Goal: Task Accomplishment & Management: Complete application form

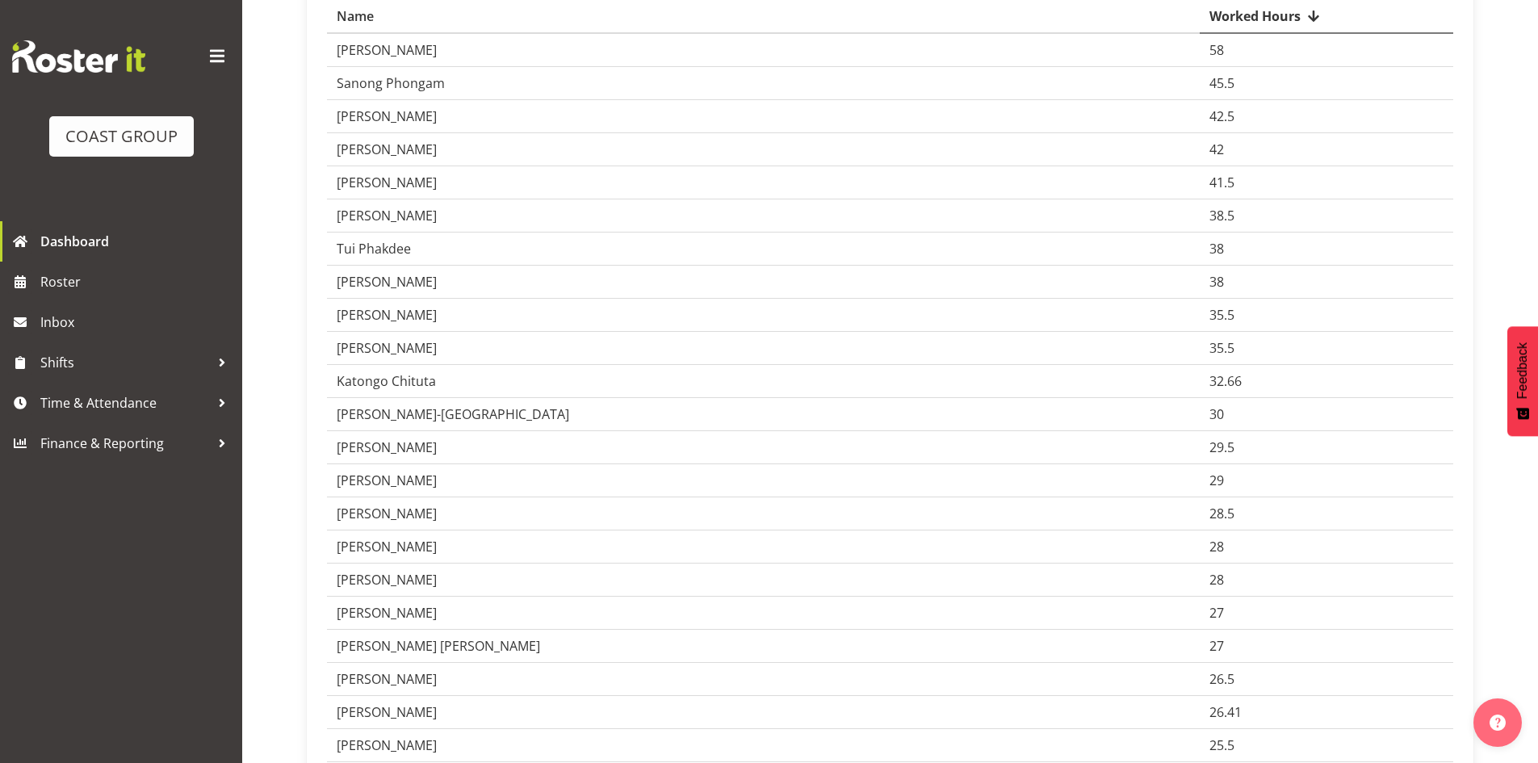
scroll to position [296, 0]
click at [62, 398] on span "Time & Attendance" at bounding box center [125, 403] width 170 height 24
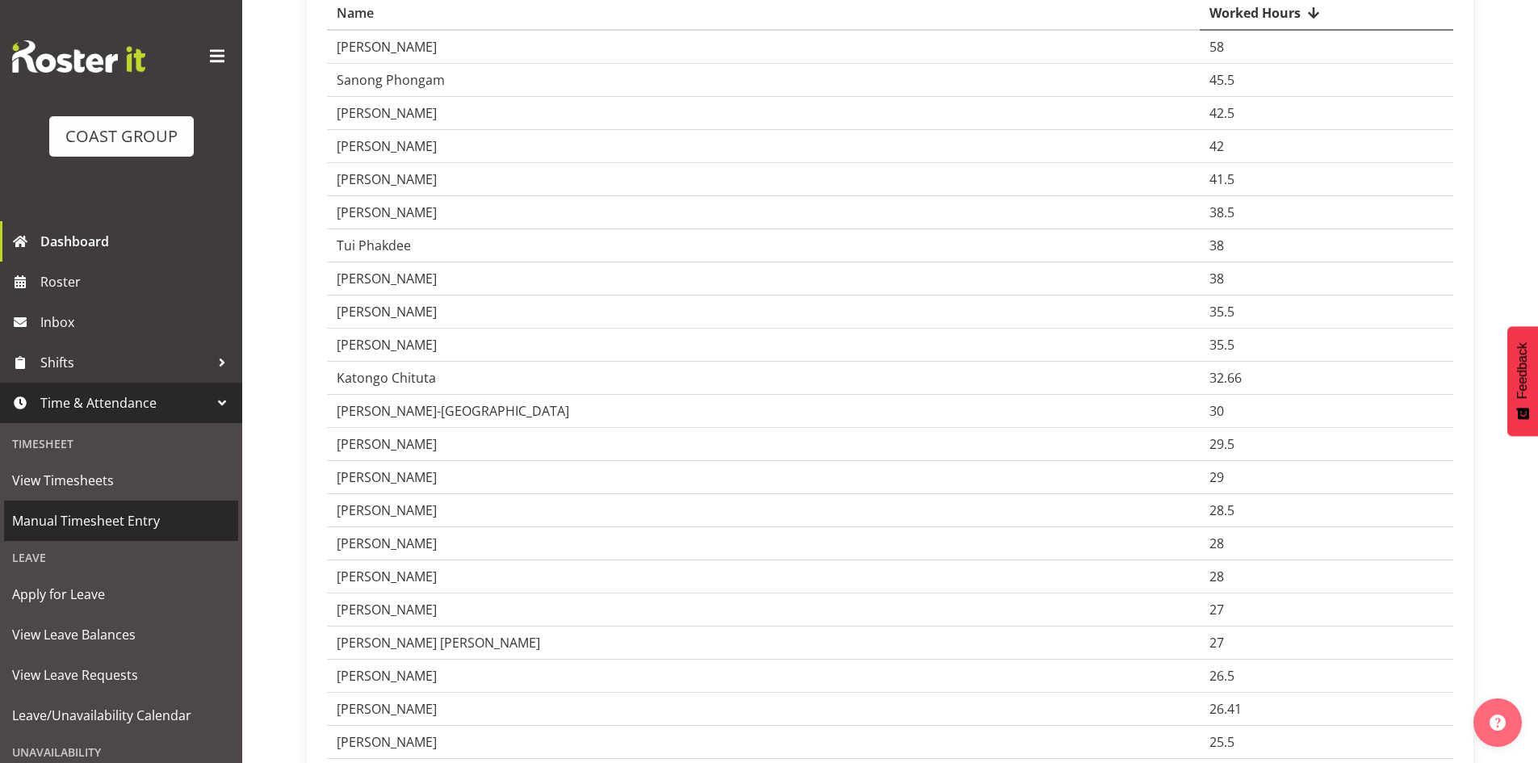
click at [101, 509] on link "Manual Timesheet Entry" at bounding box center [121, 520] width 234 height 40
click at [96, 520] on span "Manual Timesheet Entry" at bounding box center [121, 521] width 218 height 24
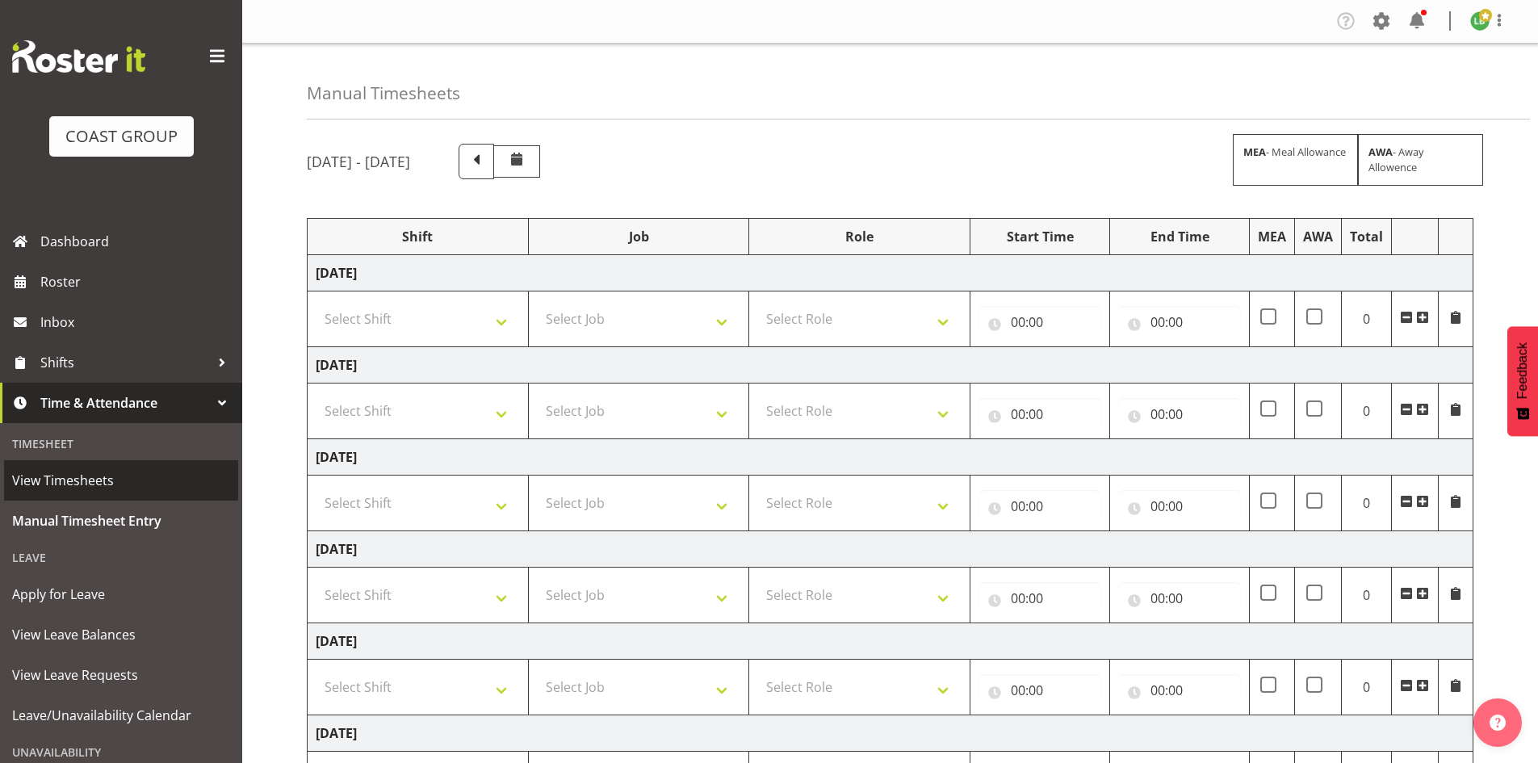
click at [67, 480] on span "View Timesheets" at bounding box center [121, 480] width 218 height 24
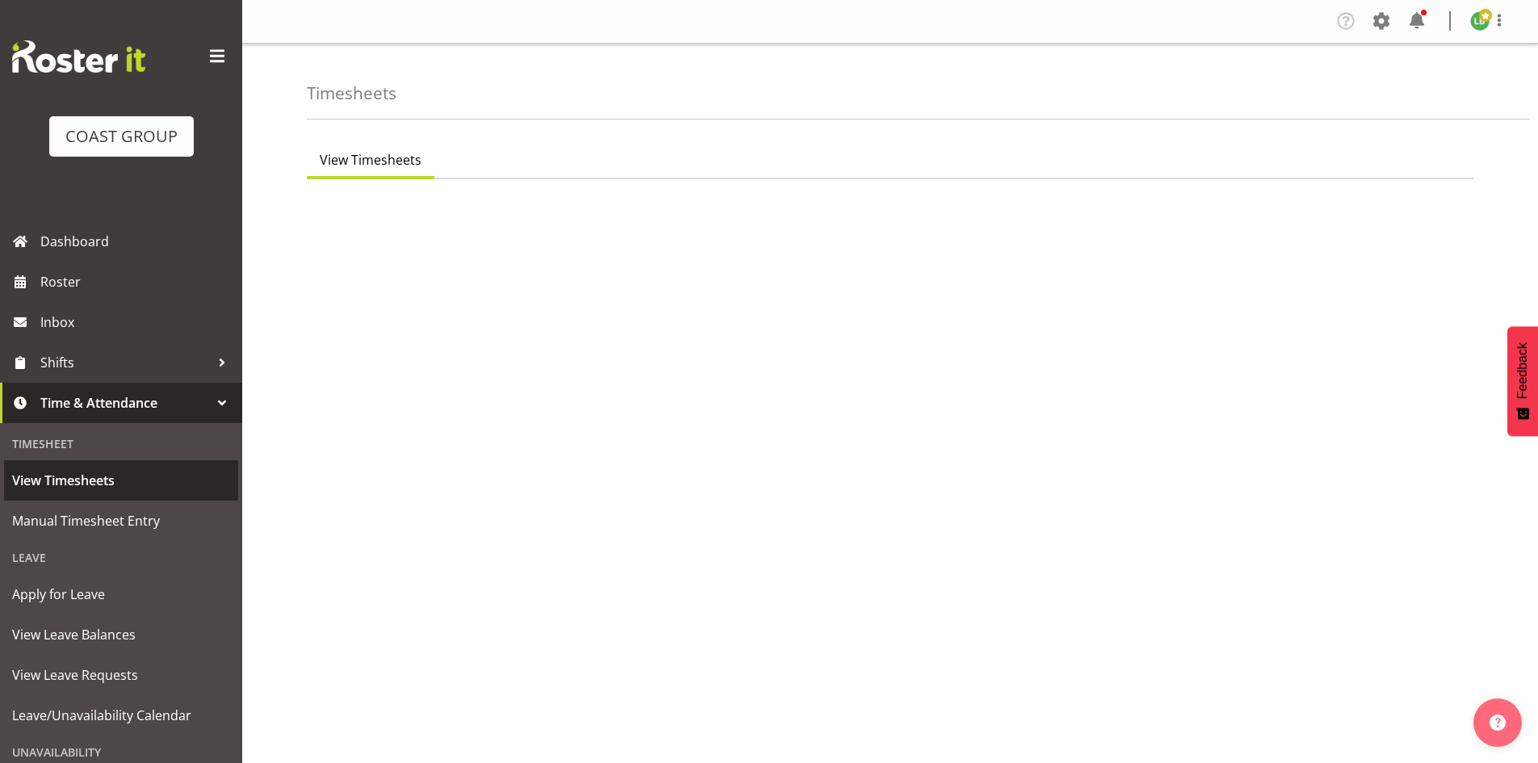
select select "7"
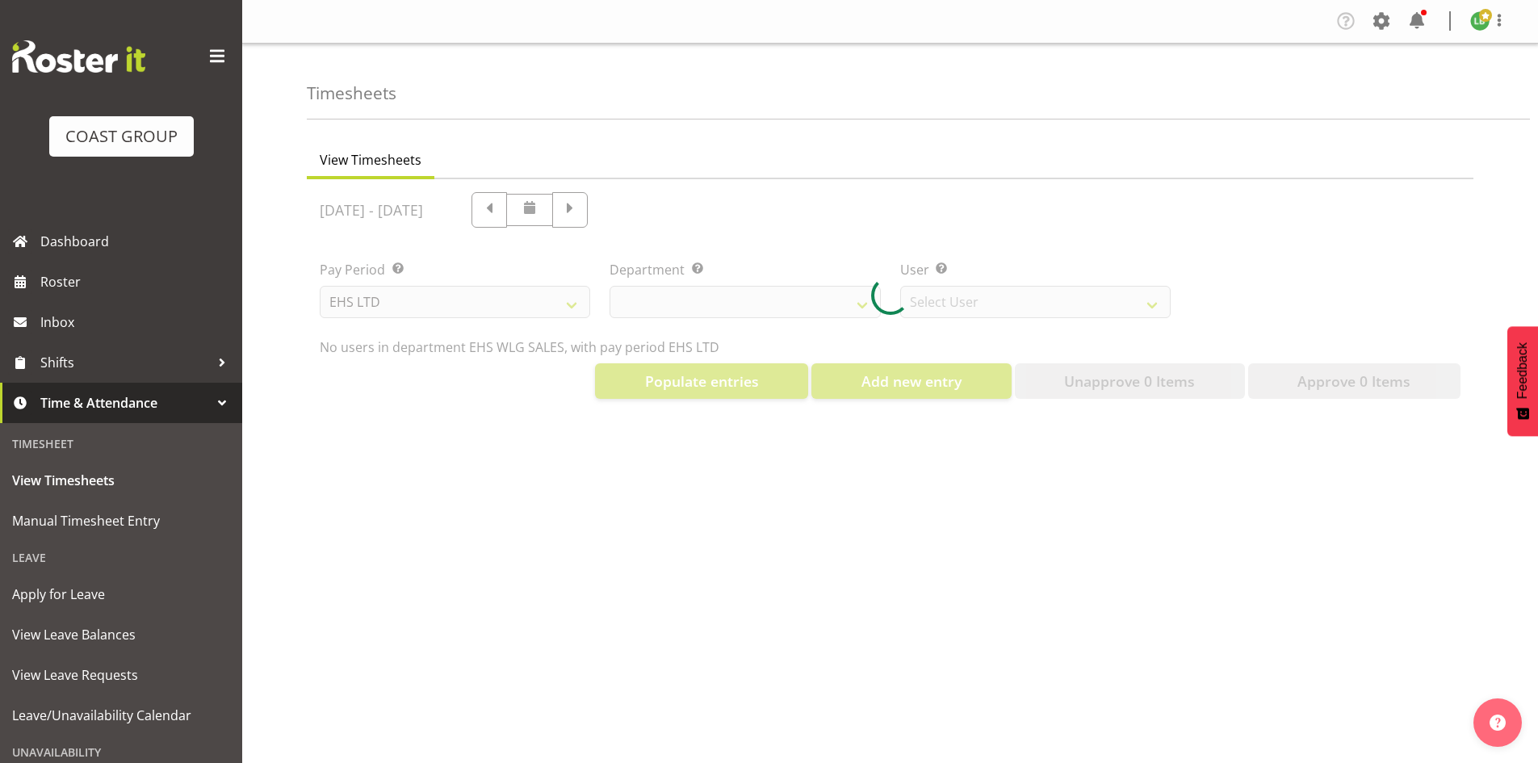
select select "44"
select select "8051"
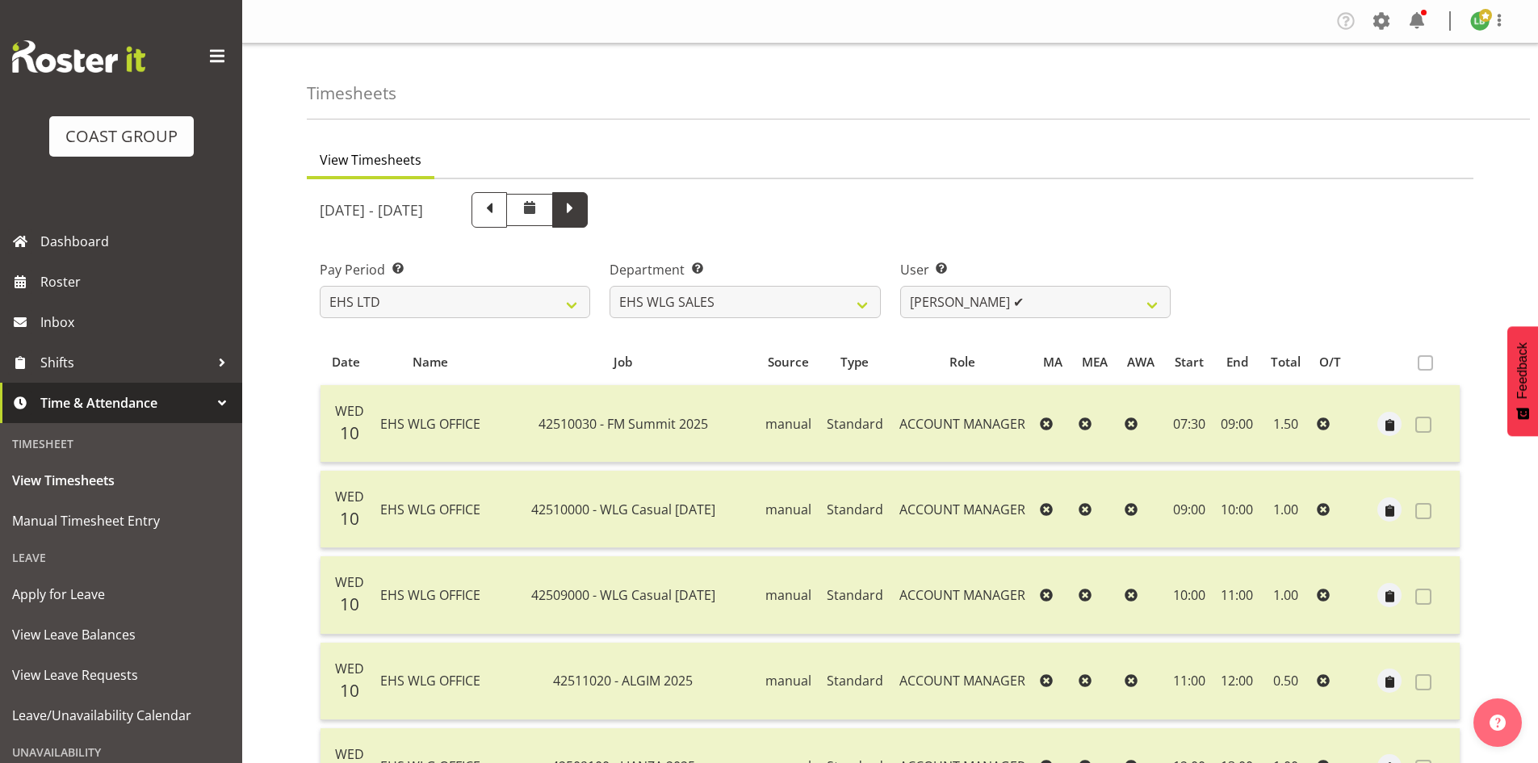
click at [580, 207] on span at bounding box center [569, 208] width 21 height 21
select select
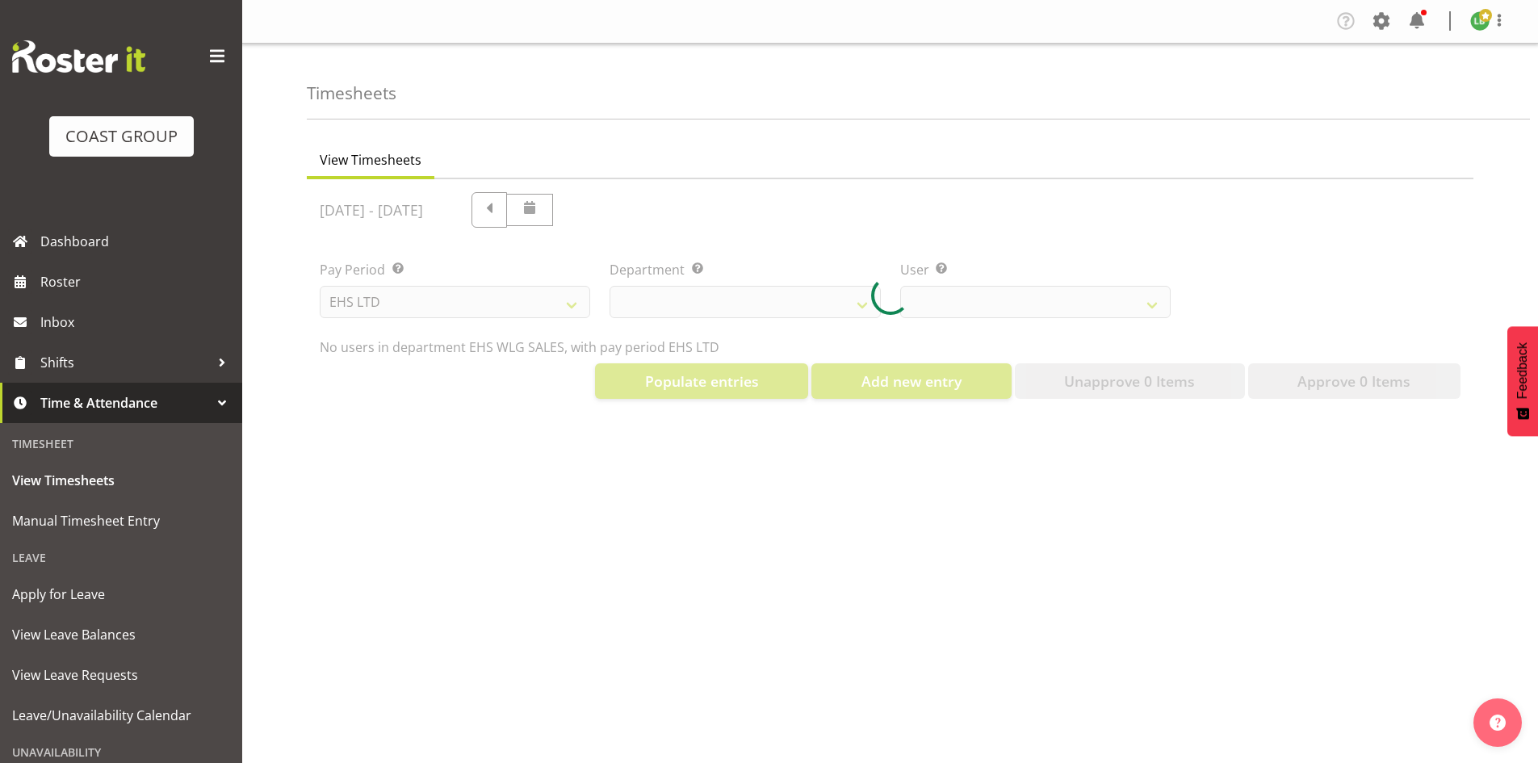
select select "44"
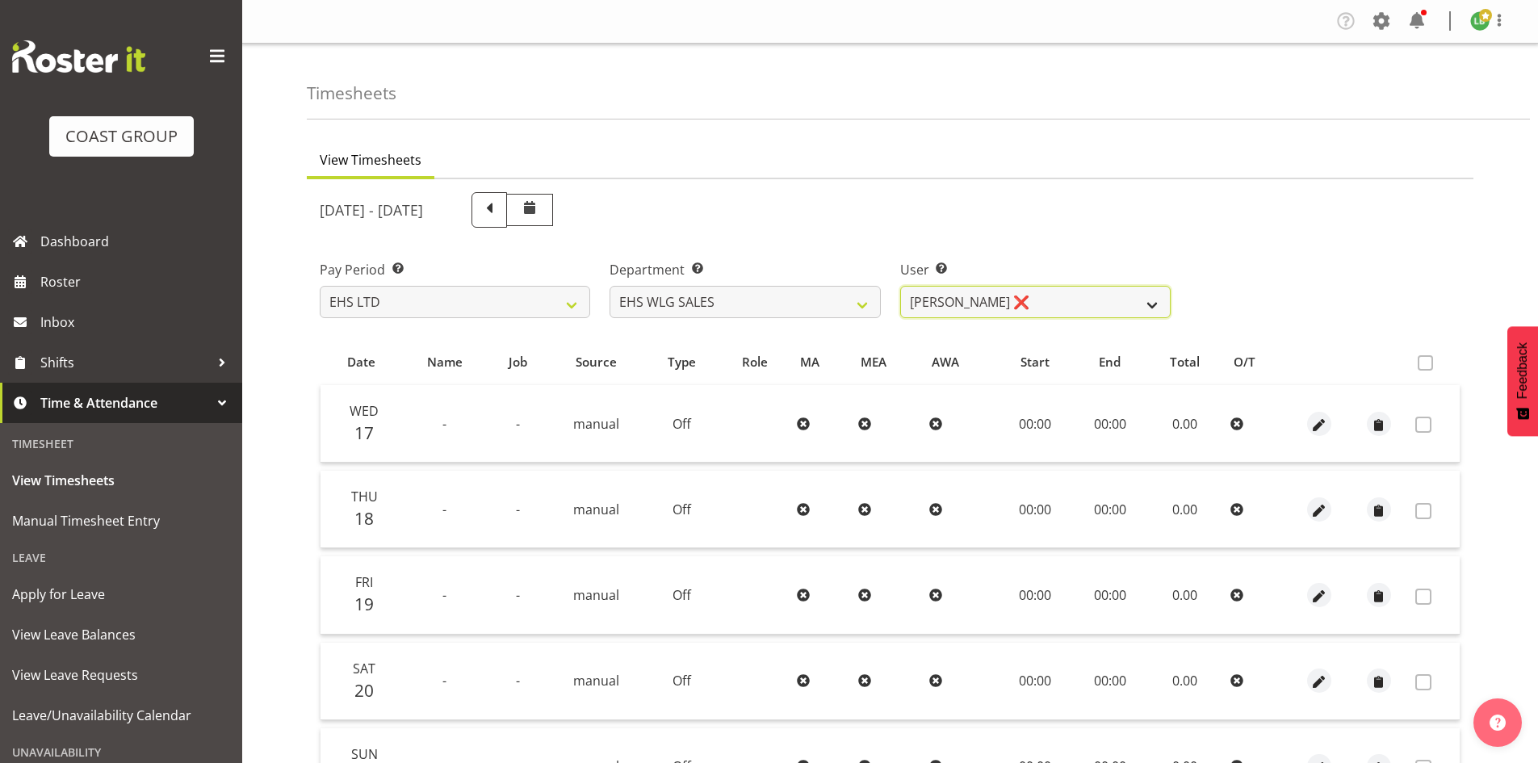
click at [1153, 299] on select "Lu Budden ❌ Tatiyana Isaac ❌" at bounding box center [1035, 302] width 270 height 32
select select "10120"
click at [900, 286] on select "Lu Budden ❌ Tatiyana Isaac ❌" at bounding box center [1035, 302] width 270 height 32
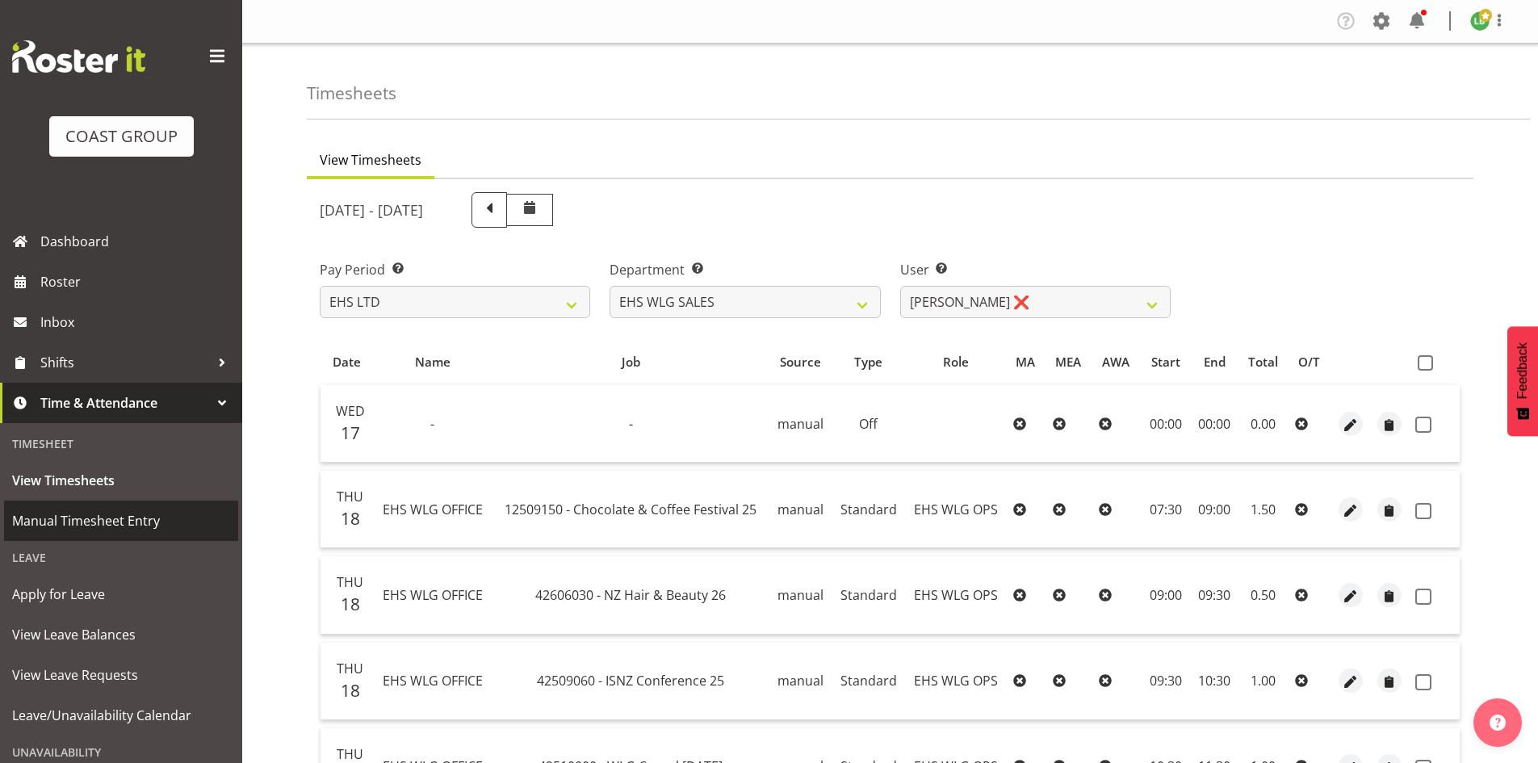
click at [89, 522] on span "Manual Timesheet Entry" at bounding box center [121, 521] width 218 height 24
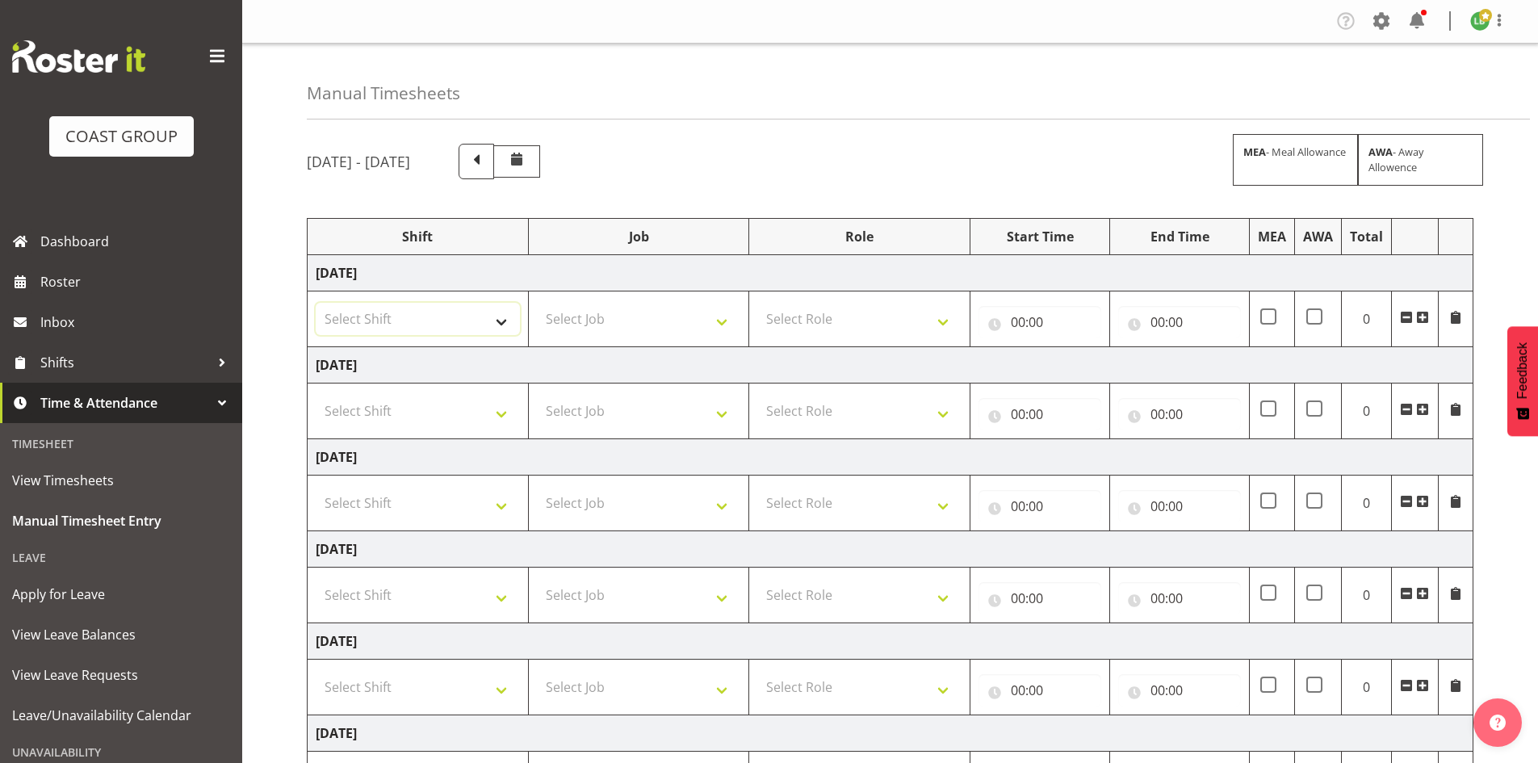
click at [499, 318] on select "Select Shift 25 Build NZPF @ Takina 7am 25 Service NZPF @ Takina AUG 25 Break B…" at bounding box center [418, 319] width 204 height 32
select select "1464"
click at [316, 303] on select "Select Shift 25 Build NZPF @ Takina 7am 25 Service NZPF @ Takina AUG 25 Break B…" at bounding box center [418, 319] width 204 height 32
click at [730, 318] on select "Select Job 1 Carlton Events 1 Carlton Hamilton 1 Carlton Wellington 1 EHS WAREH…" at bounding box center [639, 319] width 204 height 32
select select "9341"
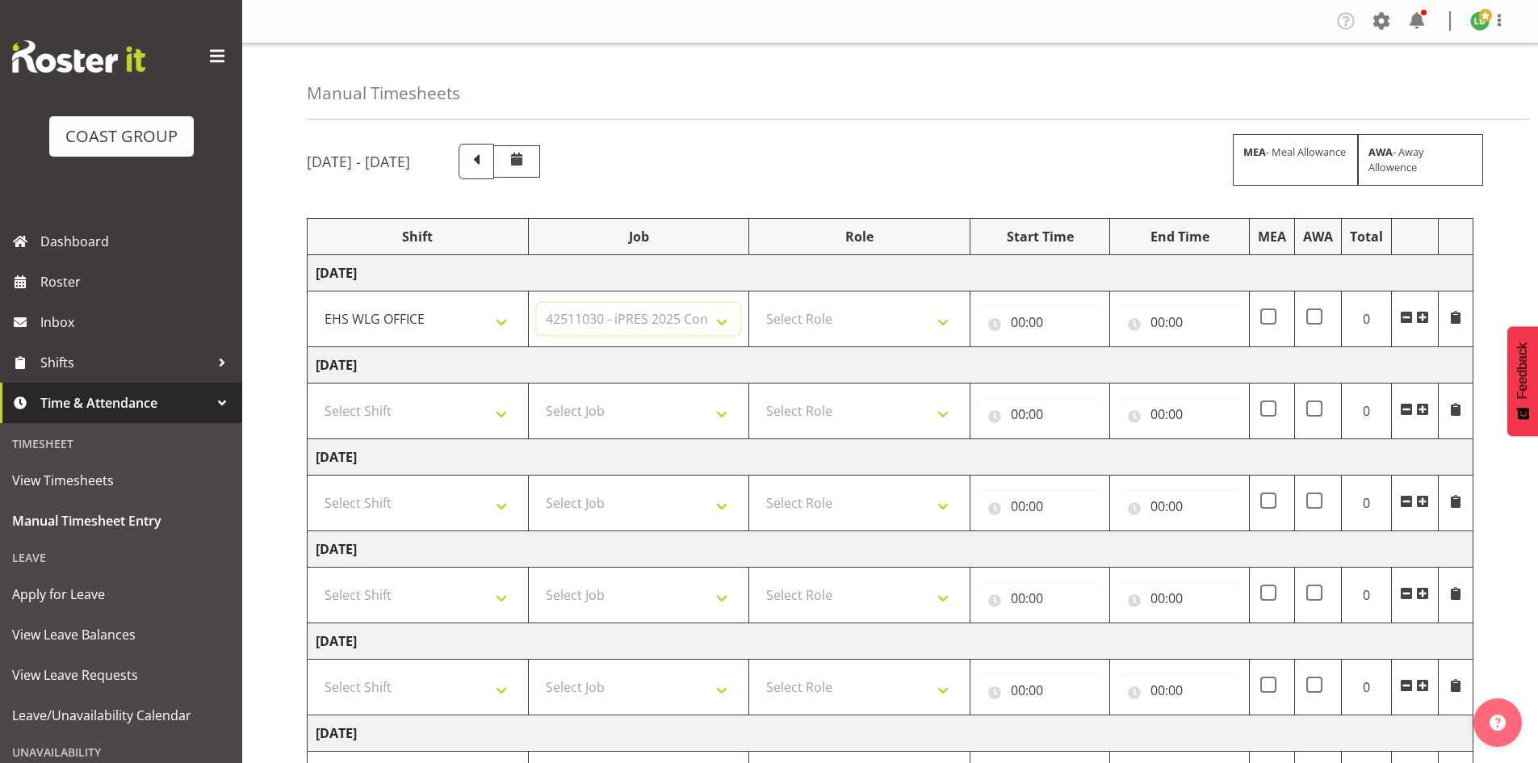
click at [537, 303] on select "Select Job 1 Carlton Events 1 Carlton Hamilton 1 Carlton Wellington 1 EHS WAREH…" at bounding box center [639, 319] width 204 height 32
drag, startPoint x: 940, startPoint y: 313, endPoint x: 916, endPoint y: 334, distance: 32.0
click at [940, 314] on select "Select Role EHS WLG OPS ACCOUNT MANAGER" at bounding box center [859, 319] width 204 height 32
select select "197"
click at [757, 303] on select "Select Role EHS WLG OPS ACCOUNT MANAGER" at bounding box center [859, 319] width 204 height 32
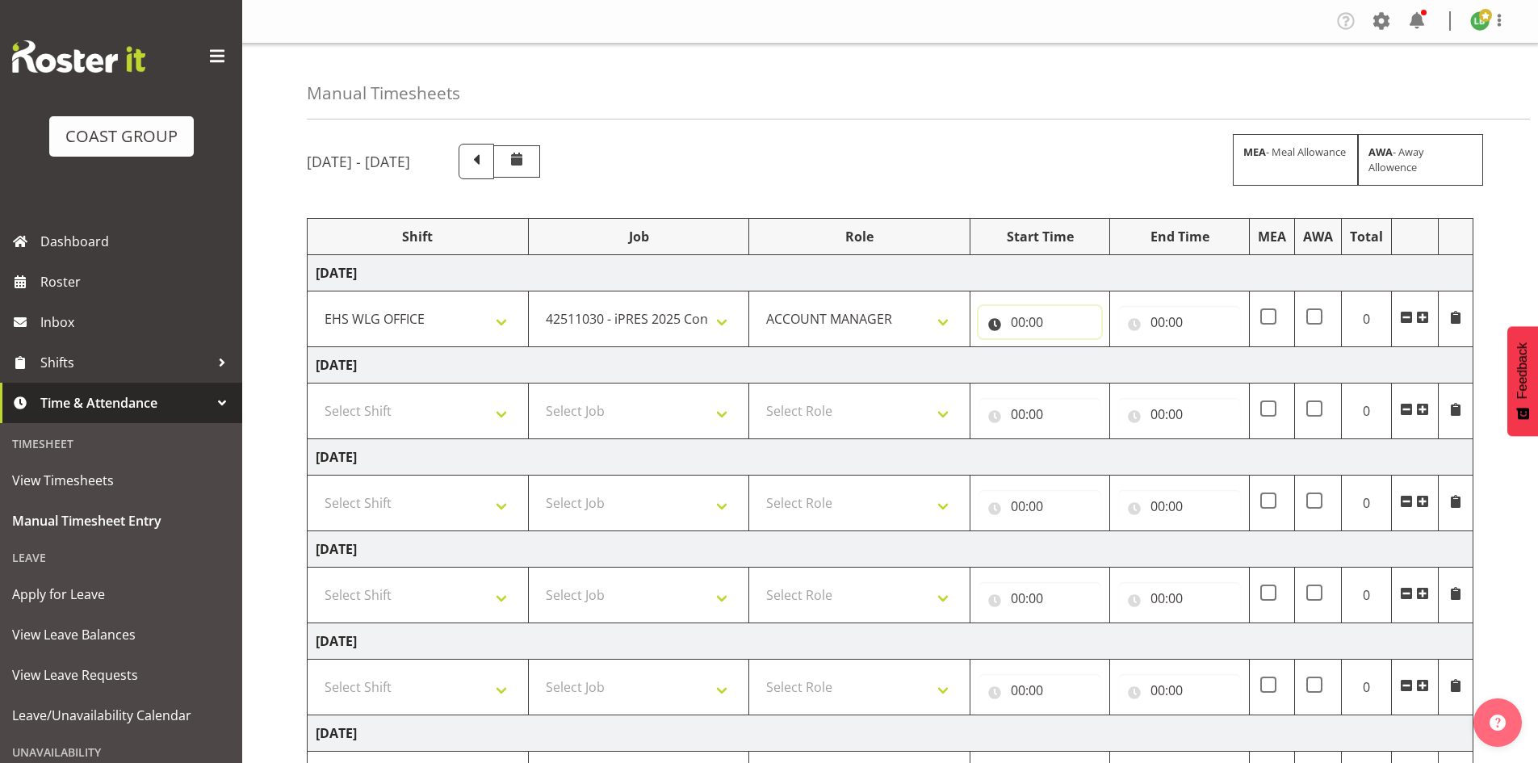
click at [1015, 316] on input "00:00" at bounding box center [1039, 322] width 123 height 32
click at [1088, 360] on select "00 01 02 03 04 05 06 07 08 09 10 11 12 13 14 15 16 17 18 19 20 21 22 23" at bounding box center [1088, 364] width 36 height 32
select select "7"
click at [1070, 348] on select "00 01 02 03 04 05 06 07 08 09 10 11 12 13 14 15 16 17 18 19 20 21 22 23" at bounding box center [1088, 364] width 36 height 32
type input "07:00"
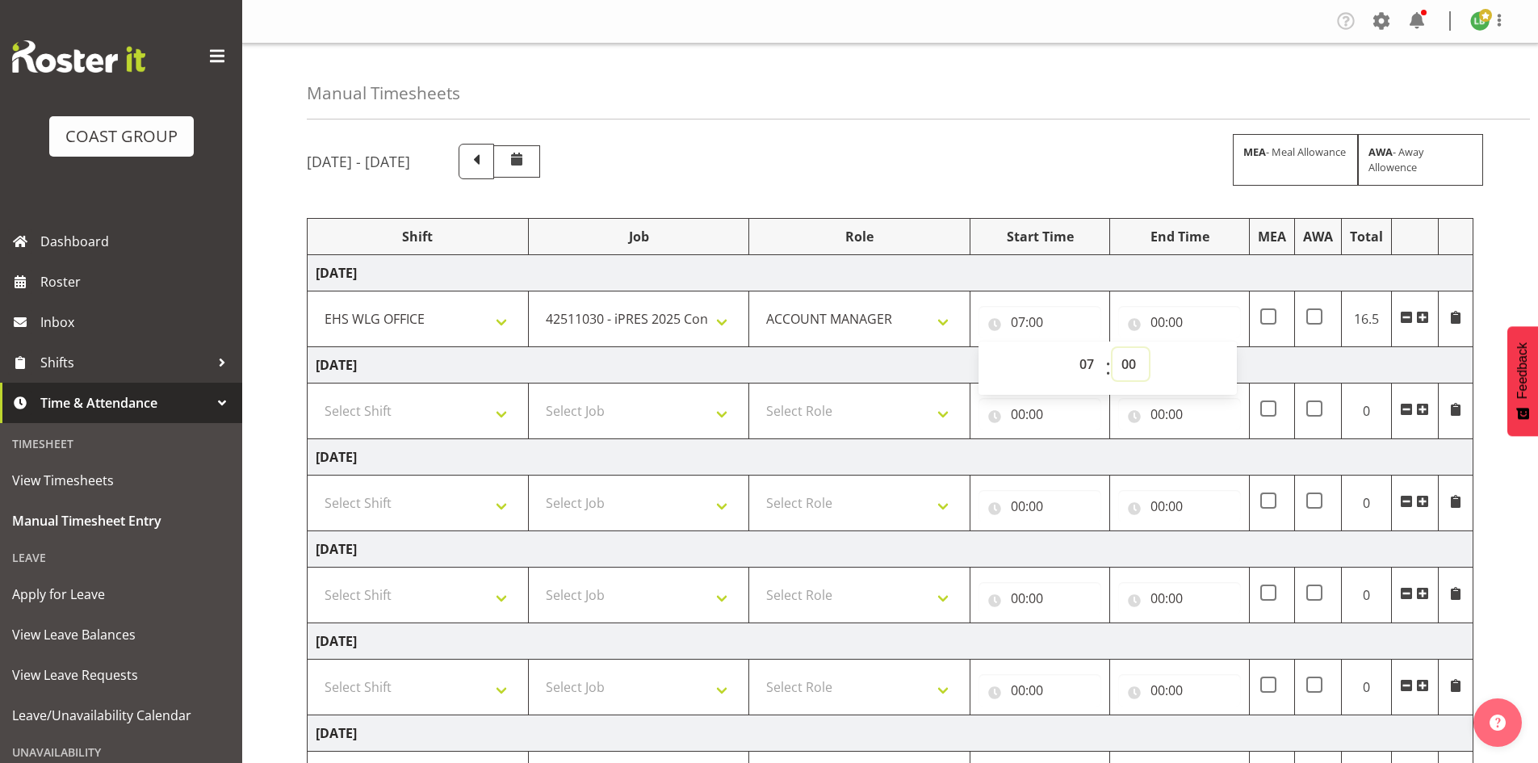
click at [1128, 361] on select "00 01 02 03 04 05 06 07 08 09 10 11 12 13 14 15 16 17 18 19 20 21 22 23 24 25 2…" at bounding box center [1130, 364] width 36 height 32
select select "30"
click at [1112, 348] on select "00 01 02 03 04 05 06 07 08 09 10 11 12 13 14 15 16 17 18 19 20 21 22 23 24 25 2…" at bounding box center [1130, 364] width 36 height 32
type input "07:30"
click at [1157, 316] on input "00:00" at bounding box center [1179, 322] width 123 height 32
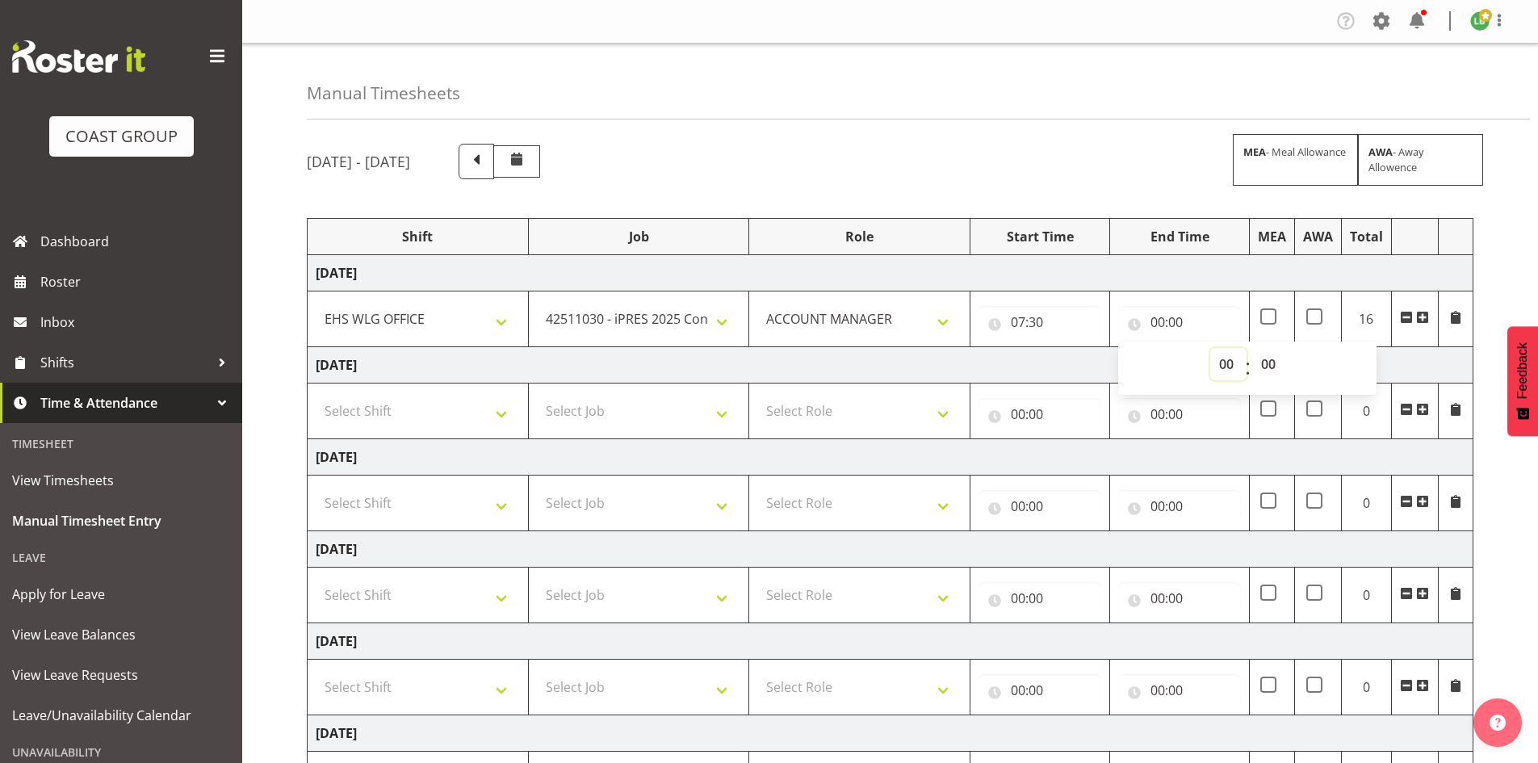
click at [1220, 358] on select "00 01 02 03 04 05 06 07 08 09 10 11 12 13 14 15 16 17 18 19 20 21 22 23" at bounding box center [1228, 364] width 36 height 32
select select "8"
click at [1210, 348] on select "00 01 02 03 04 05 06 07 08 09 10 11 12 13 14 15 16 17 18 19 20 21 22 23" at bounding box center [1228, 364] width 36 height 32
type input "08:00"
click at [1272, 362] on select "00 01 02 03 04 05 06 07 08 09 10 11 12 13 14 15 16 17 18 19 20 21 22 23 24 25 2…" at bounding box center [1270, 364] width 36 height 32
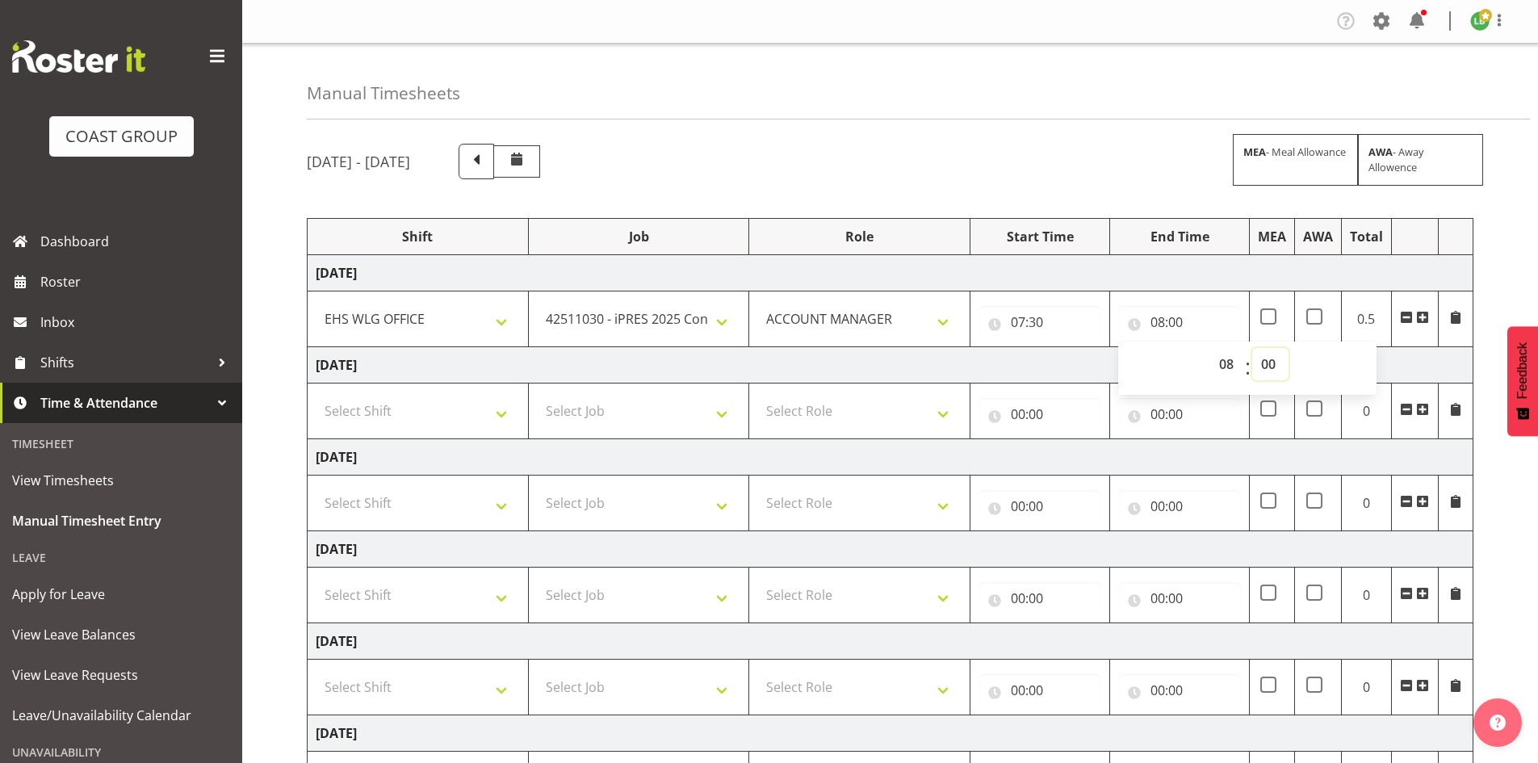
select select "30"
click at [1252, 348] on select "00 01 02 03 04 05 06 07 08 09 10 11 12 13 14 15 16 17 18 19 20 21 22 23 24 25 2…" at bounding box center [1270, 364] width 36 height 32
type input "08:30"
click at [1423, 314] on span at bounding box center [1422, 317] width 13 height 13
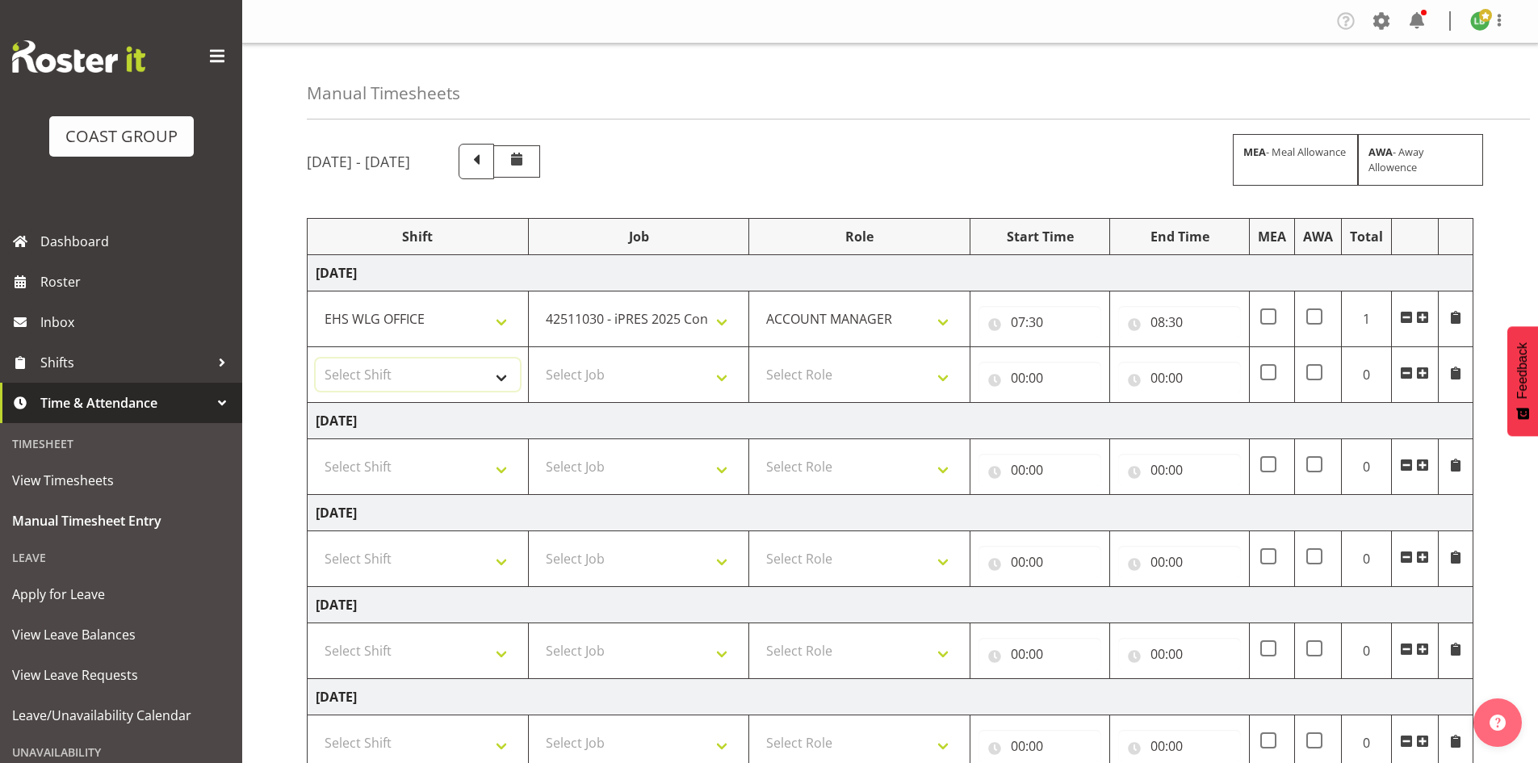
click at [496, 366] on select "Select Shift 25 Build NZPF @ Takina 7am 25 Service NZPF @ Takina AUG 25 Break B…" at bounding box center [418, 374] width 204 height 32
select select "1464"
drag, startPoint x: 496, startPoint y: 367, endPoint x: 513, endPoint y: 372, distance: 16.9
click at [499, 370] on select "Select Shift 25 Build NZPF @ Takina 7am 25 Service NZPF @ Takina AUG 25 Break B…" at bounding box center [418, 374] width 204 height 32
click at [722, 371] on select "Select Job 1 Carlton Events 1 Carlton Hamilton 1 Carlton Wellington 1 EHS WAREH…" at bounding box center [639, 374] width 204 height 32
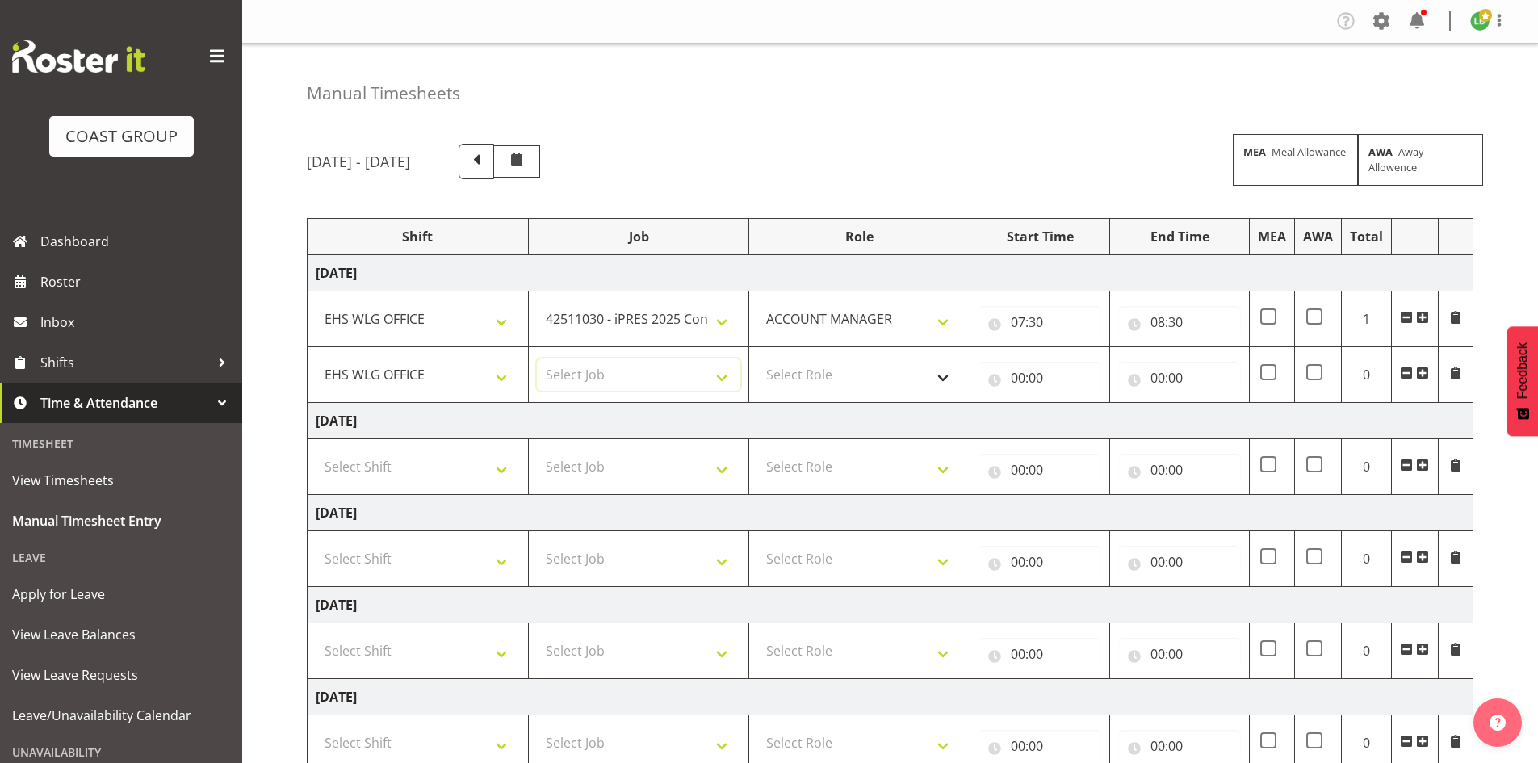
select select "10144"
click at [537, 358] on select "Select Job 1 Carlton Events 1 Carlton Hamilton 1 Carlton Wellington 1 EHS WAREH…" at bounding box center [639, 374] width 204 height 32
click at [945, 377] on select "Select Role EHS WLG OPS ACCOUNT MANAGER" at bounding box center [859, 374] width 204 height 32
select select "197"
click at [757, 358] on select "Select Role EHS WLG OPS ACCOUNT MANAGER" at bounding box center [859, 374] width 204 height 32
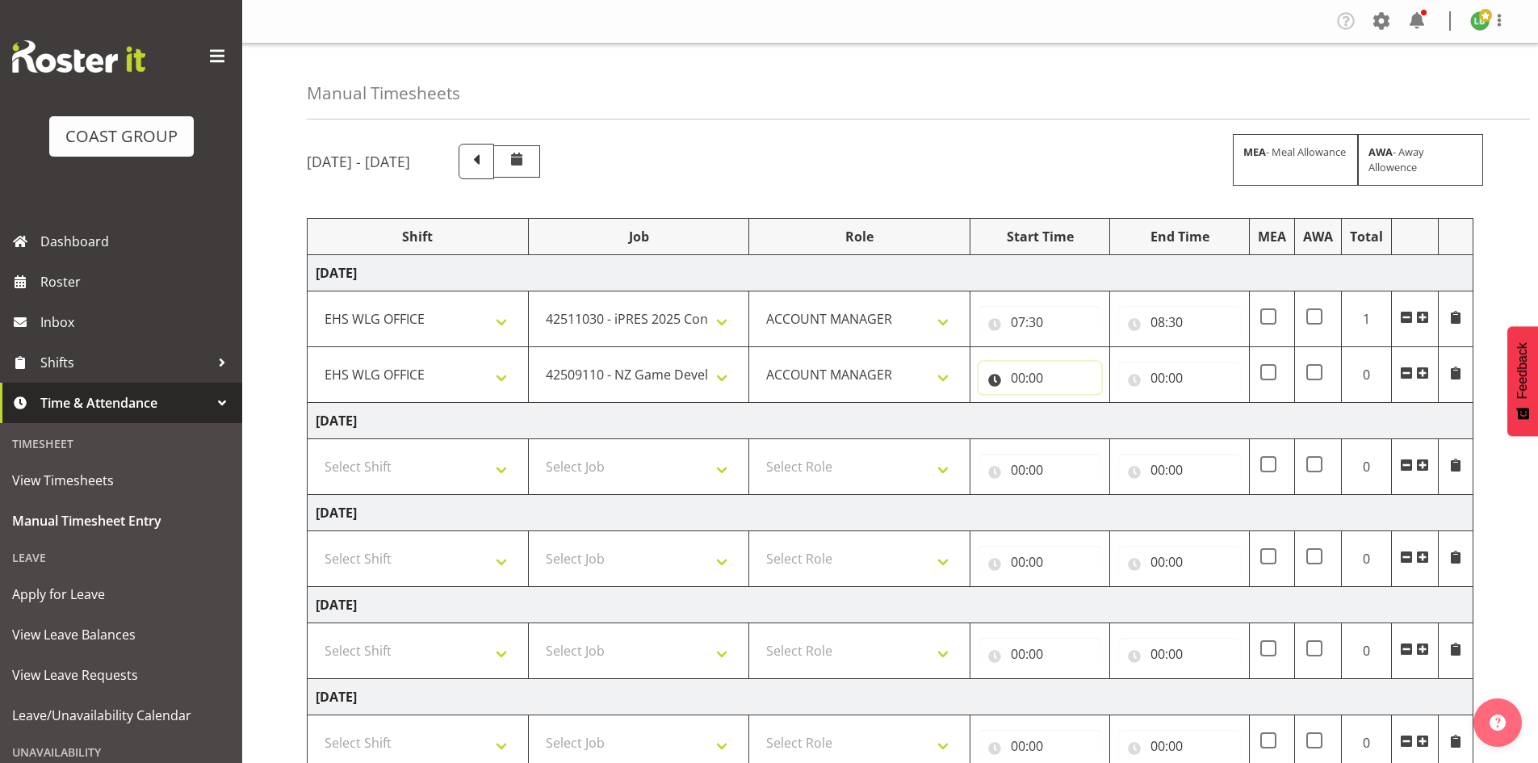
click at [1021, 371] on input "00:00" at bounding box center [1039, 378] width 123 height 32
click at [1090, 420] on select "00 01 02 03 04 05 06 07 08 09 10 11 12 13 14 15 16 17 18 19 20 21 22 23" at bounding box center [1088, 420] width 36 height 32
select select "8"
click at [1070, 404] on select "00 01 02 03 04 05 06 07 08 09 10 11 12 13 14 15 16 17 18 19 20 21 22 23" at bounding box center [1088, 420] width 36 height 32
type input "08:00"
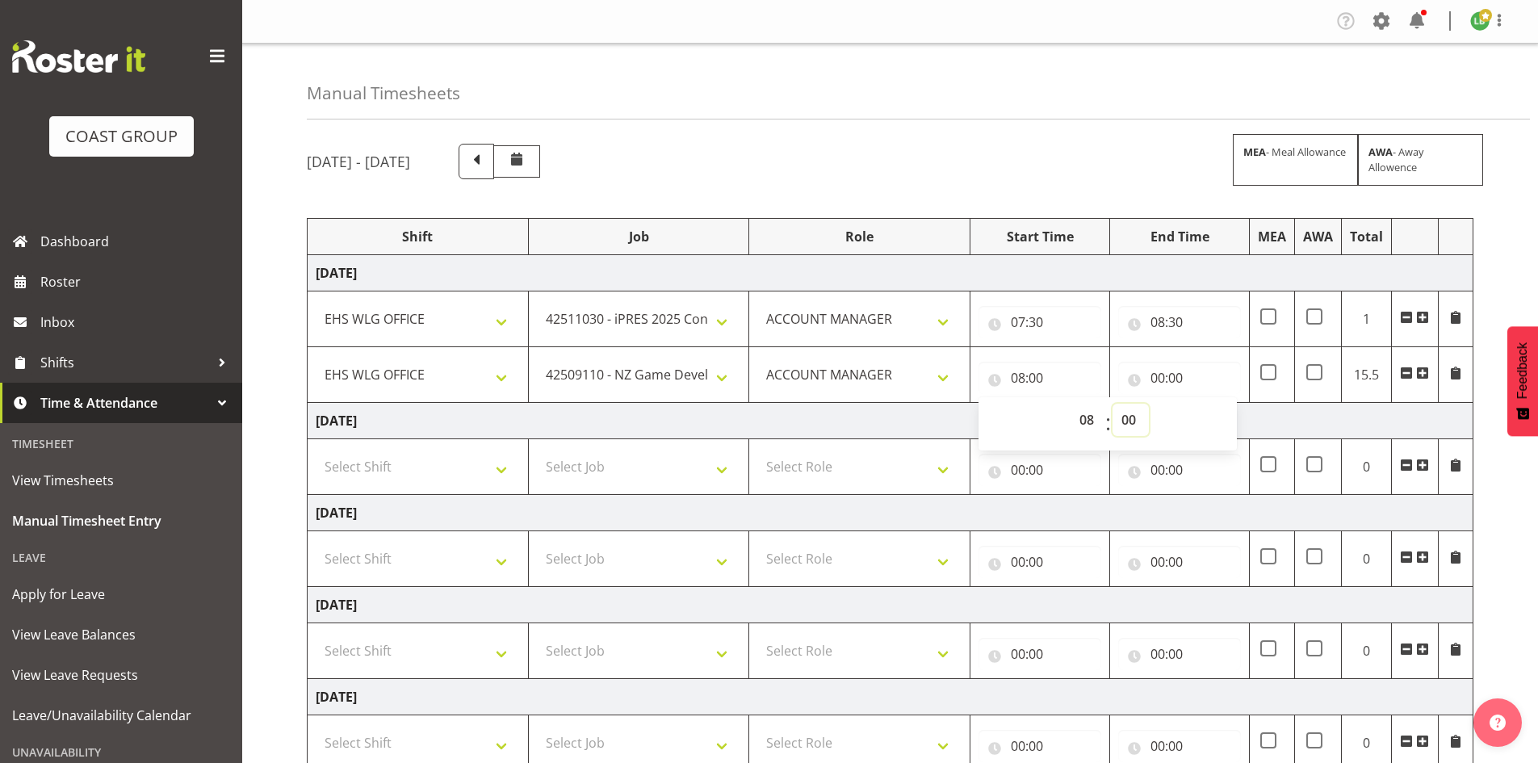
click at [1129, 419] on select "00 01 02 03 04 05 06 07 08 09 10 11 12 13 14 15 16 17 18 19 20 21 22 23 24 25 2…" at bounding box center [1130, 420] width 36 height 32
select select "30"
click at [1112, 404] on select "00 01 02 03 04 05 06 07 08 09 10 11 12 13 14 15 16 17 18 19 20 21 22 23 24 25 2…" at bounding box center [1130, 420] width 36 height 32
type input "08:30"
click at [1161, 375] on input "00:00" at bounding box center [1179, 378] width 123 height 32
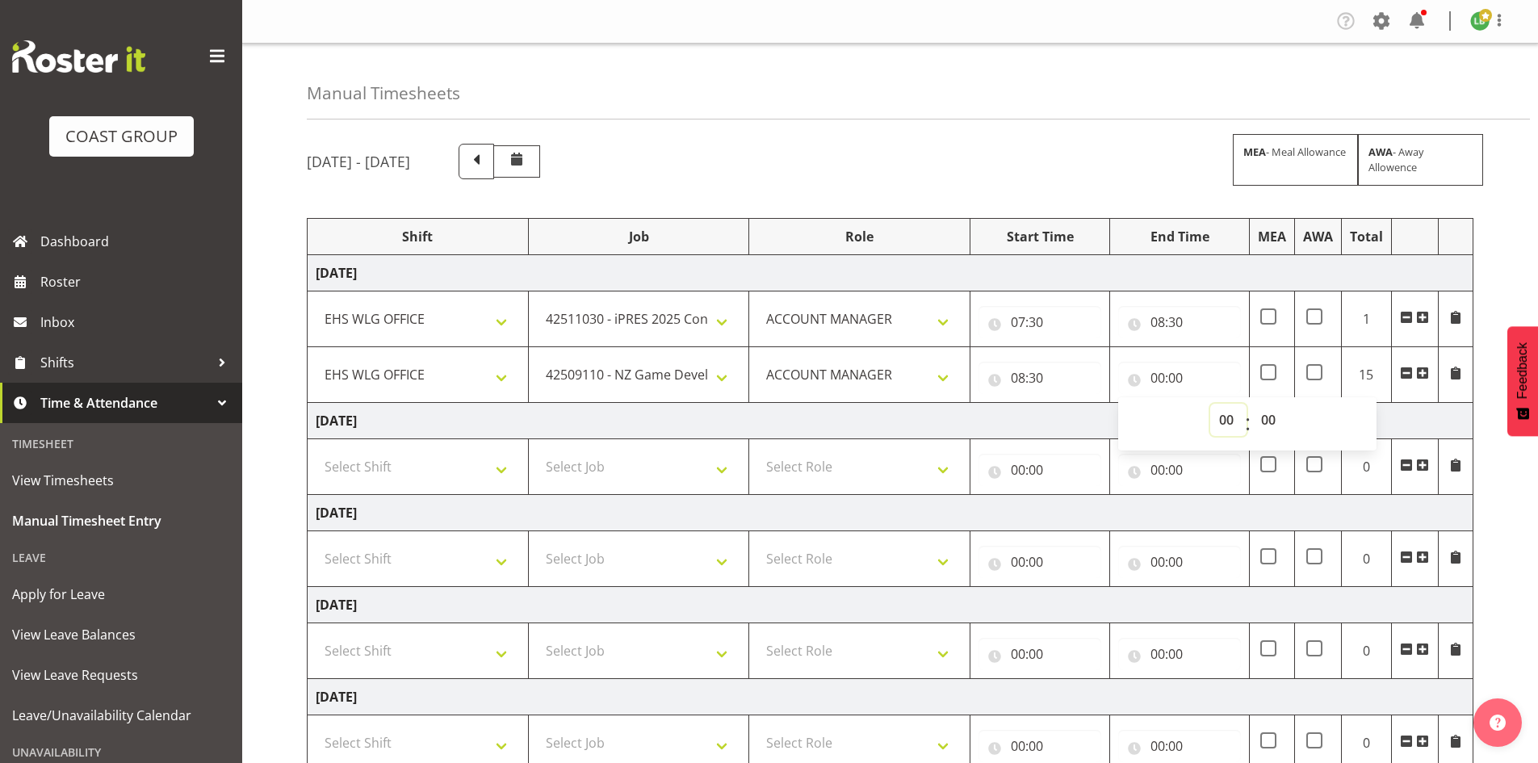
click at [1233, 415] on select "00 01 02 03 04 05 06 07 08 09 10 11 12 13 14 15 16 17 18 19 20 21 22 23" at bounding box center [1228, 420] width 36 height 32
select select "9"
click at [1210, 404] on select "00 01 02 03 04 05 06 07 08 09 10 11 12 13 14 15 16 17 18 19 20 21 22 23" at bounding box center [1228, 420] width 36 height 32
type input "09:00"
click at [1271, 420] on select "00 01 02 03 04 05 06 07 08 09 10 11 12 13 14 15 16 17 18 19 20 21 22 23 24 25 2…" at bounding box center [1270, 420] width 36 height 32
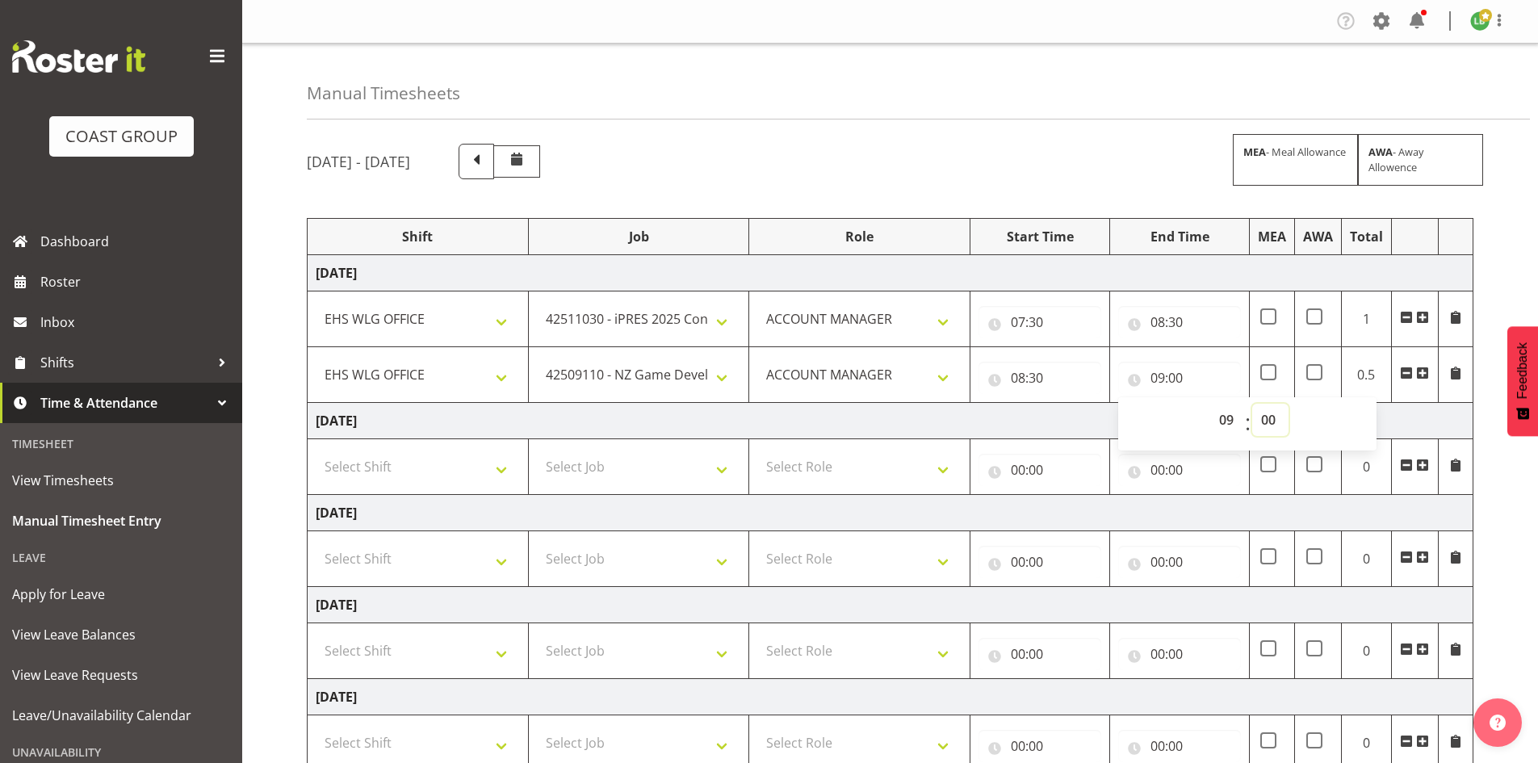
select select "30"
click at [1252, 404] on select "00 01 02 03 04 05 06 07 08 09 10 11 12 13 14 15 16 17 18 19 20 21 22 23 24 25 2…" at bounding box center [1270, 420] width 36 height 32
type input "09:30"
click at [1420, 369] on span at bounding box center [1422, 372] width 13 height 13
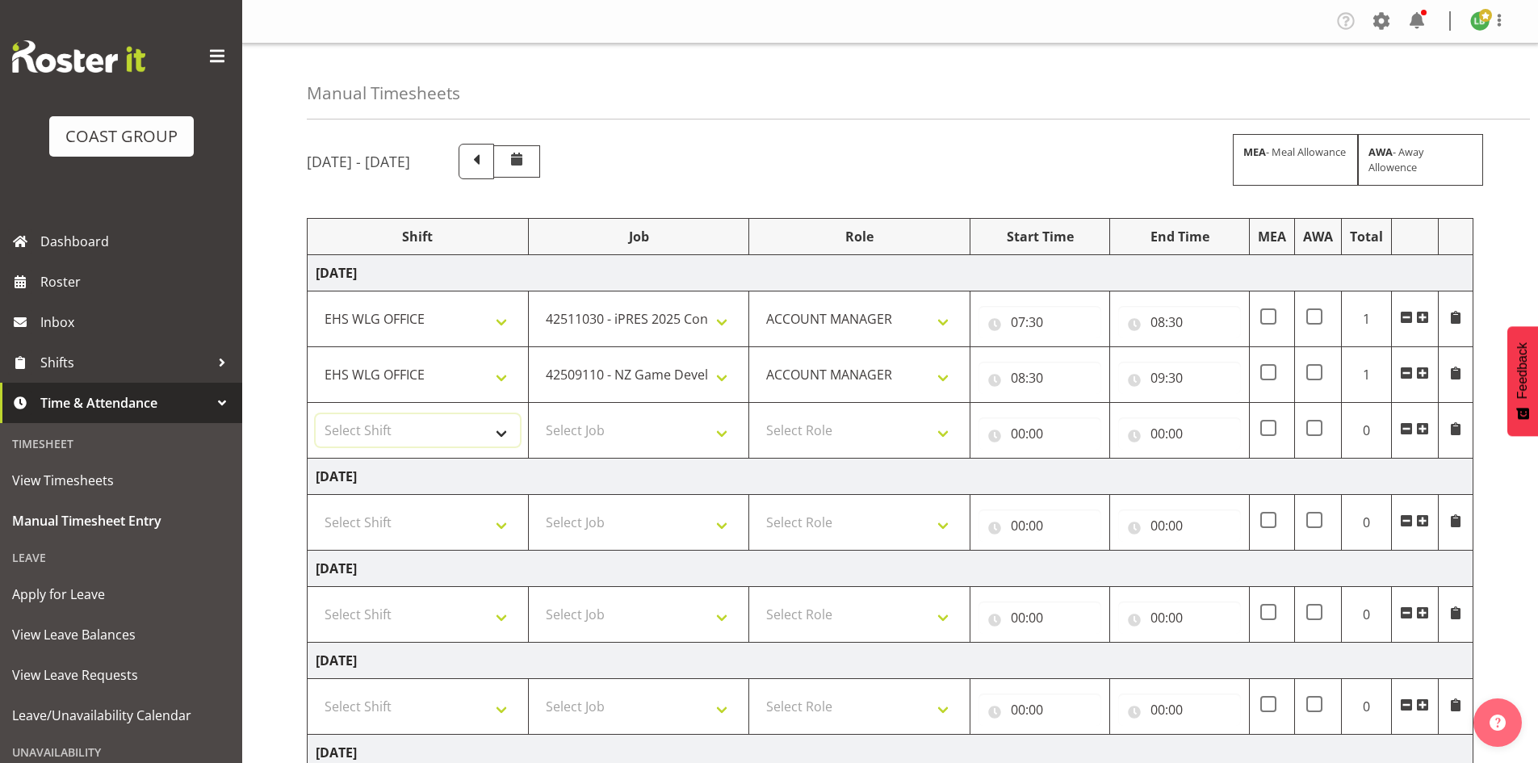
click at [514, 431] on select "Select Shift 25 Build NZPF @ Takina 7am 25 Service NZPF @ Takina AUG 25 Break B…" at bounding box center [418, 430] width 204 height 32
select select "1464"
click at [513, 432] on select "Select Shift 25 Build NZPF @ Takina 7am 25 Service NZPF @ Takina AUG 25 Break B…" at bounding box center [418, 430] width 204 height 32
click at [719, 429] on select "Select Job 1 Carlton Events 1 Carlton Hamilton 1 Carlton Wellington 1 EHS WAREH…" at bounding box center [639, 430] width 204 height 32
select select "9797"
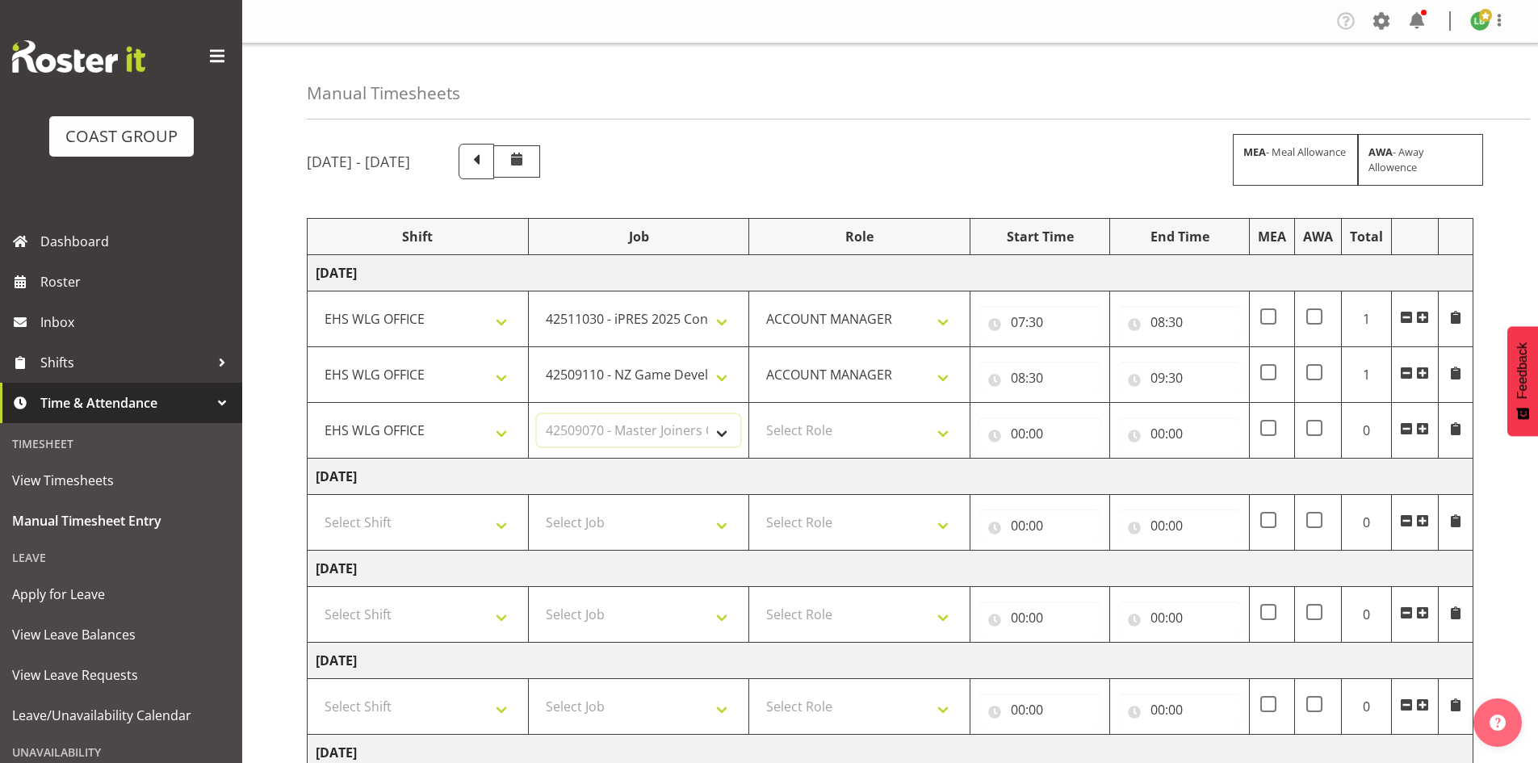
click at [537, 414] on select "Select Job 1 Carlton Events 1 Carlton Hamilton 1 Carlton Wellington 1 EHS WAREH…" at bounding box center [639, 430] width 204 height 32
click at [940, 426] on select "Select Role EHS WLG OPS ACCOUNT MANAGER" at bounding box center [859, 430] width 204 height 32
select select "197"
click at [757, 414] on select "Select Role EHS WLG OPS ACCOUNT MANAGER" at bounding box center [859, 430] width 204 height 32
click at [1012, 433] on input "00:00" at bounding box center [1039, 433] width 123 height 32
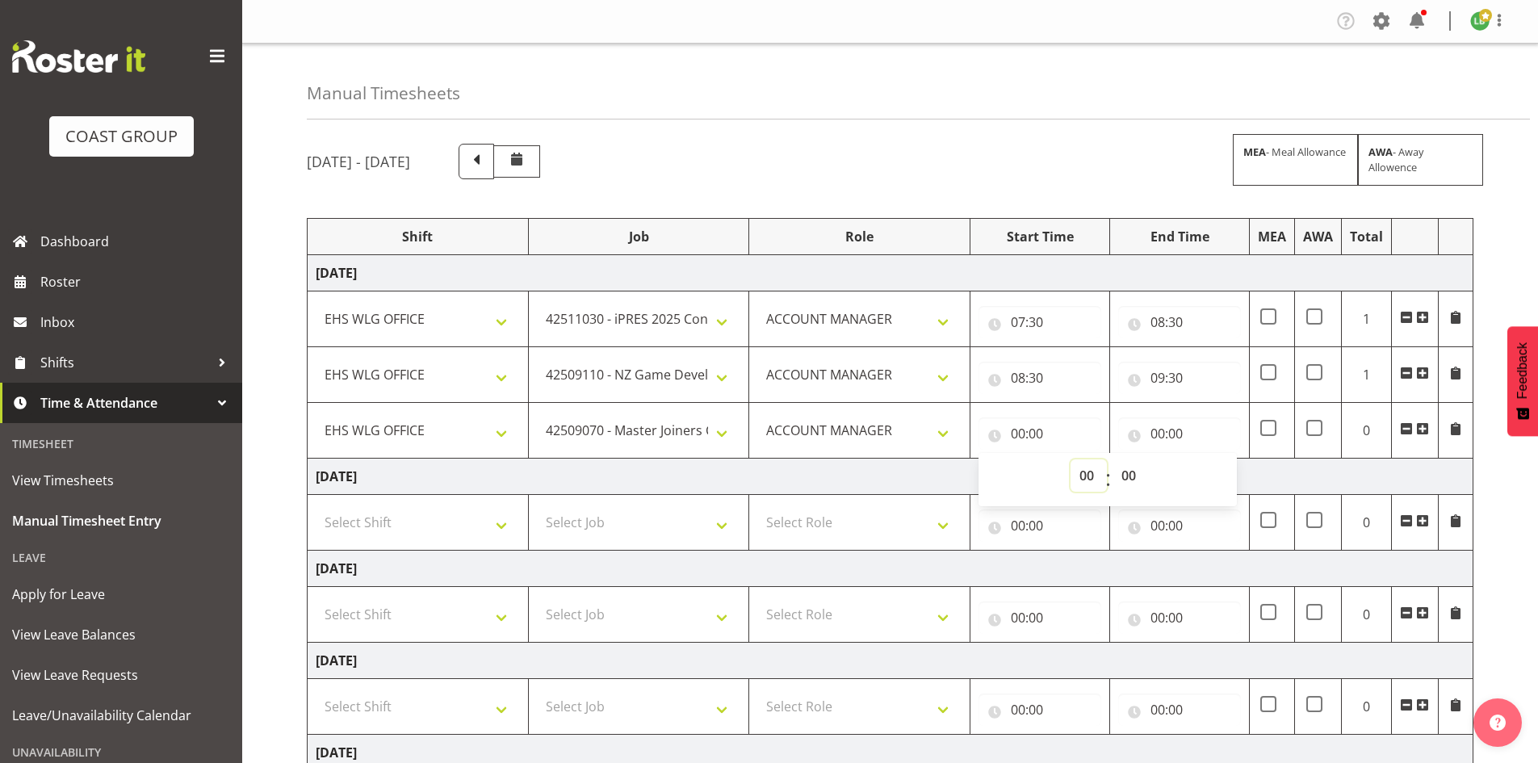
click at [1086, 474] on select "00 01 02 03 04 05 06 07 08 09 10 11 12 13 14 15 16 17 18 19 20 21 22 23" at bounding box center [1088, 475] width 36 height 32
select select "13"
click at [1070, 459] on select "00 01 02 03 04 05 06 07 08 09 10 11 12 13 14 15 16 17 18 19 20 21 22 23" at bounding box center [1088, 475] width 36 height 32
type input "13:00"
click at [1088, 472] on select "00 01 02 03 04 05 06 07 08 09 10 11 12 13 14 15 16 17 18 19 20 21 22 23" at bounding box center [1088, 475] width 36 height 32
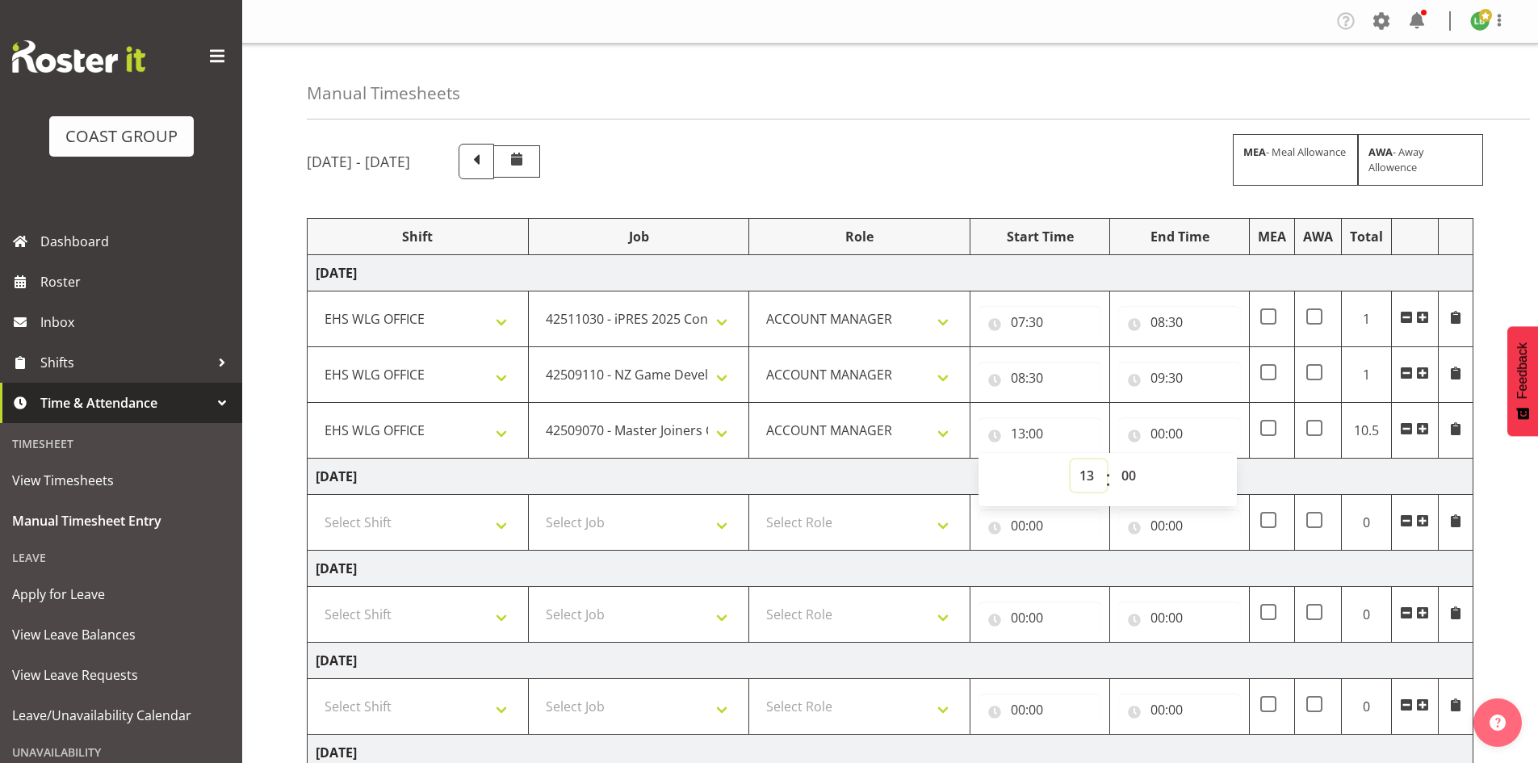
select select "14"
click at [1070, 459] on select "00 01 02 03 04 05 06 07 08 09 10 11 12 13 14 15 16 17 18 19 20 21 22 23" at bounding box center [1088, 475] width 36 height 32
type input "14:00"
click at [1083, 473] on select "00 01 02 03 04 05 06 07 08 09 10 11 12 13 14 15 16 17 18 19 20 21 22 23" at bounding box center [1088, 475] width 36 height 32
select select "13"
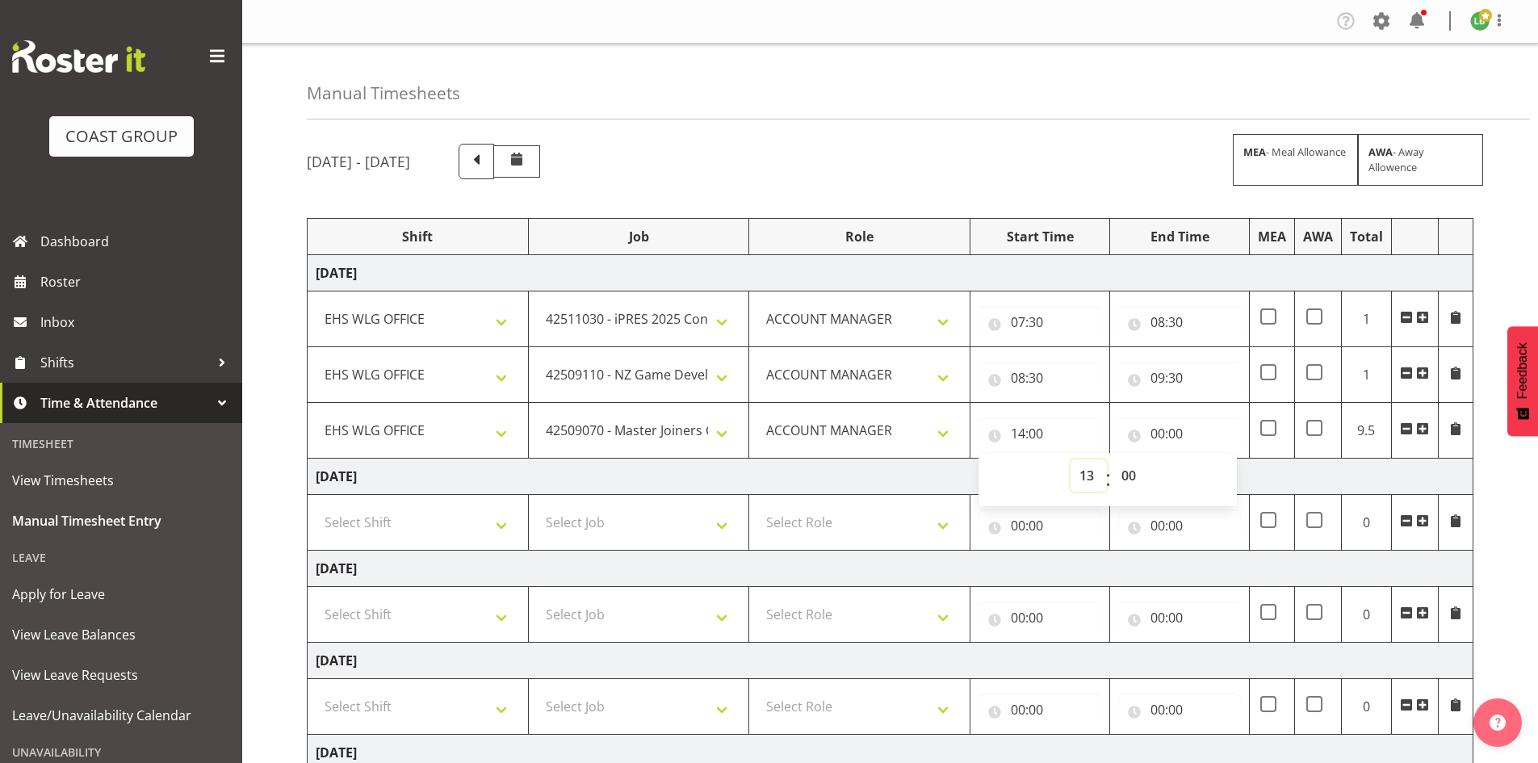
click at [1070, 459] on select "00 01 02 03 04 05 06 07 08 09 10 11 12 13 14 15 16 17 18 19 20 21 22 23" at bounding box center [1088, 475] width 36 height 32
type input "13:00"
click at [1157, 432] on input "00:00" at bounding box center [1179, 433] width 123 height 32
click at [1232, 476] on select "00 01 02 03 04 05 06 07 08 09 10 11 12 13 14 15 16 17 18 19 20 21 22 23" at bounding box center [1228, 475] width 36 height 32
select select "15"
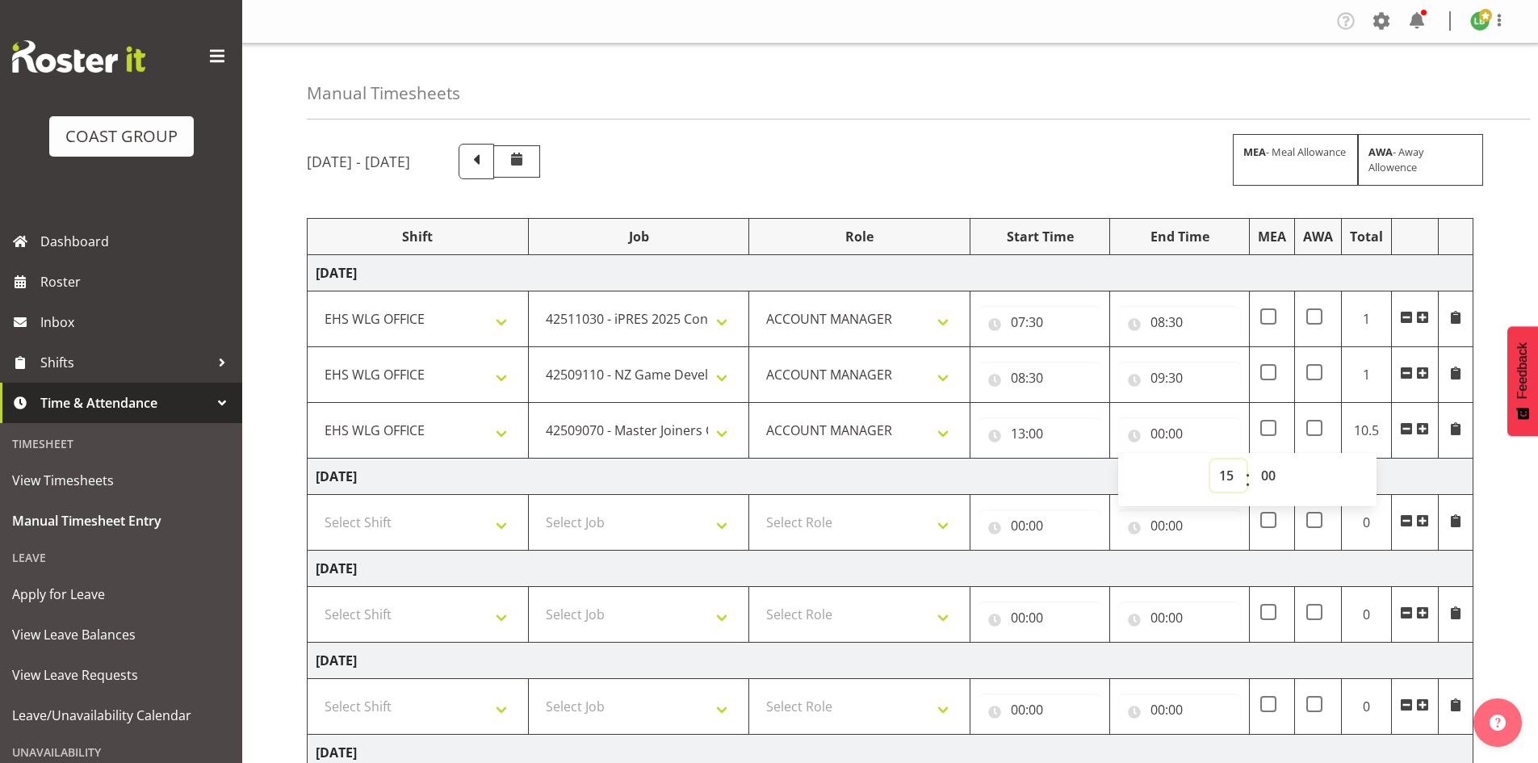
click at [1210, 459] on select "00 01 02 03 04 05 06 07 08 09 10 11 12 13 14 15 16 17 18 19 20 21 22 23" at bounding box center [1228, 475] width 36 height 32
type input "15:00"
click at [1228, 470] on select "00 01 02 03 04 05 06 07 08 09 10 11 12 13 14 15 16 17 18 19 20 21 22 23" at bounding box center [1228, 475] width 36 height 32
select select "16"
click at [1210, 459] on select "00 01 02 03 04 05 06 07 08 09 10 11 12 13 14 15 16 17 18 19 20 21 22 23" at bounding box center [1228, 475] width 36 height 32
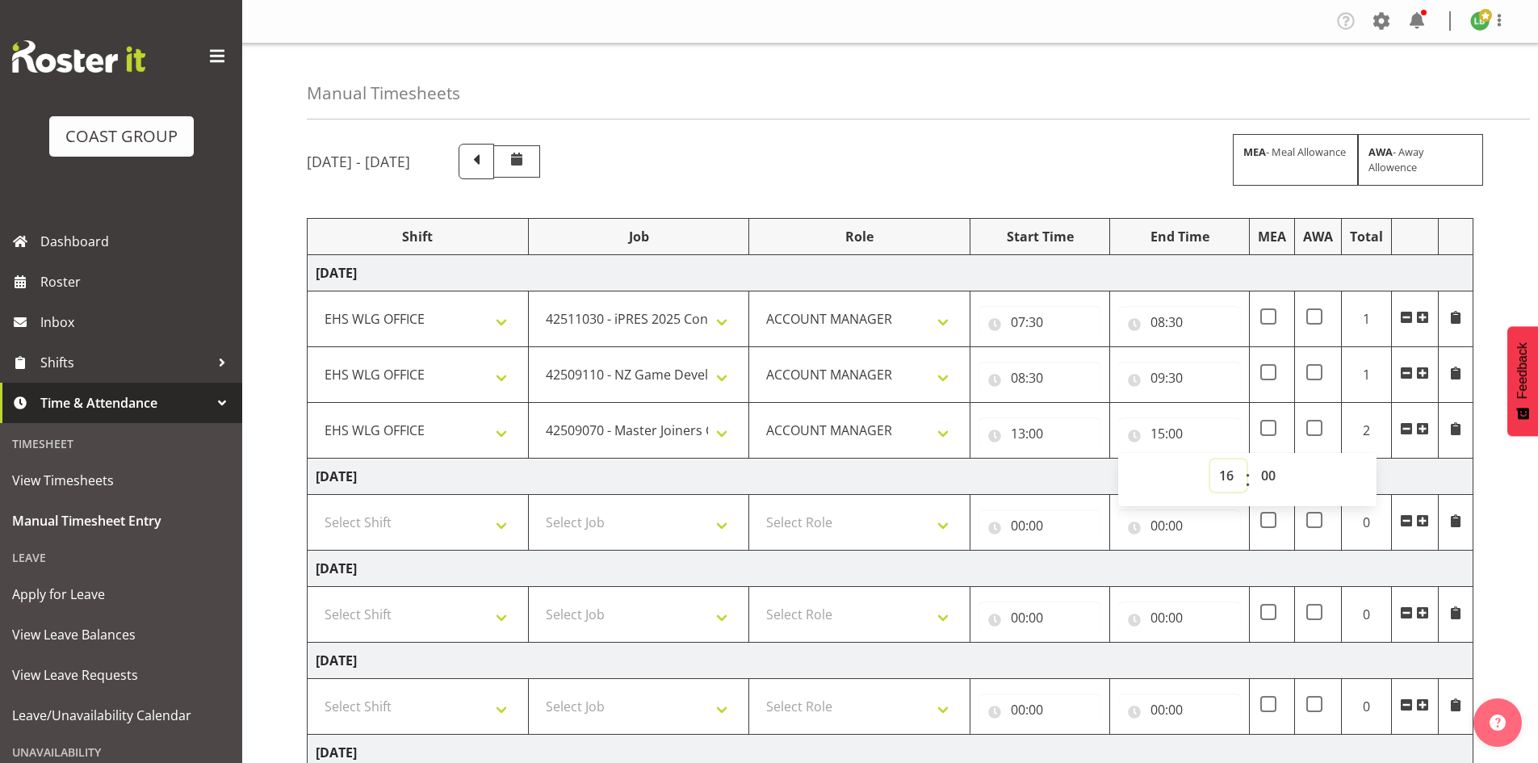
type input "16:00"
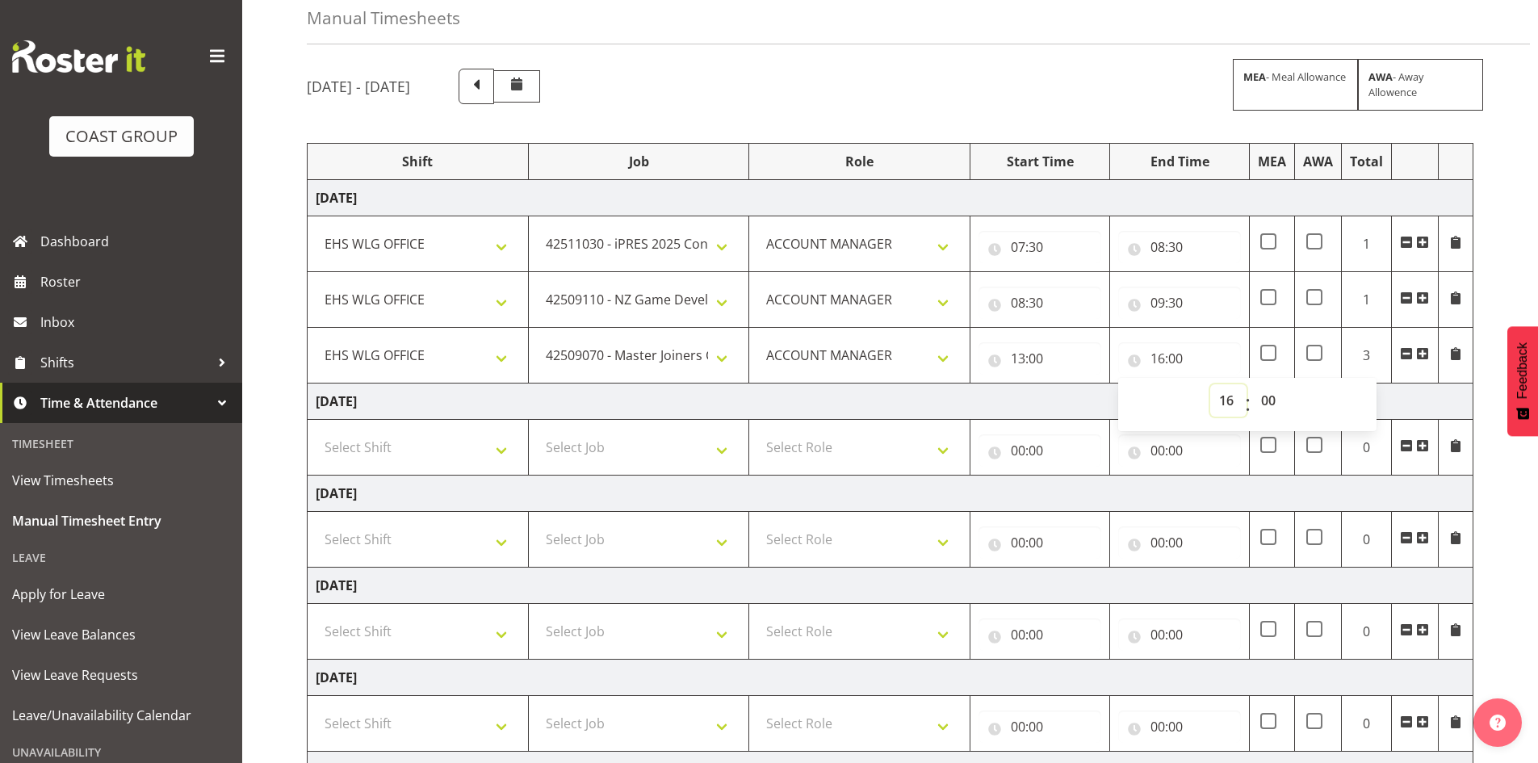
scroll to position [90, 0]
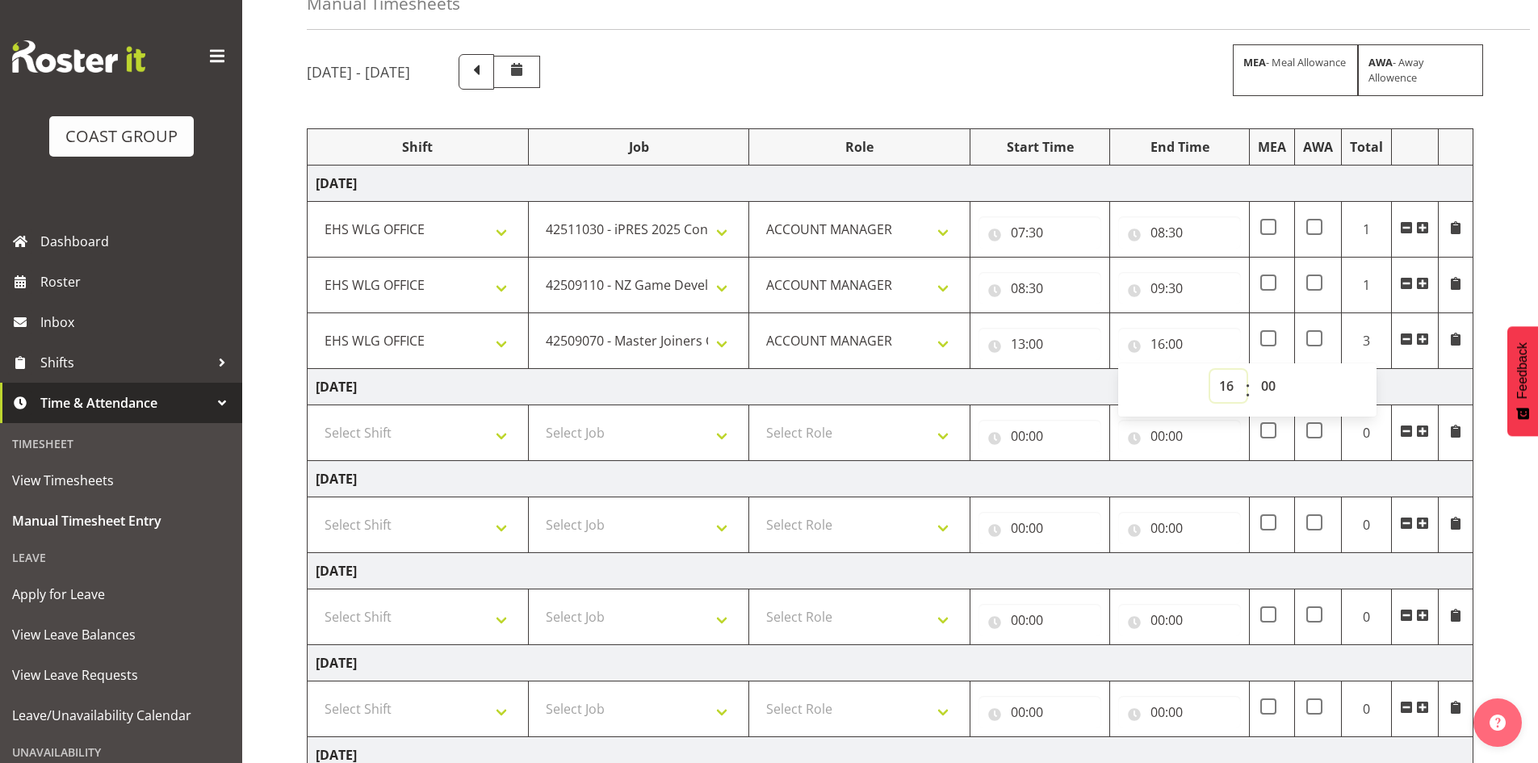
click at [1227, 386] on select "00 01 02 03 04 05 06 07 08 09 10 11 12 13 14 15 16 17 18 19 20 21 22 23" at bounding box center [1228, 386] width 36 height 32
select select "15"
click at [1210, 370] on select "00 01 02 03 04 05 06 07 08 09 10 11 12 13 14 15 16 17 18 19 20 21 22 23" at bounding box center [1228, 386] width 36 height 32
type input "15:00"
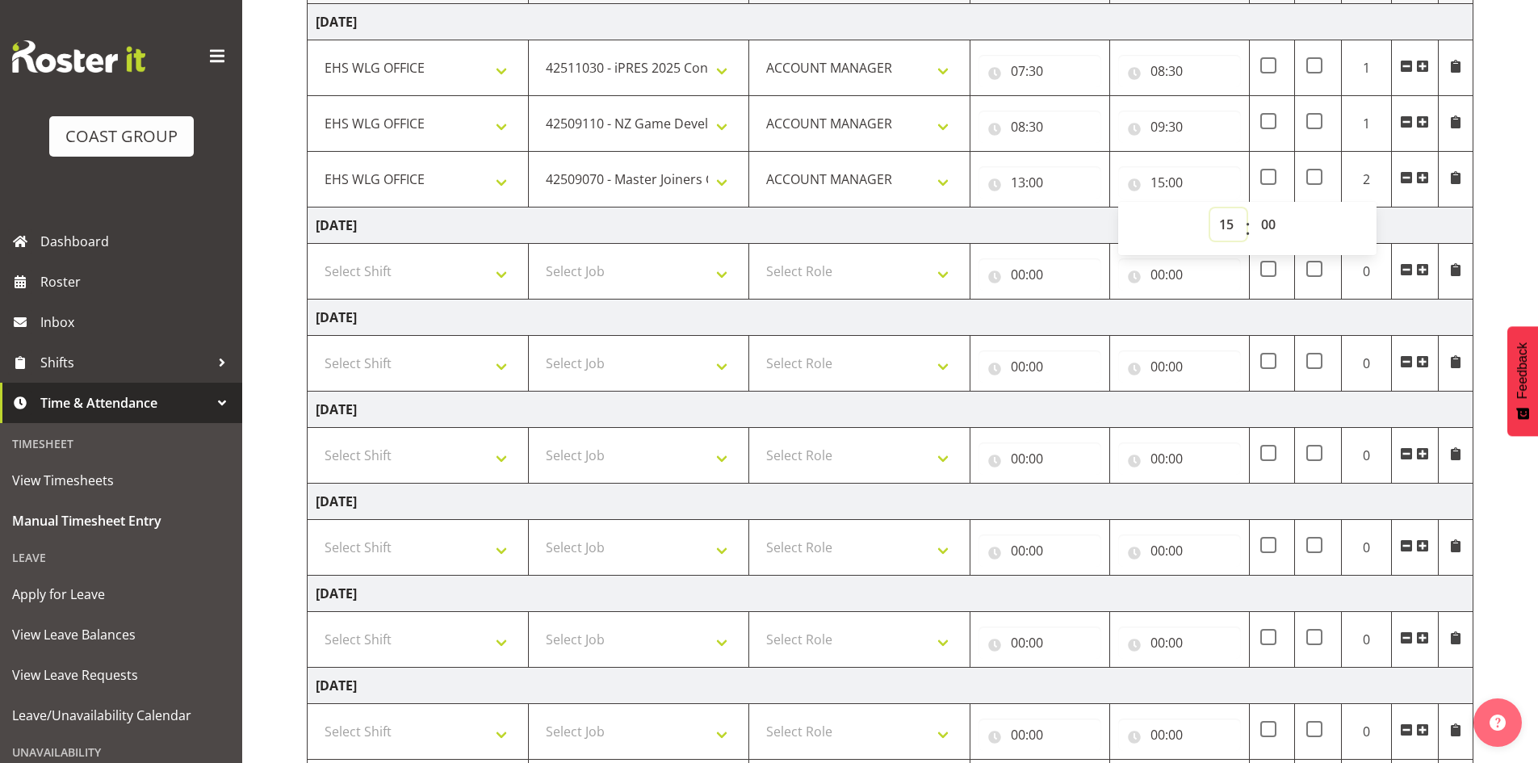
scroll to position [260, 0]
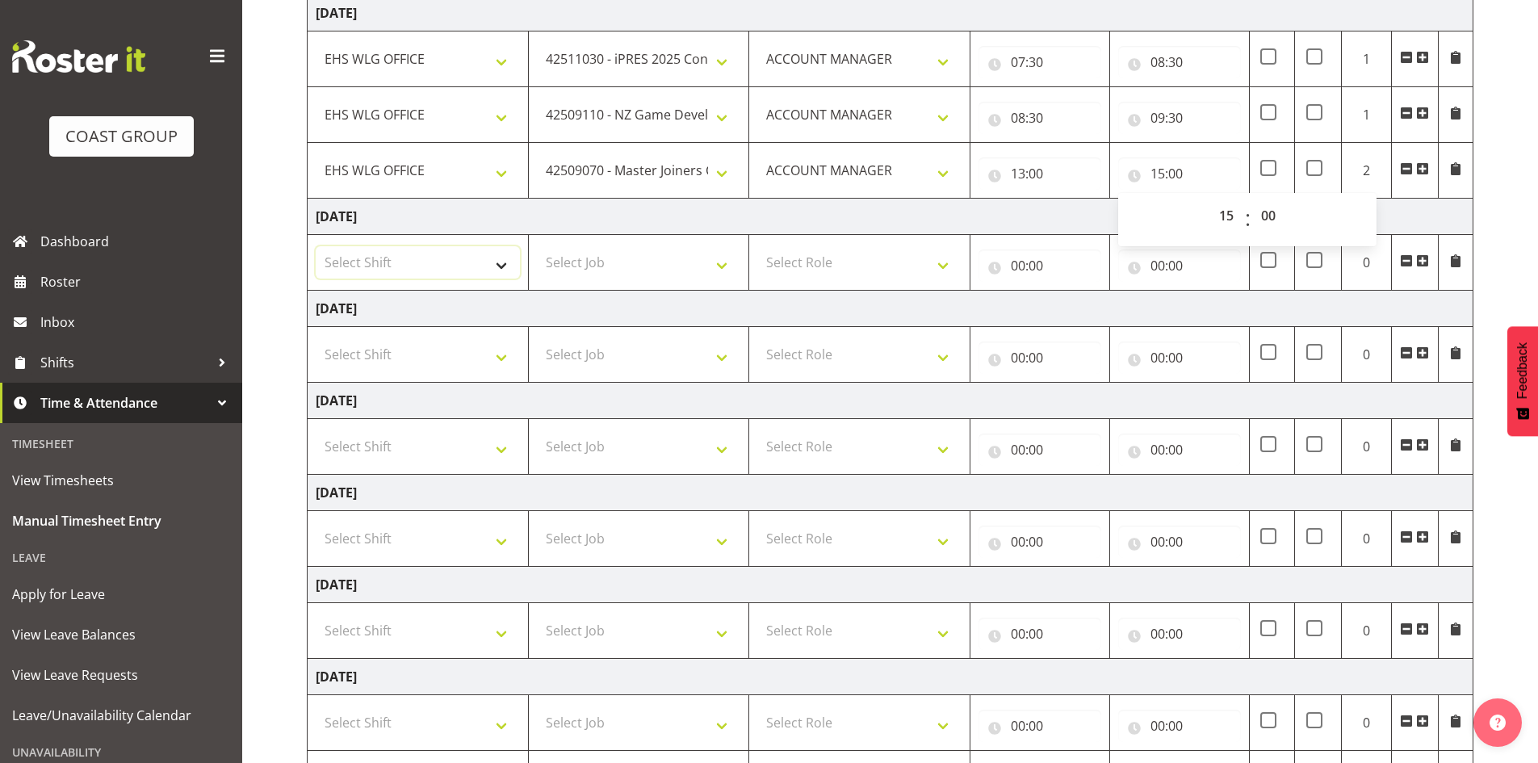
click at [504, 267] on select "Select Shift 25 Build NZPF @ Takina 7am 25 Service NZPF @ Takina AUG 25 Break B…" at bounding box center [418, 262] width 204 height 32
select select "1464"
click at [504, 266] on select "Select Shift 25 Build NZPF @ Takina 7am 25 Service NZPF @ Takina AUG 25 Break B…" at bounding box center [418, 262] width 204 height 32
click at [720, 255] on select "Select Job 1 Carlton Events 1 Carlton Hamilton 1 Carlton Wellington 1 EHS WAREH…" at bounding box center [639, 262] width 204 height 32
select select "9890"
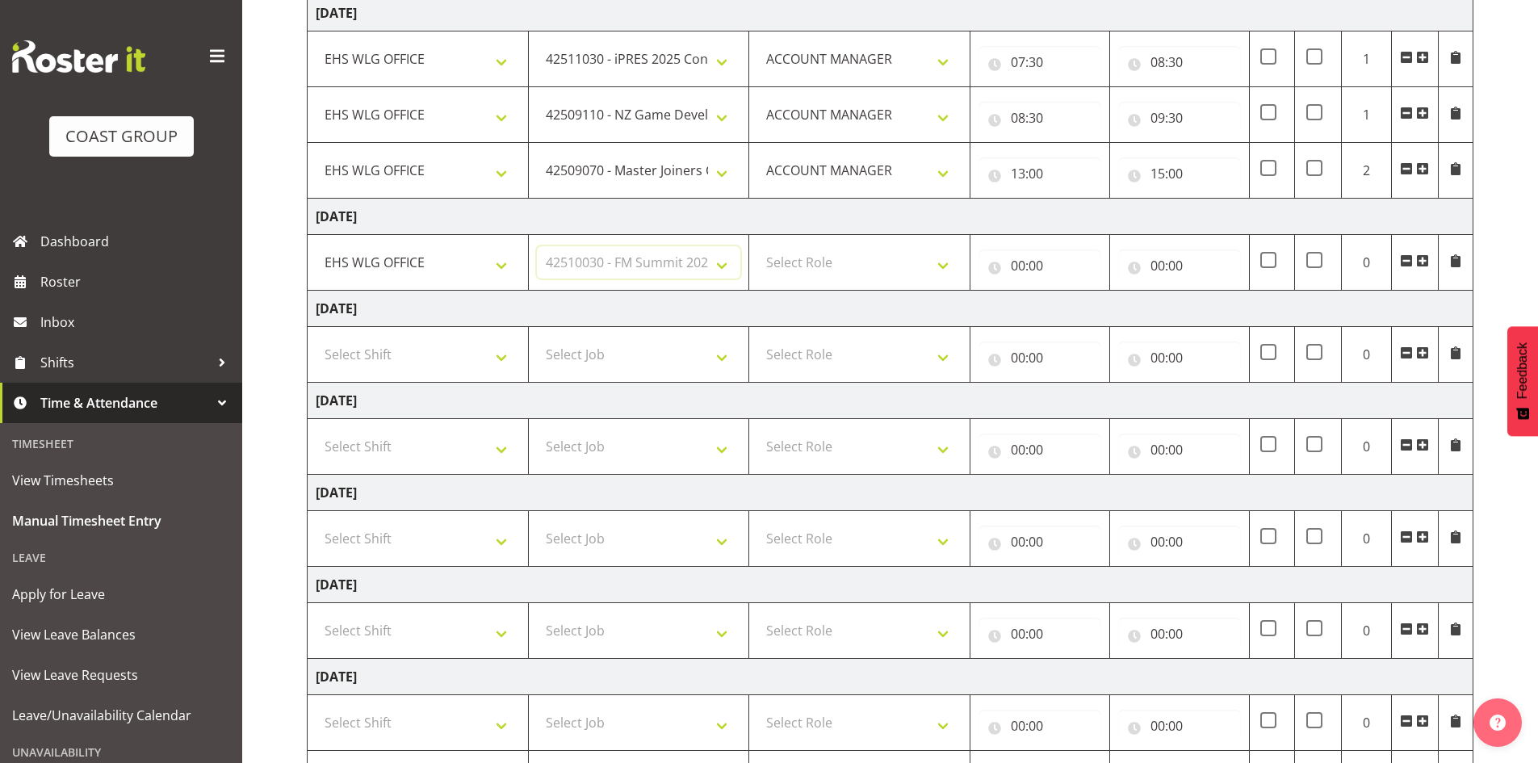
click at [537, 246] on select "Select Job 1 Carlton Events 1 Carlton Hamilton 1 Carlton Wellington 1 EHS WAREH…" at bounding box center [639, 262] width 204 height 32
drag, startPoint x: 944, startPoint y: 257, endPoint x: 933, endPoint y: 274, distance: 20.6
click at [942, 259] on select "Select Role EHS WLG OPS ACCOUNT MANAGER" at bounding box center [859, 262] width 204 height 32
select select "197"
click at [757, 246] on select "Select Role EHS WLG OPS ACCOUNT MANAGER" at bounding box center [859, 262] width 204 height 32
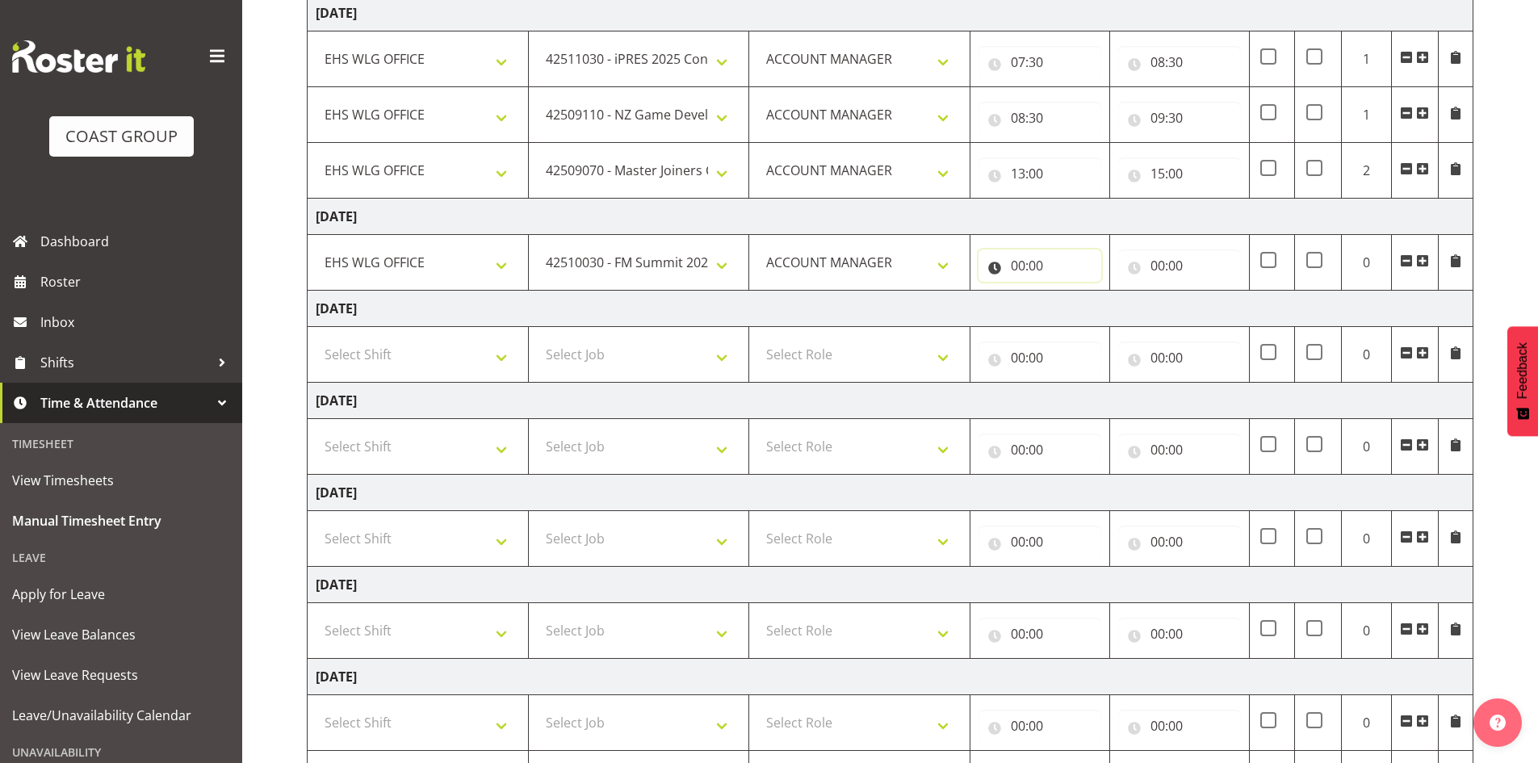
drag, startPoint x: 1008, startPoint y: 257, endPoint x: 1019, endPoint y: 258, distance: 11.4
click at [1013, 258] on input "00:00" at bounding box center [1039, 265] width 123 height 32
click at [1090, 306] on select "00 01 02 03 04 05 06 07 08 09 10 11 12 13 14 15 16 17 18 19 20 21 22 23" at bounding box center [1088, 307] width 36 height 32
select select "9"
click at [1070, 291] on select "00 01 02 03 04 05 06 07 08 09 10 11 12 13 14 15 16 17 18 19 20 21 22 23" at bounding box center [1088, 307] width 36 height 32
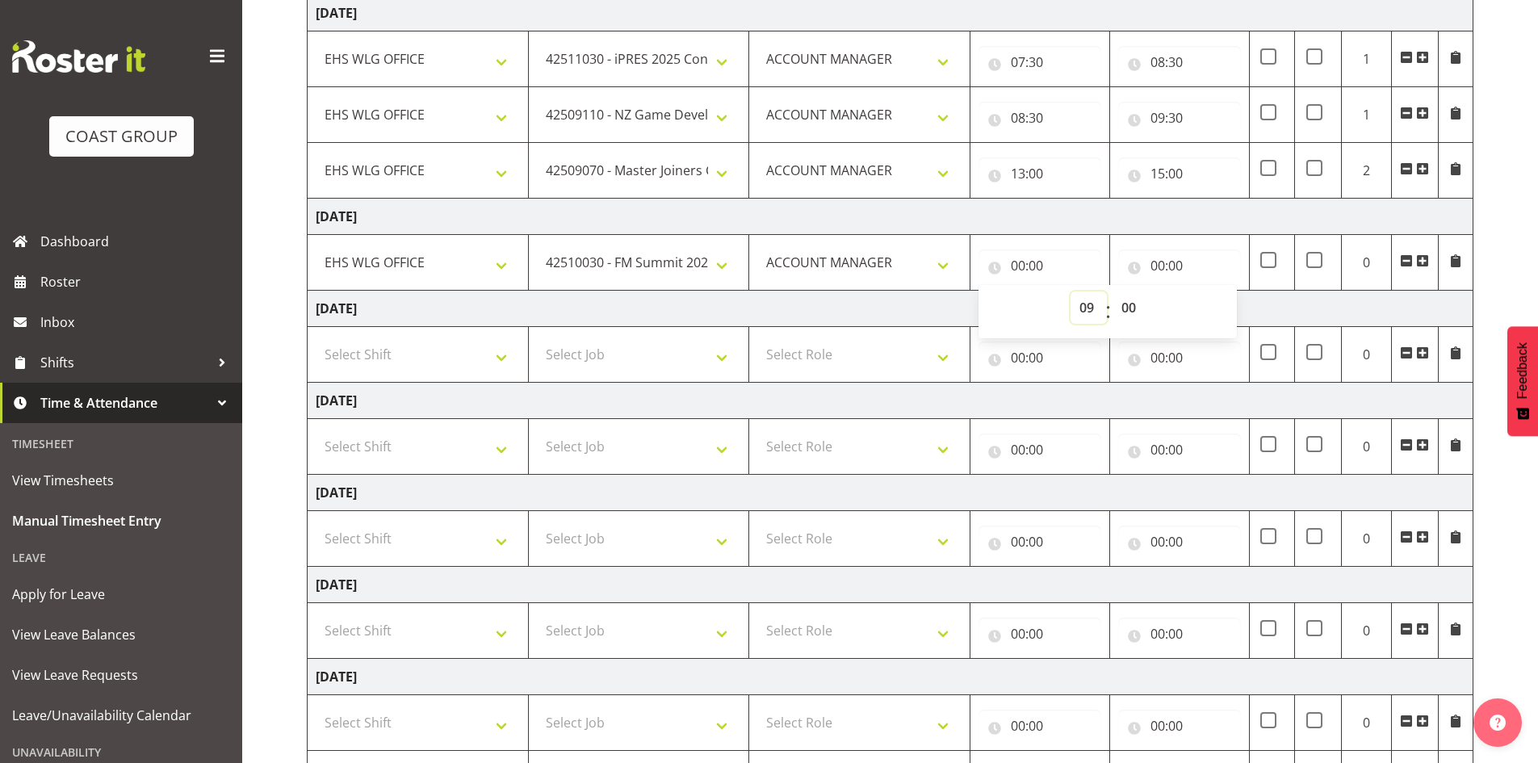
type input "09:00"
click at [1153, 253] on input "00:00" at bounding box center [1179, 265] width 123 height 32
click at [1225, 301] on select "00 01 02 03 04 05 06 07 08 09 10 11 12 13 14 15 16 17 18 19 20 21 22 23" at bounding box center [1228, 307] width 36 height 32
select select "11"
click at [1210, 291] on select "00 01 02 03 04 05 06 07 08 09 10 11 12 13 14 15 16 17 18 19 20 21 22 23" at bounding box center [1228, 307] width 36 height 32
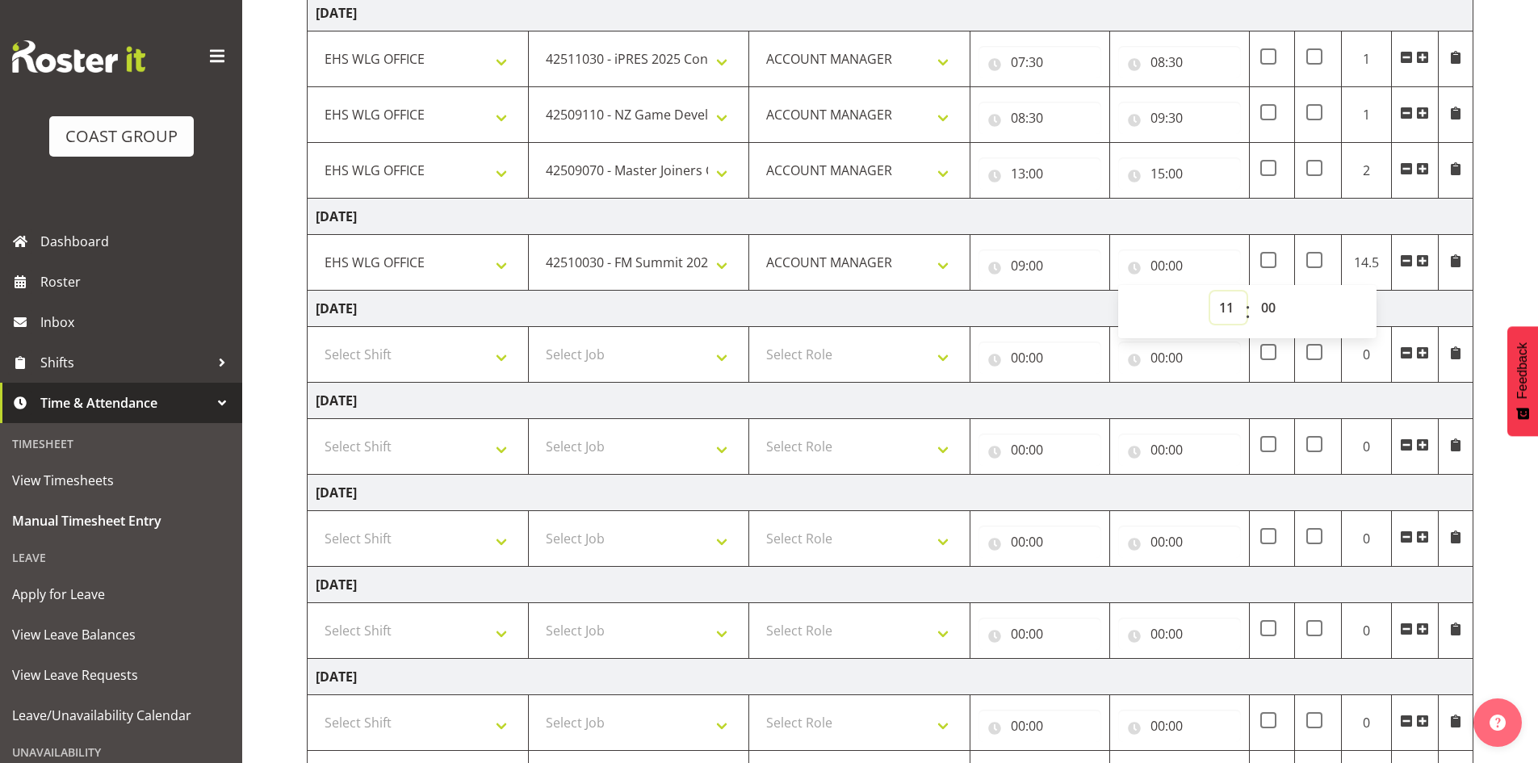
type input "11:00"
click at [1424, 256] on span at bounding box center [1422, 260] width 13 height 13
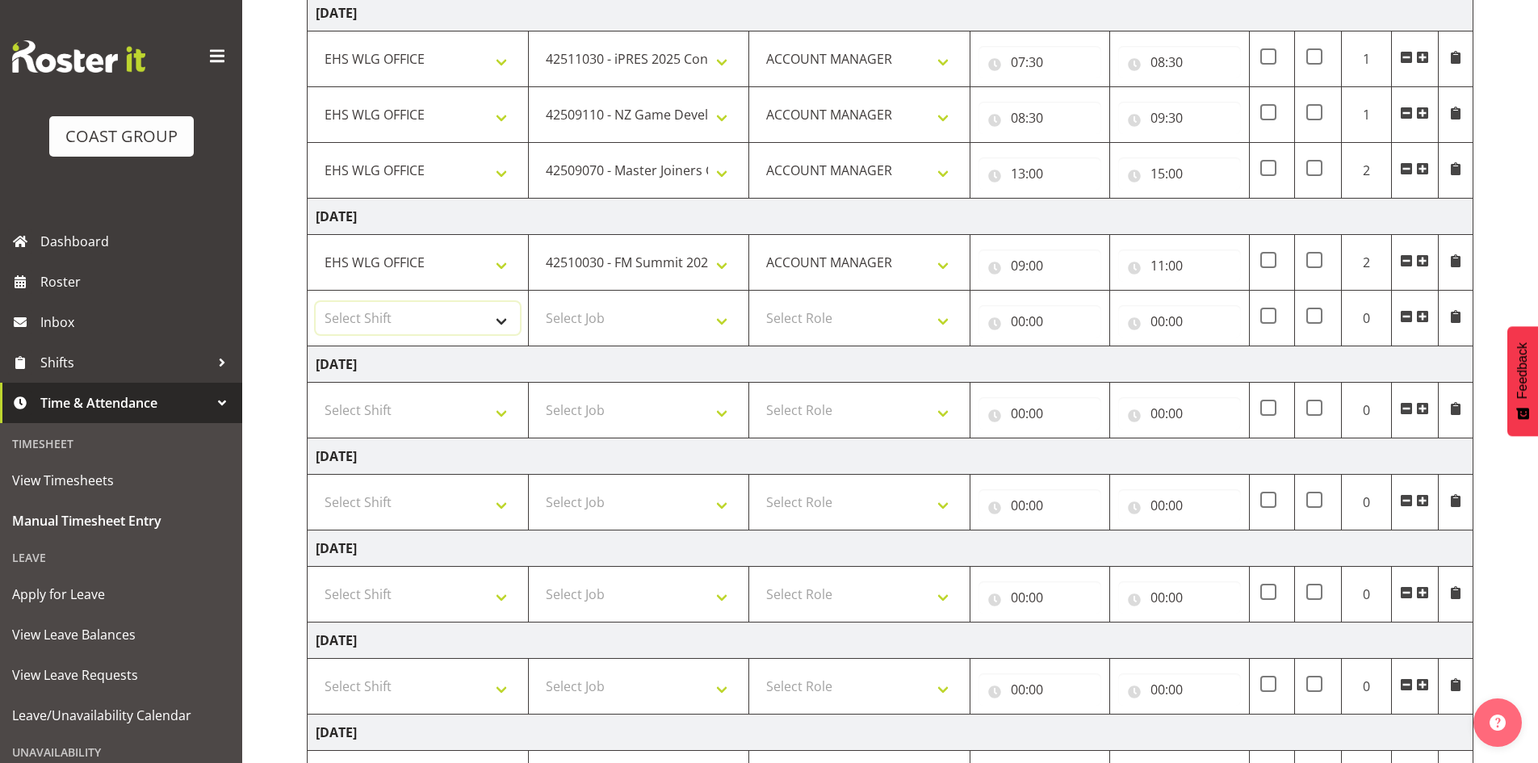
click at [501, 315] on select "Select Shift 25 Build NZPF @ Takina 7am 25 Service NZPF @ Takina AUG 25 Break B…" at bounding box center [418, 318] width 204 height 32
select select "1464"
click at [501, 312] on select "Select Shift 25 Build NZPF @ Takina 7am 25 Service NZPF @ Takina AUG 25 Break B…" at bounding box center [418, 318] width 204 height 32
click at [724, 316] on select "Select Job 1 Carlton Events 1 Carlton Hamilton 1 Carlton Wellington 1 EHS WAREH…" at bounding box center [639, 318] width 204 height 32
select select "69"
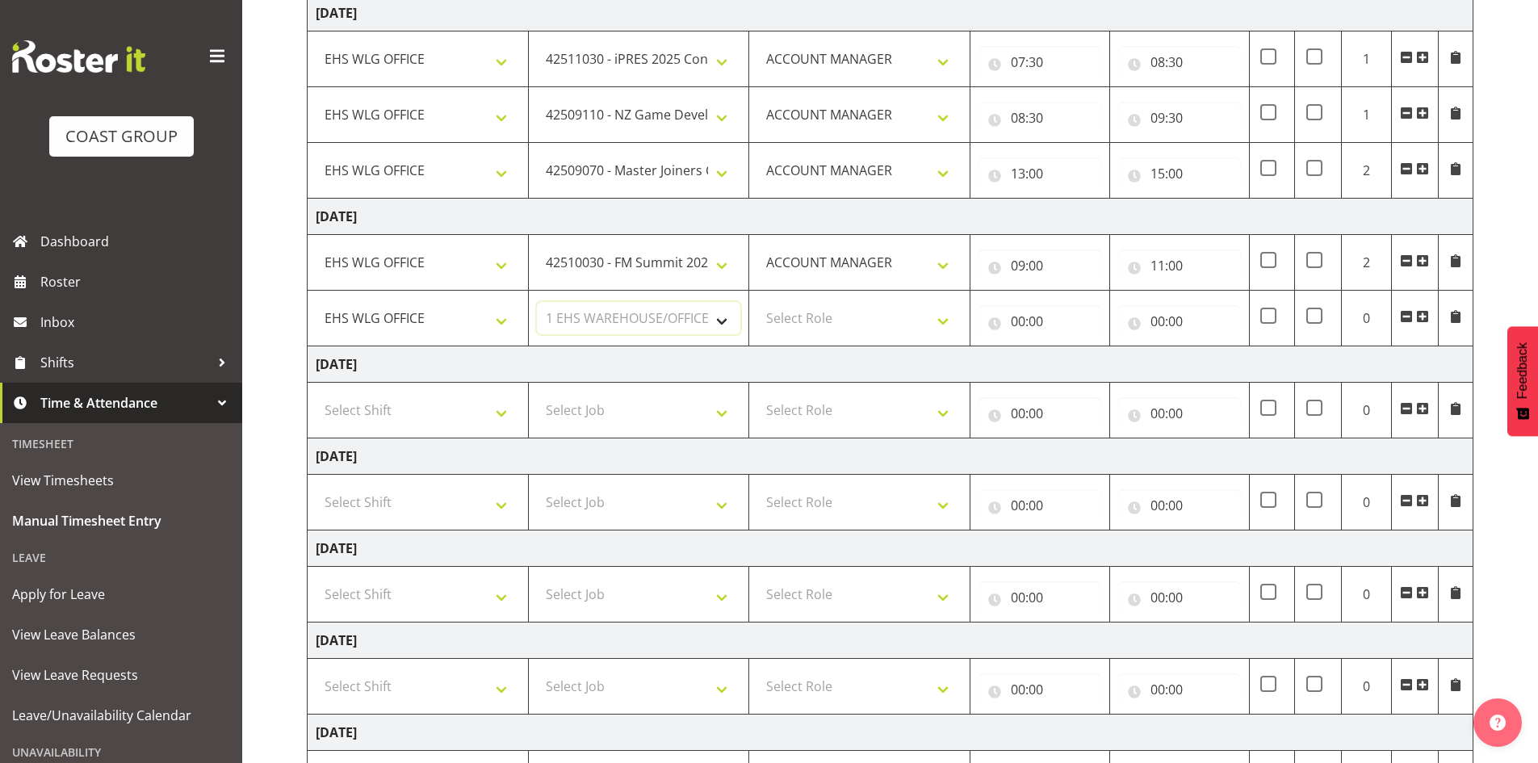
click at [537, 302] on select "Select Job 1 Carlton Events 1 Carlton Hamilton 1 Carlton Wellington 1 EHS WAREH…" at bounding box center [639, 318] width 204 height 32
drag, startPoint x: 947, startPoint y: 317, endPoint x: 937, endPoint y: 328, distance: 14.3
click at [944, 317] on select "Select Role EHS WLG OPS ACCOUNT MANAGER" at bounding box center [859, 318] width 204 height 32
select select "197"
click at [757, 302] on select "Select Role EHS WLG OPS ACCOUNT MANAGER" at bounding box center [859, 318] width 204 height 32
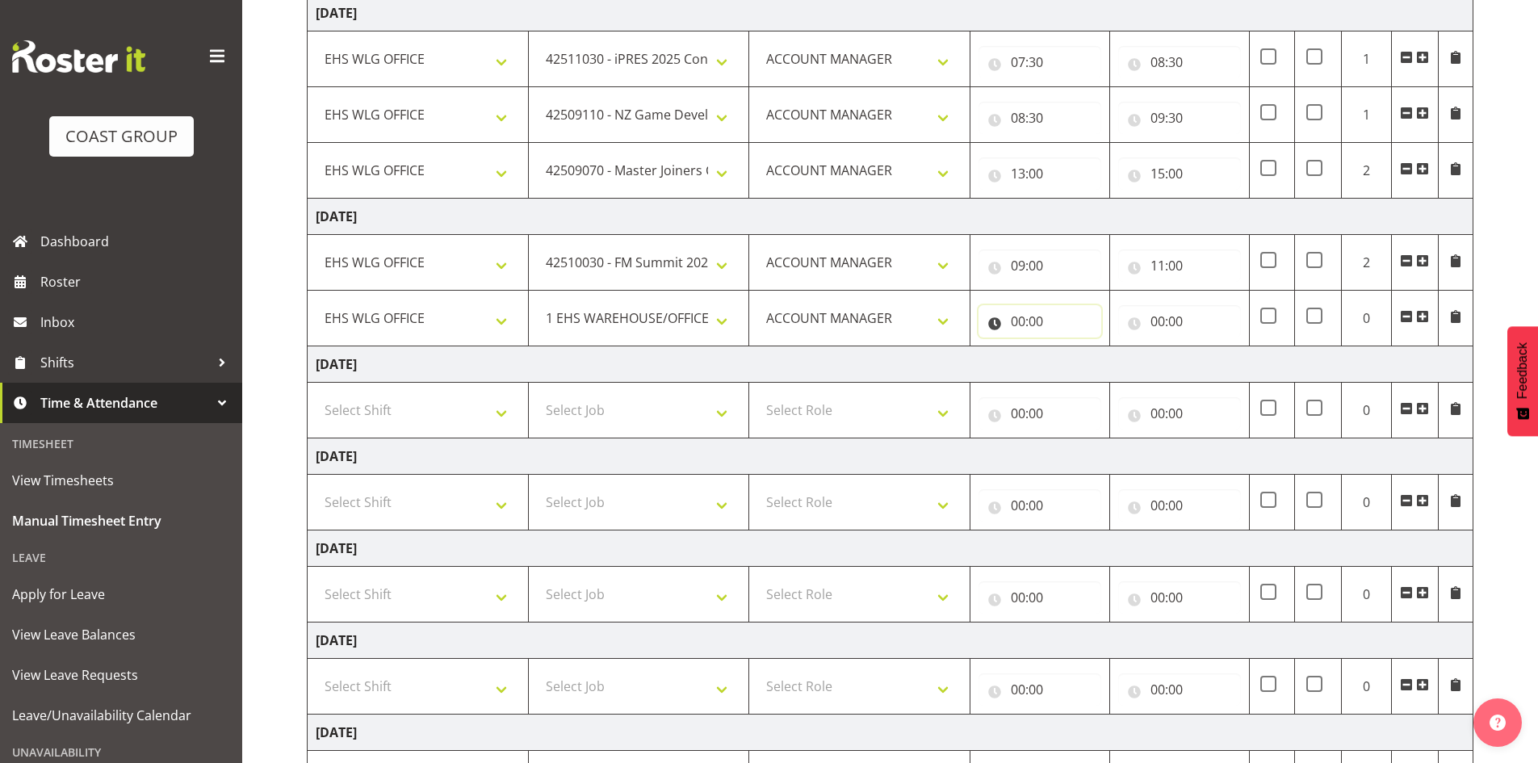
click at [1012, 317] on input "00:00" at bounding box center [1039, 321] width 123 height 32
click at [1090, 361] on select "00 01 02 03 04 05 06 07 08 09 10 11 12 13 14 15 16 17 18 19 20 21 22 23" at bounding box center [1088, 363] width 36 height 32
select select "11"
click at [1070, 347] on select "00 01 02 03 04 05 06 07 08 09 10 11 12 13 14 15 16 17 18 19 20 21 22 23" at bounding box center [1088, 363] width 36 height 32
type input "11:00"
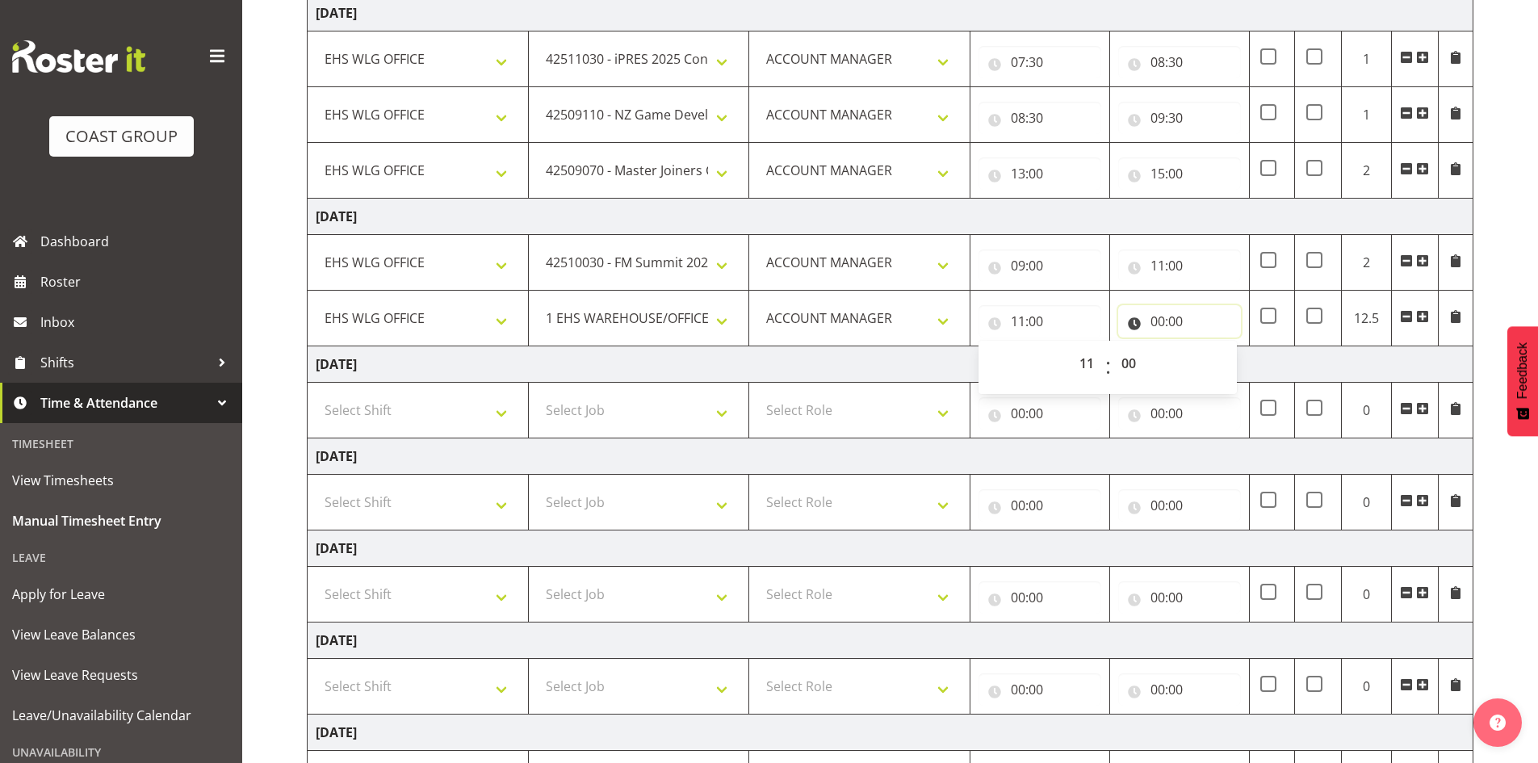
click at [1158, 316] on input "00:00" at bounding box center [1179, 321] width 123 height 32
click at [1224, 358] on select "00 01 02 03 04 05 06 07 08 09 10 11 12 13 14 15 16 17 18 19 20 21 22 23" at bounding box center [1228, 363] width 36 height 32
select select "12"
click at [1210, 347] on select "00 01 02 03 04 05 06 07 08 09 10 11 12 13 14 15 16 17 18 19 20 21 22 23" at bounding box center [1228, 363] width 36 height 32
type input "12:00"
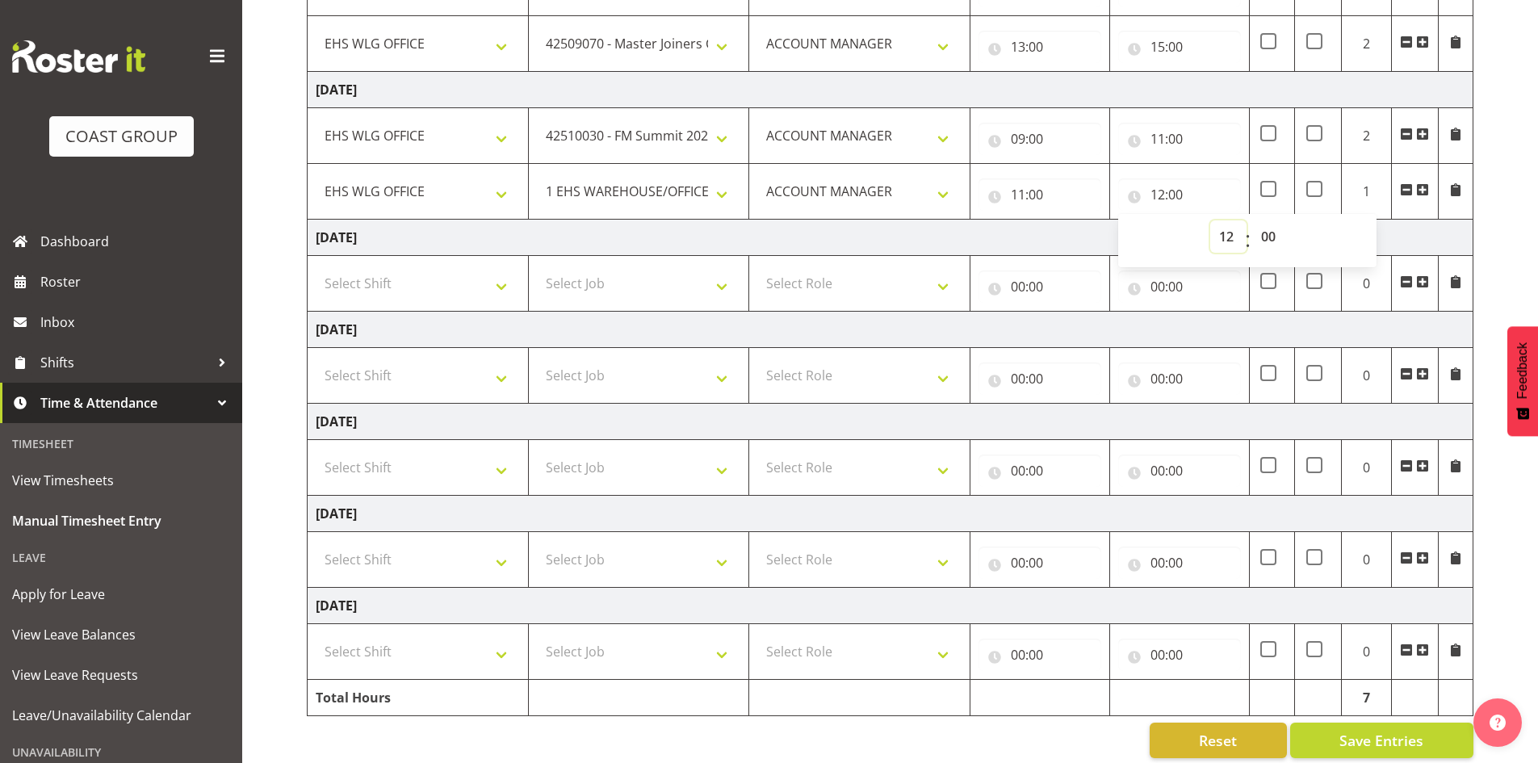
scroll to position [388, 0]
click at [494, 464] on select "Select Shift 25 Build NZPF @ Takina 7am 25 Service NZPF @ Takina AUG 25 Break B…" at bounding box center [418, 466] width 204 height 32
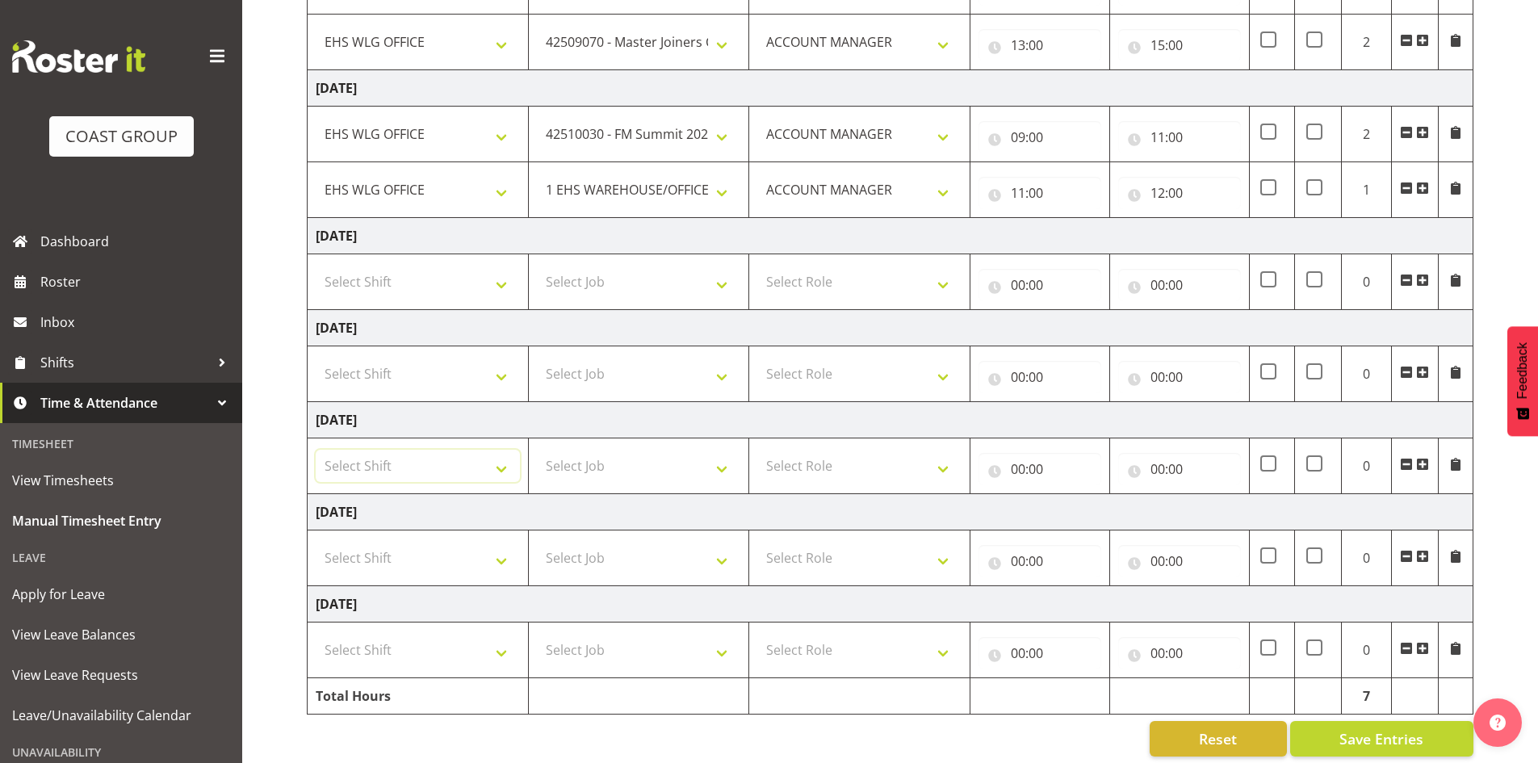
select select "1464"
click at [495, 483] on td "Select Shift 25 Build NZPF @ Takina 7am 25 Service NZPF @ Takina AUG 25 Break B…" at bounding box center [418, 466] width 221 height 56
click at [720, 466] on select "Select Job 1 Carlton Events 1 Carlton Hamilton 1 Carlton Wellington 1 EHS WAREH…" at bounding box center [639, 466] width 204 height 32
select select "9934"
click at [537, 450] on select "Select Job 1 Carlton Events 1 Carlton Hamilton 1 Carlton Wellington 1 EHS WAREH…" at bounding box center [639, 466] width 204 height 32
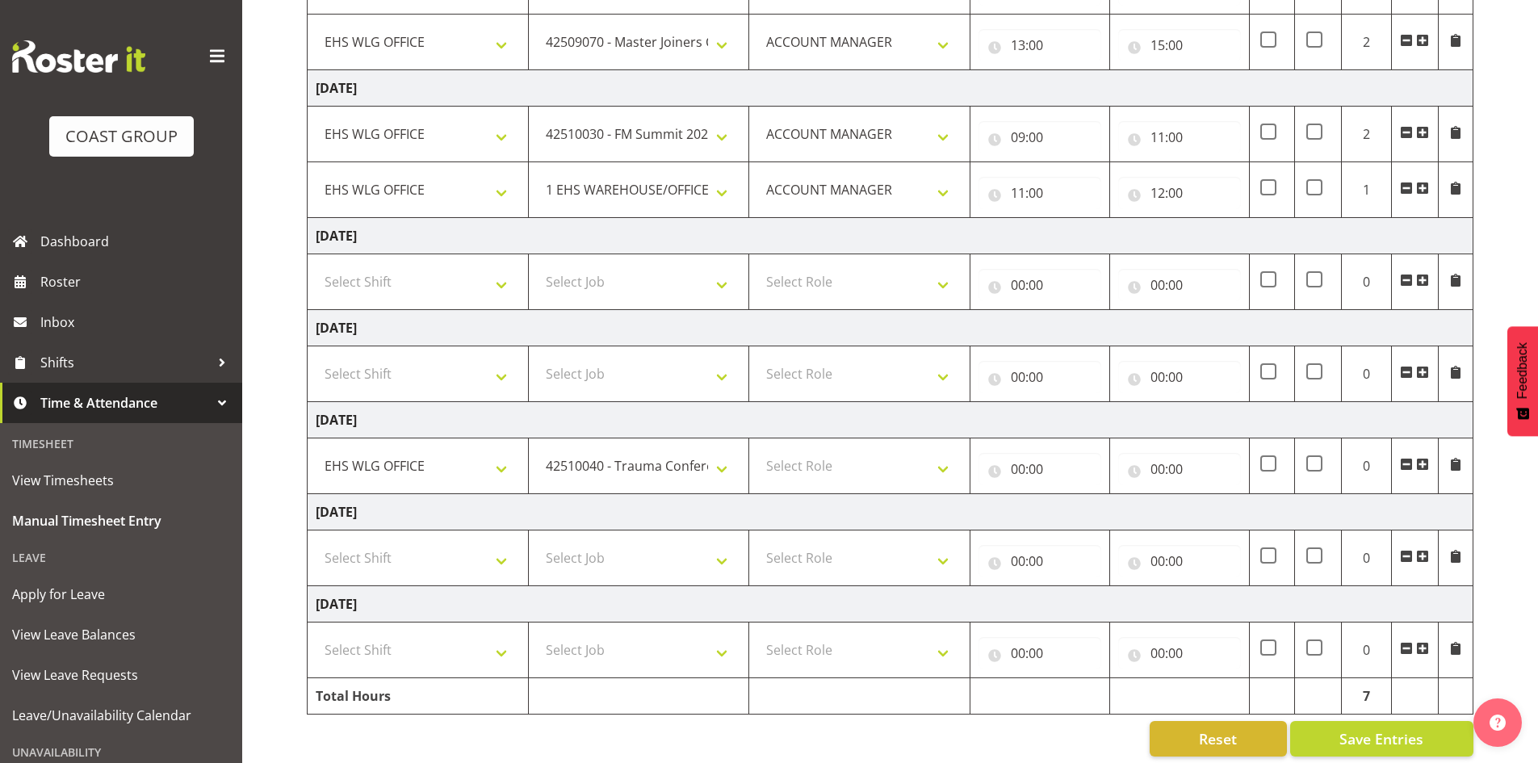
click at [1422, 185] on span at bounding box center [1422, 188] width 13 height 13
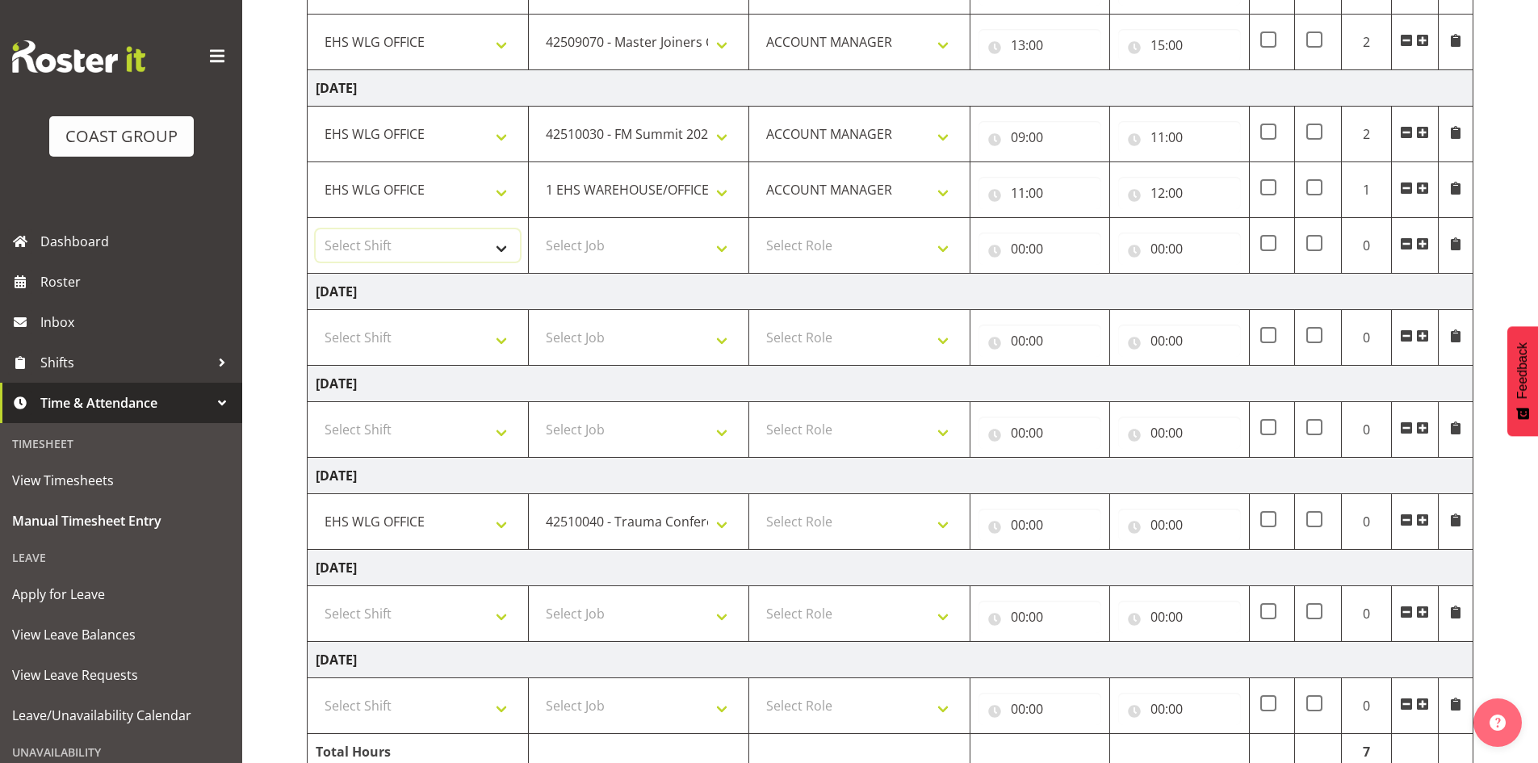
click at [502, 241] on select "Select Shift 25 Build NZPF @ Takina 7am 25 Service NZPF @ Takina AUG 25 Break B…" at bounding box center [418, 245] width 204 height 32
select select "1464"
click at [501, 241] on select "Select Shift 25 Build NZPF @ Takina 7am 25 Service NZPF @ Takina AUG 25 Break B…" at bounding box center [418, 245] width 204 height 32
click at [721, 245] on select "Select Job 1 Carlton Events 1 Carlton Hamilton 1 Carlton Wellington 1 EHS WAREH…" at bounding box center [639, 245] width 204 height 32
select select "9934"
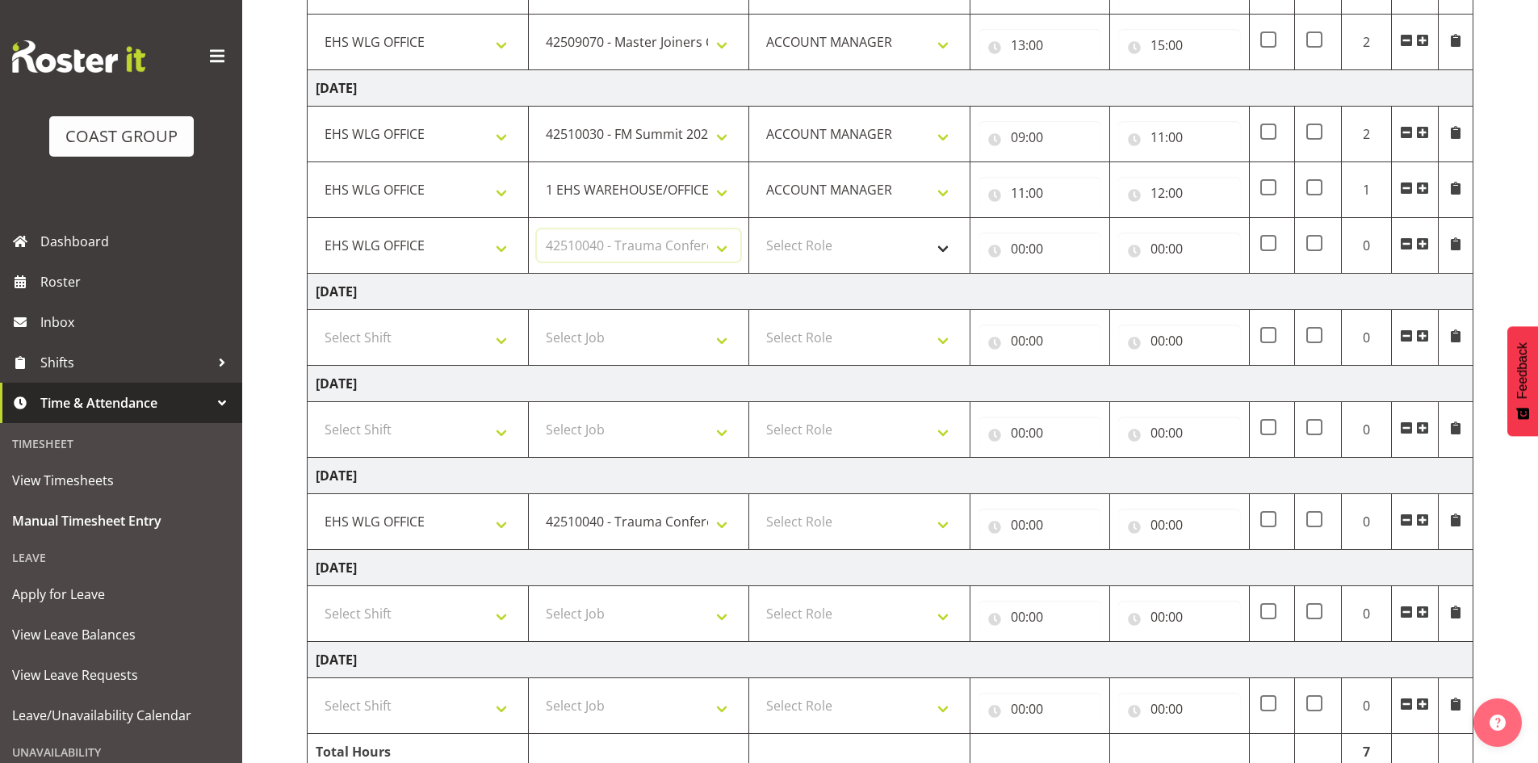
click at [537, 229] on select "Select Job 1 Carlton Events 1 Carlton Hamilton 1 Carlton Wellington 1 EHS WAREH…" at bounding box center [639, 245] width 204 height 32
drag, startPoint x: 946, startPoint y: 241, endPoint x: 940, endPoint y: 260, distance: 19.7
click at [946, 241] on select "Select Role EHS WLG OPS ACCOUNT MANAGER" at bounding box center [859, 245] width 204 height 32
select select "197"
click at [757, 229] on select "Select Role EHS WLG OPS ACCOUNT MANAGER" at bounding box center [859, 245] width 204 height 32
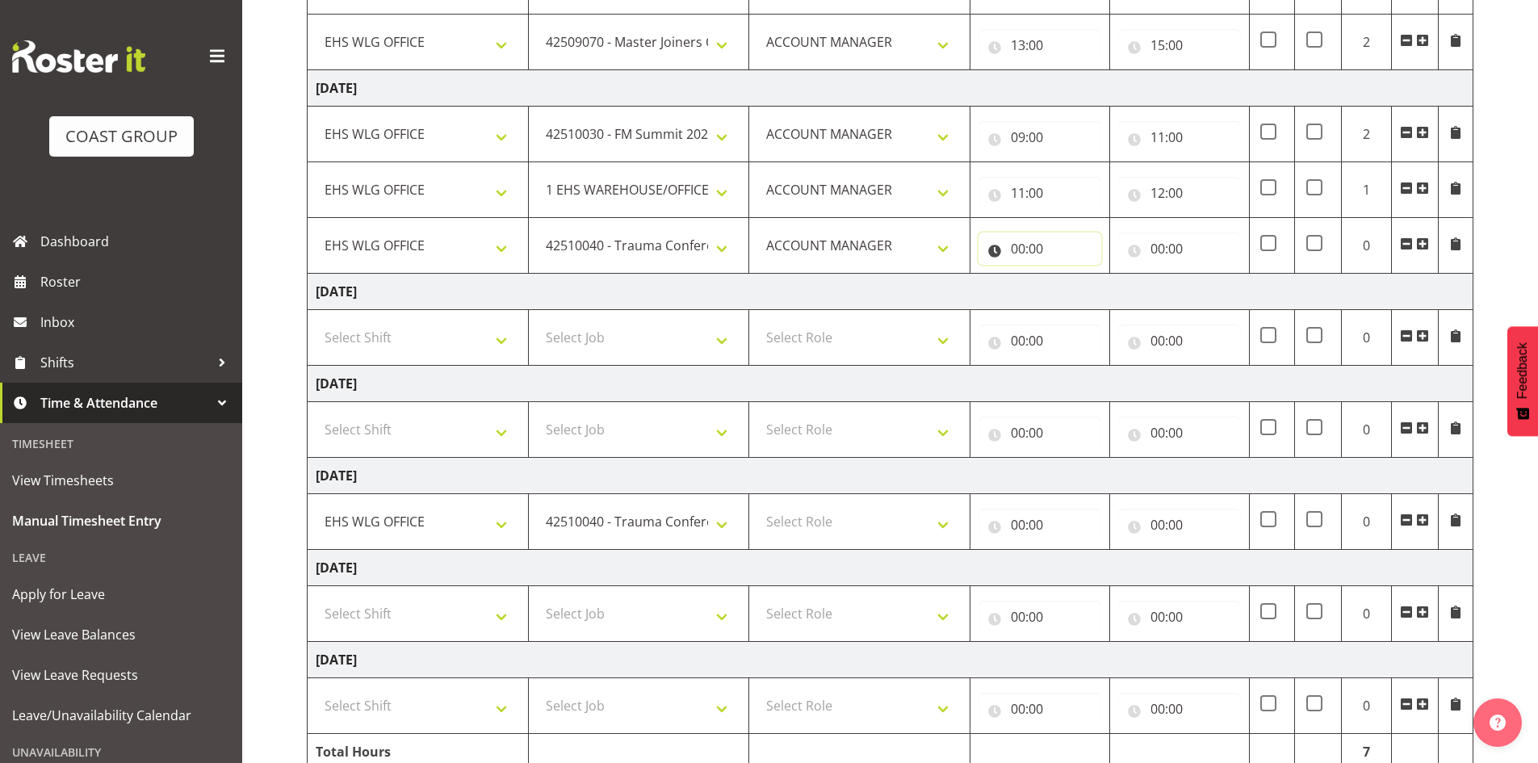
drag, startPoint x: 1014, startPoint y: 245, endPoint x: 1048, endPoint y: 262, distance: 37.9
click at [1015, 245] on input "00:00" at bounding box center [1039, 248] width 123 height 32
click at [1086, 285] on select "00 01 02 03 04 05 06 07 08 09 10 11 12 13 14 15 16 17 18 19 20 21 22 23" at bounding box center [1088, 290] width 36 height 32
select select "12"
click at [1070, 274] on select "00 01 02 03 04 05 06 07 08 09 10 11 12 13 14 15 16 17 18 19 20 21 22 23" at bounding box center [1088, 290] width 36 height 32
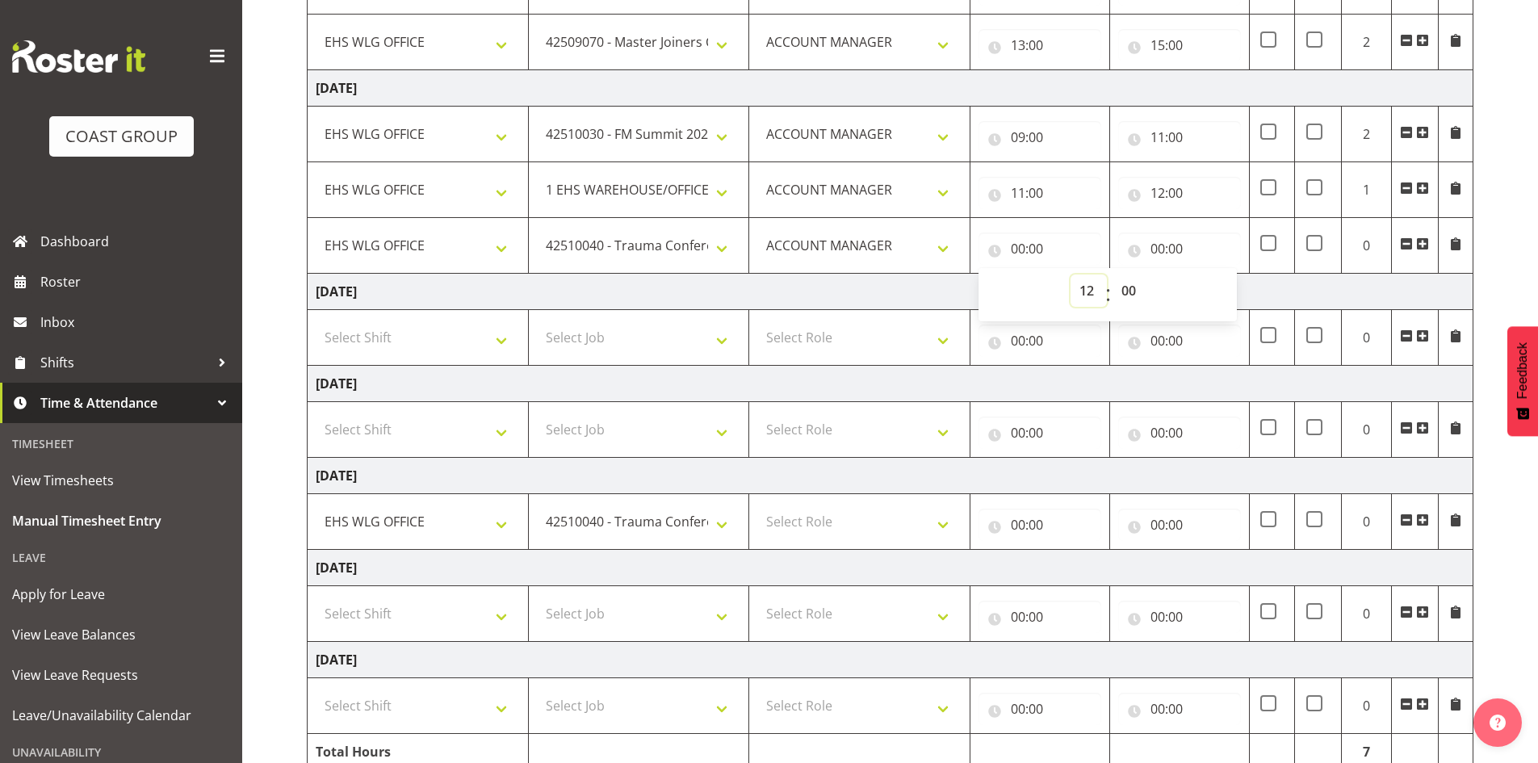
type input "12:00"
drag, startPoint x: 1158, startPoint y: 241, endPoint x: 1187, endPoint y: 260, distance: 34.5
click at [1158, 241] on input "00:00" at bounding box center [1179, 248] width 123 height 32
click at [1233, 287] on select "00 01 02 03 04 05 06 07 08 09 10 11 12 13 14 15 16 17 18 19 20 21 22 23" at bounding box center [1228, 290] width 36 height 32
select select "13"
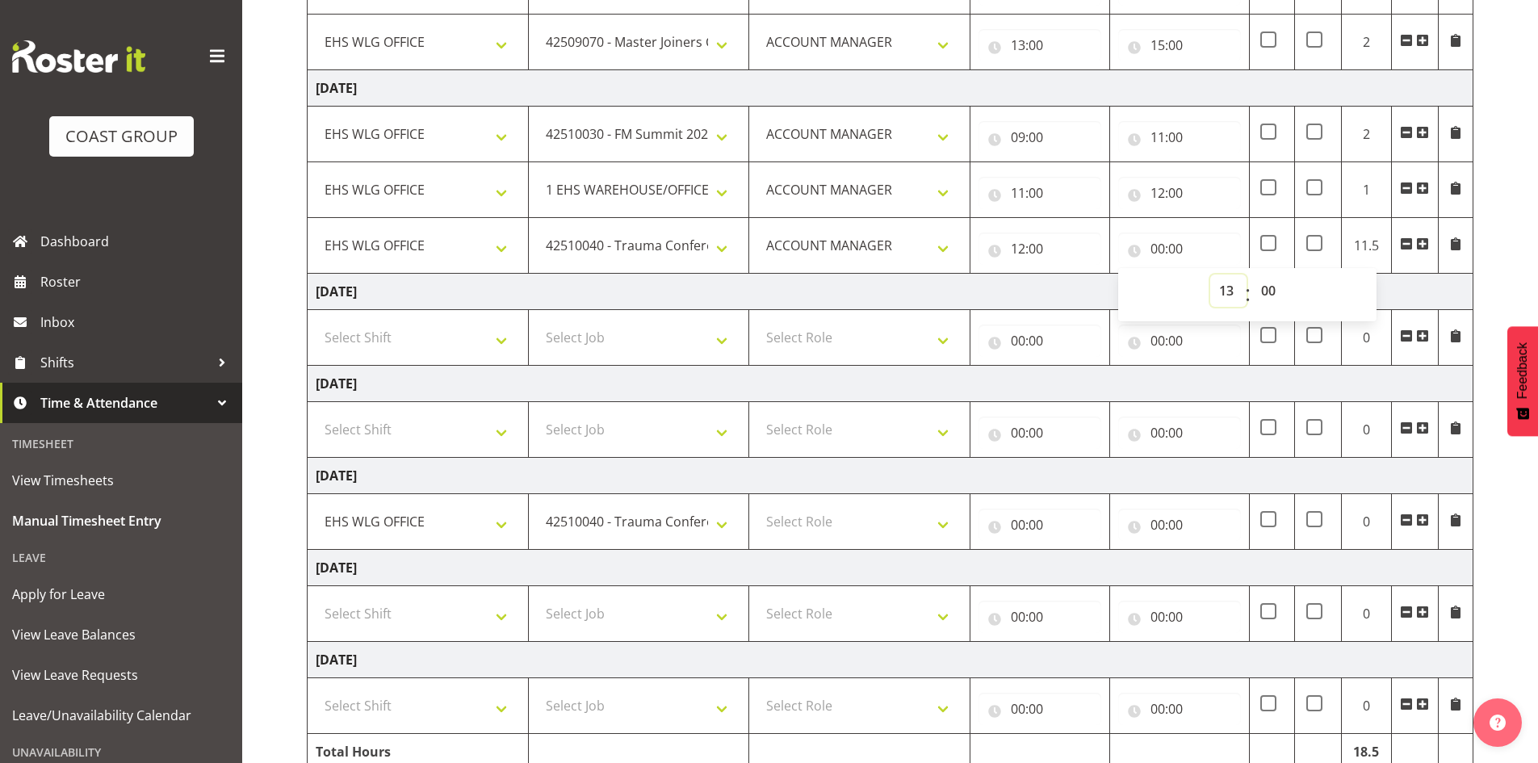
click at [1210, 274] on select "00 01 02 03 04 05 06 07 08 09 10 11 12 13 14 15 16 17 18 19 20 21 22 23" at bounding box center [1228, 290] width 36 height 32
type input "13:00"
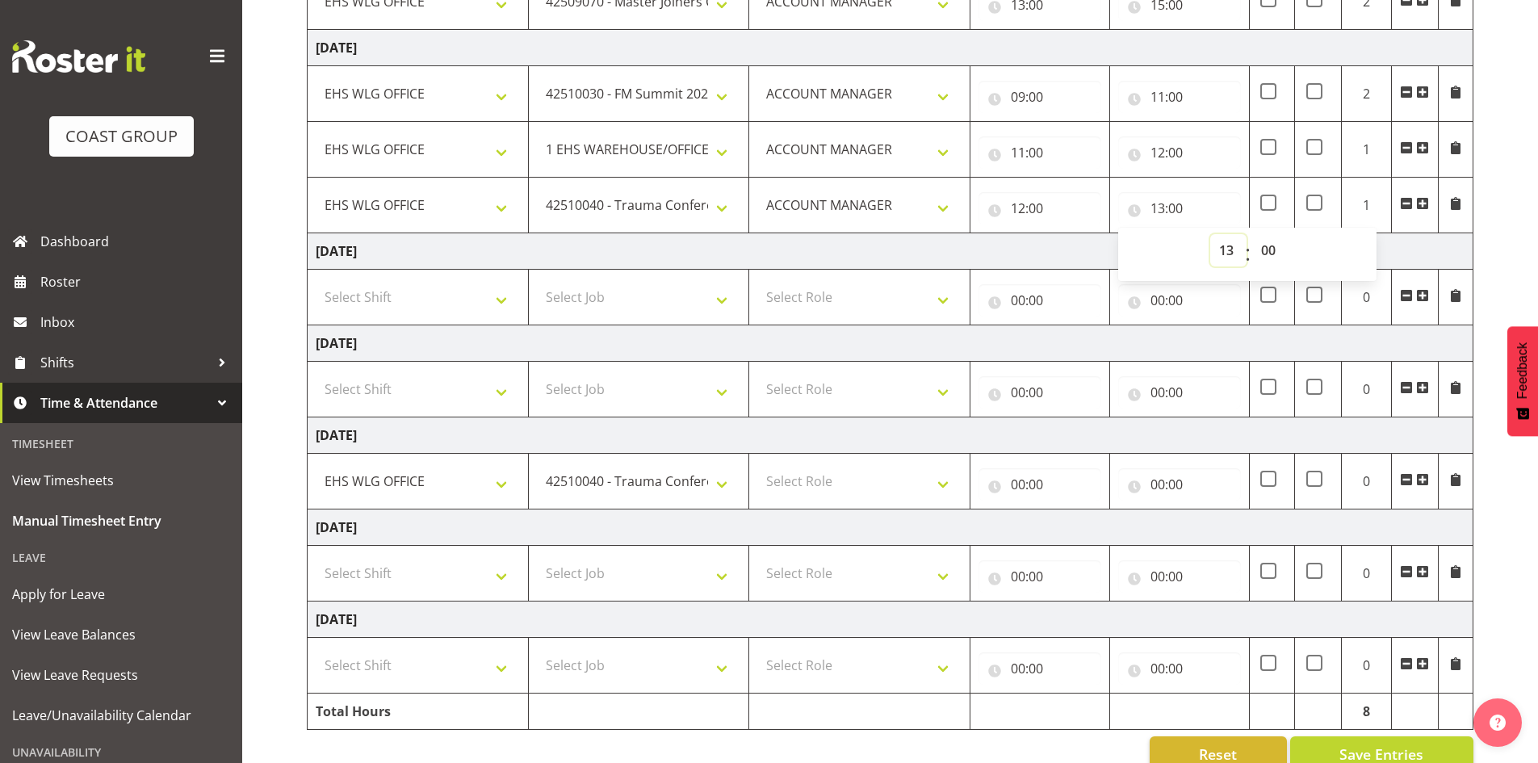
scroll to position [462, 0]
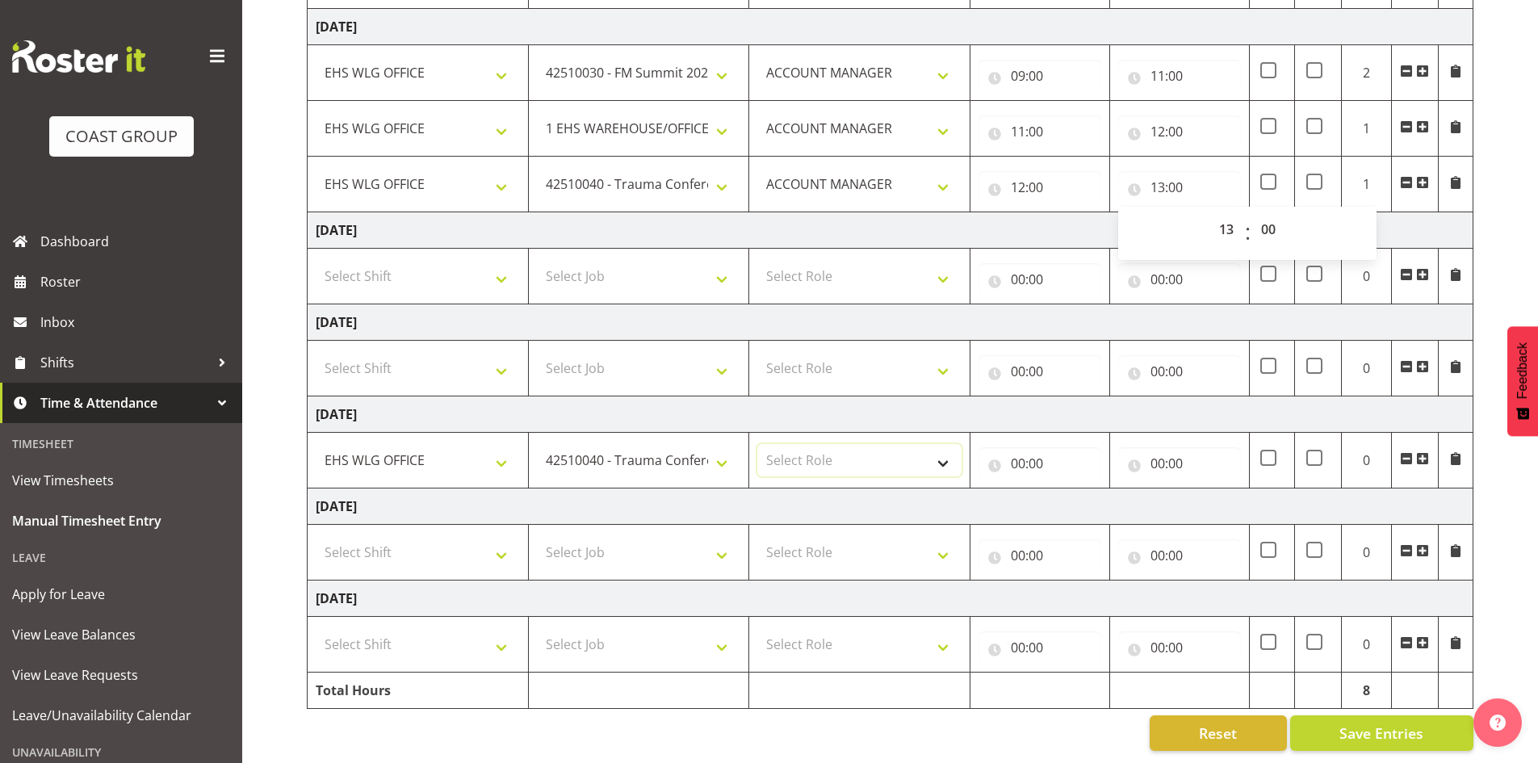
click at [942, 445] on select "Select Role EHS WLG OPS ACCOUNT MANAGER" at bounding box center [859, 460] width 204 height 32
select select "197"
click at [757, 444] on select "Select Role EHS WLG OPS ACCOUNT MANAGER" at bounding box center [859, 460] width 204 height 32
click at [1015, 450] on input "00:00" at bounding box center [1039, 463] width 123 height 32
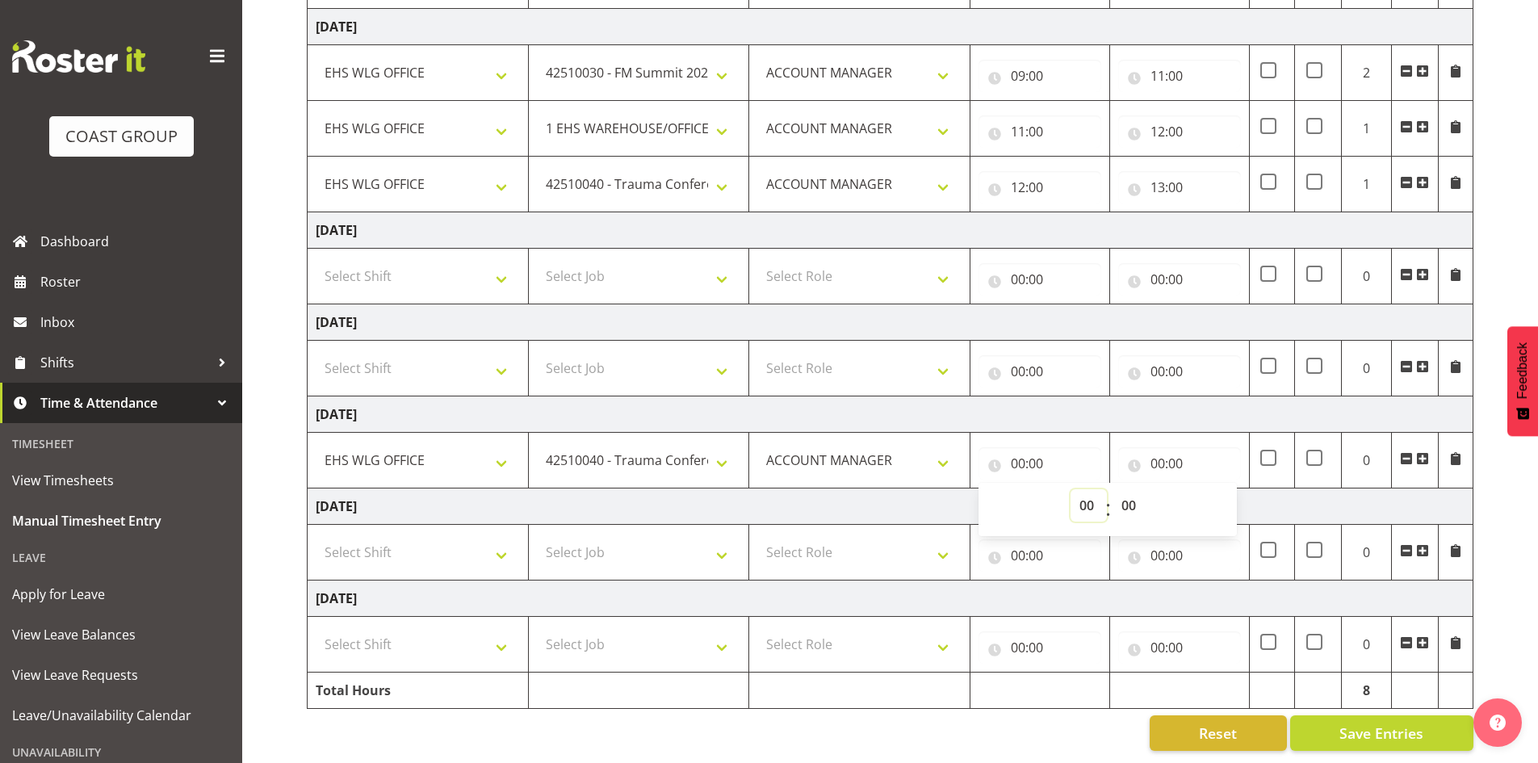
click at [1082, 489] on select "00 01 02 03 04 05 06 07 08 09 10 11 12 13 14 15 16 17 18 19 20 21 22 23" at bounding box center [1088, 505] width 36 height 32
select select "7"
click at [1070, 489] on select "00 01 02 03 04 05 06 07 08 09 10 11 12 13 14 15 16 17 18 19 20 21 22 23" at bounding box center [1088, 505] width 36 height 32
type input "07:00"
click at [1128, 491] on select "00 01 02 03 04 05 06 07 08 09 10 11 12 13 14 15 16 17 18 19 20 21 22 23 24 25 2…" at bounding box center [1130, 505] width 36 height 32
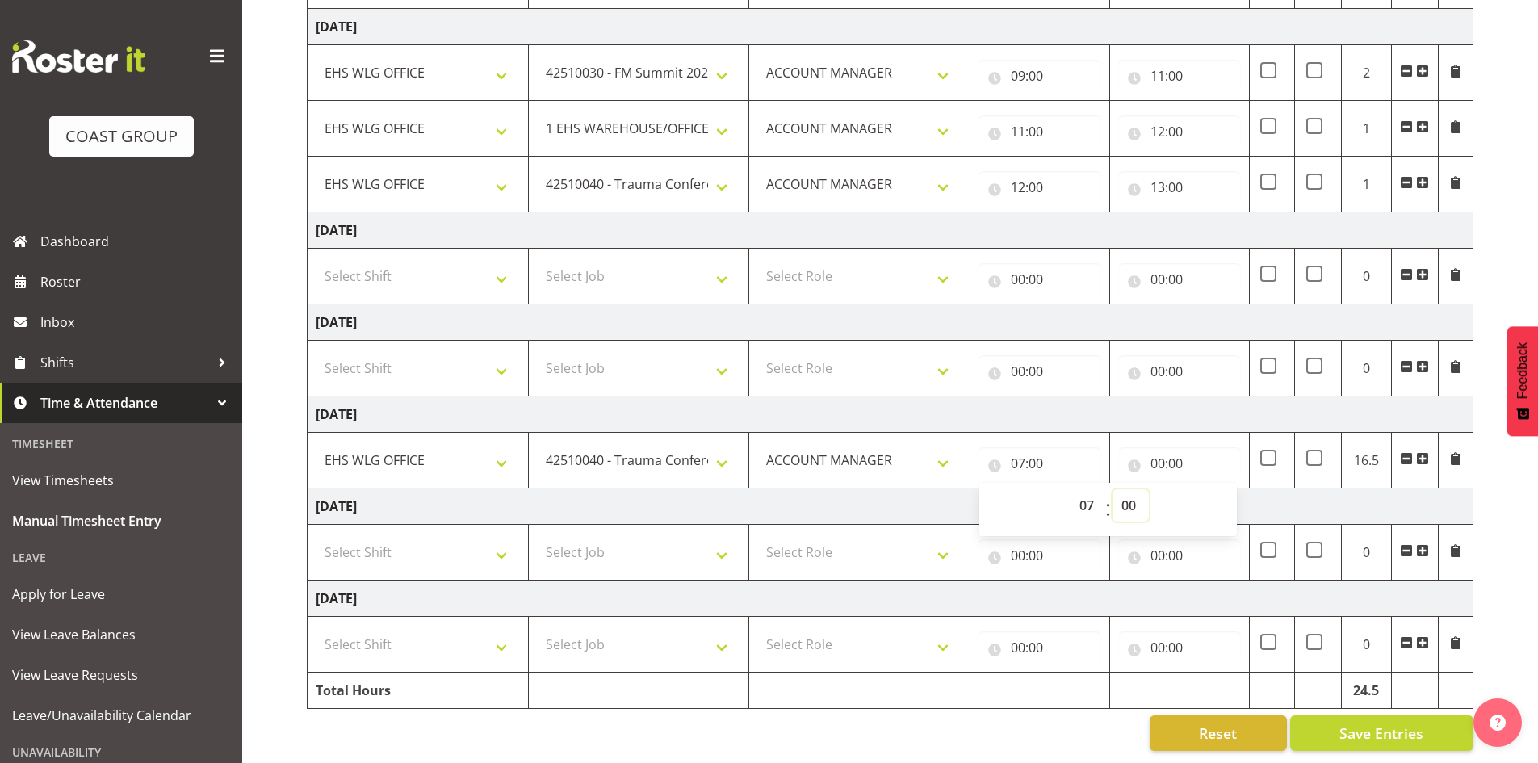
select select "9"
click at [1112, 489] on select "00 01 02 03 04 05 06 07 08 09 10 11 12 13 14 15 16 17 18 19 20 21 22 23 24 25 2…" at bounding box center [1130, 505] width 36 height 32
type input "07:09"
click at [1082, 489] on select "00 01 02 03 04 05 06 07 08 09 10 11 12 13 14 15 16 17 18 19 20 21 22 23" at bounding box center [1088, 505] width 36 height 32
select select "9"
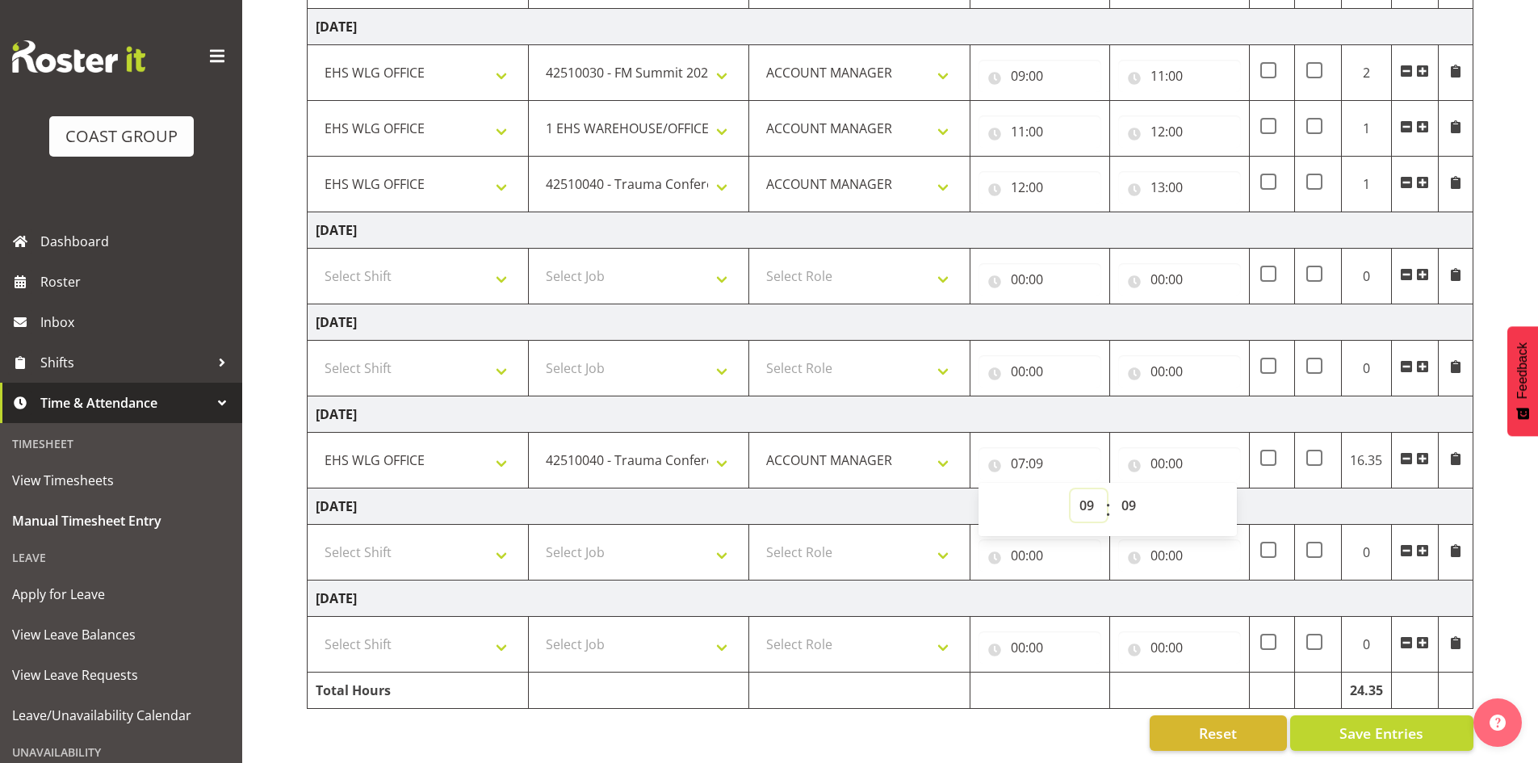
click at [1070, 489] on select "00 01 02 03 04 05 06 07 08 09 10 11 12 13 14 15 16 17 18 19 20 21 22 23" at bounding box center [1088, 505] width 36 height 32
type input "09:09"
click at [1127, 491] on select "00 01 02 03 04 05 06 07 08 09 10 11 12 13 14 15 16 17 18 19 20 21 22 23 24 25 2…" at bounding box center [1130, 505] width 36 height 32
select select "30"
click at [1112, 489] on select "00 01 02 03 04 05 06 07 08 09 10 11 12 13 14 15 16 17 18 19 20 21 22 23 24 25 2…" at bounding box center [1130, 505] width 36 height 32
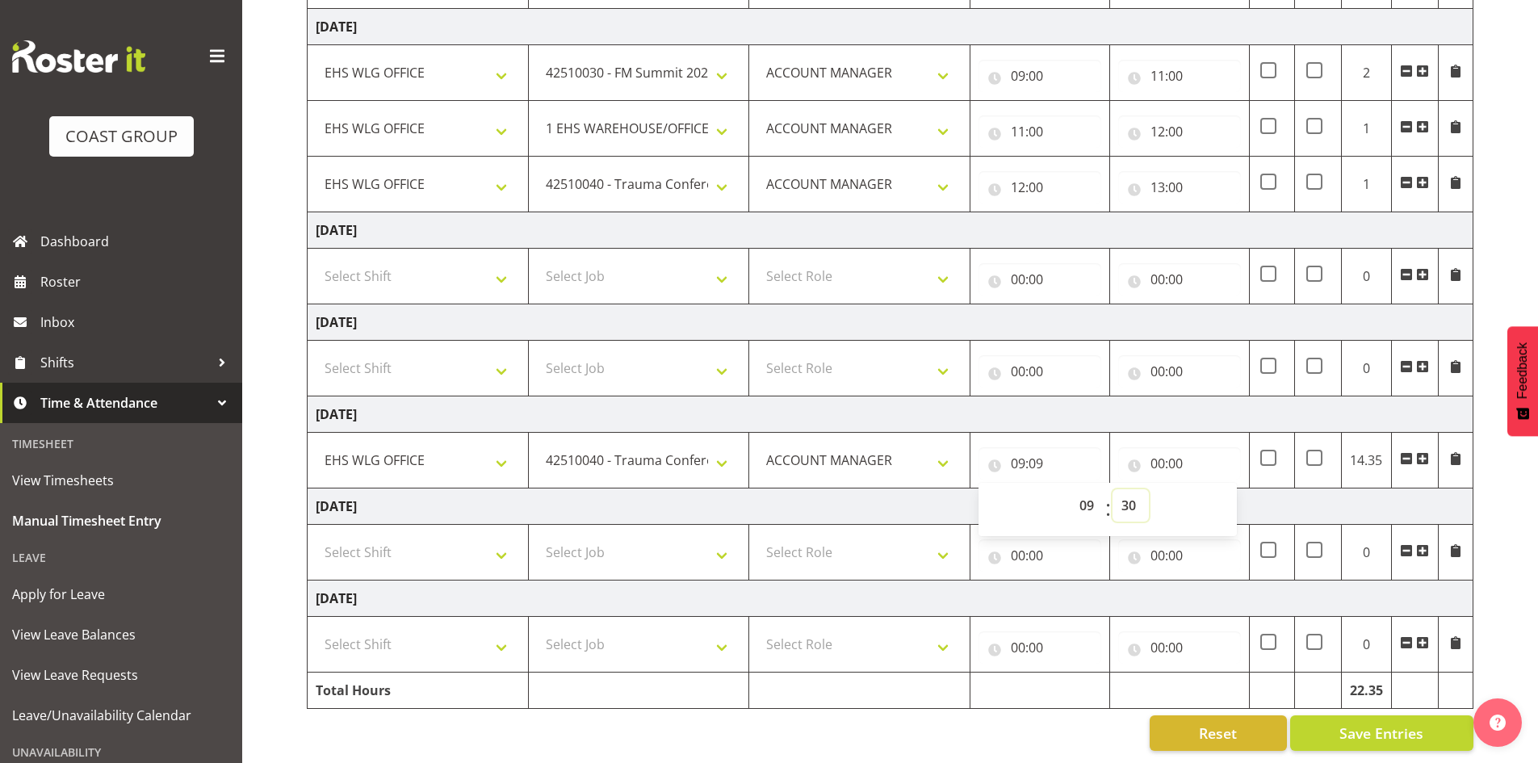
type input "09:30"
click at [1159, 450] on input "00:00" at bounding box center [1179, 463] width 123 height 32
drag, startPoint x: 1218, startPoint y: 492, endPoint x: 1237, endPoint y: 478, distance: 24.2
click at [1219, 492] on select "00 01 02 03 04 05 06 07 08 09 10 11 12 13 14 15 16 17 18 19 20 21 22 23" at bounding box center [1228, 505] width 36 height 32
select select "11"
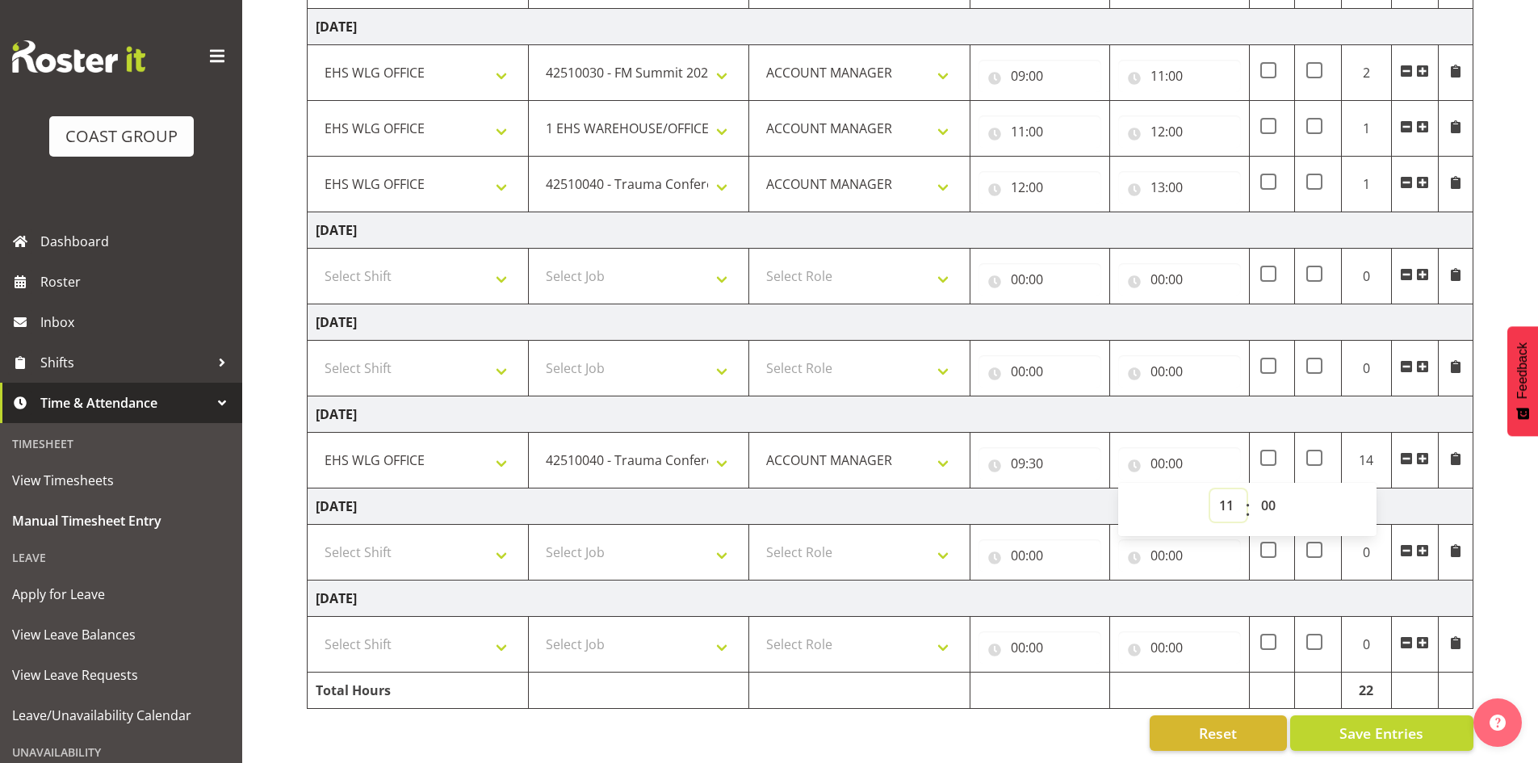
click at [1210, 489] on select "00 01 02 03 04 05 06 07 08 09 10 11 12 13 14 15 16 17 18 19 20 21 22 23" at bounding box center [1228, 505] width 36 height 32
type input "11:00"
click at [1417, 442] on td at bounding box center [1414, 461] width 47 height 56
click at [1423, 452] on span at bounding box center [1422, 458] width 13 height 13
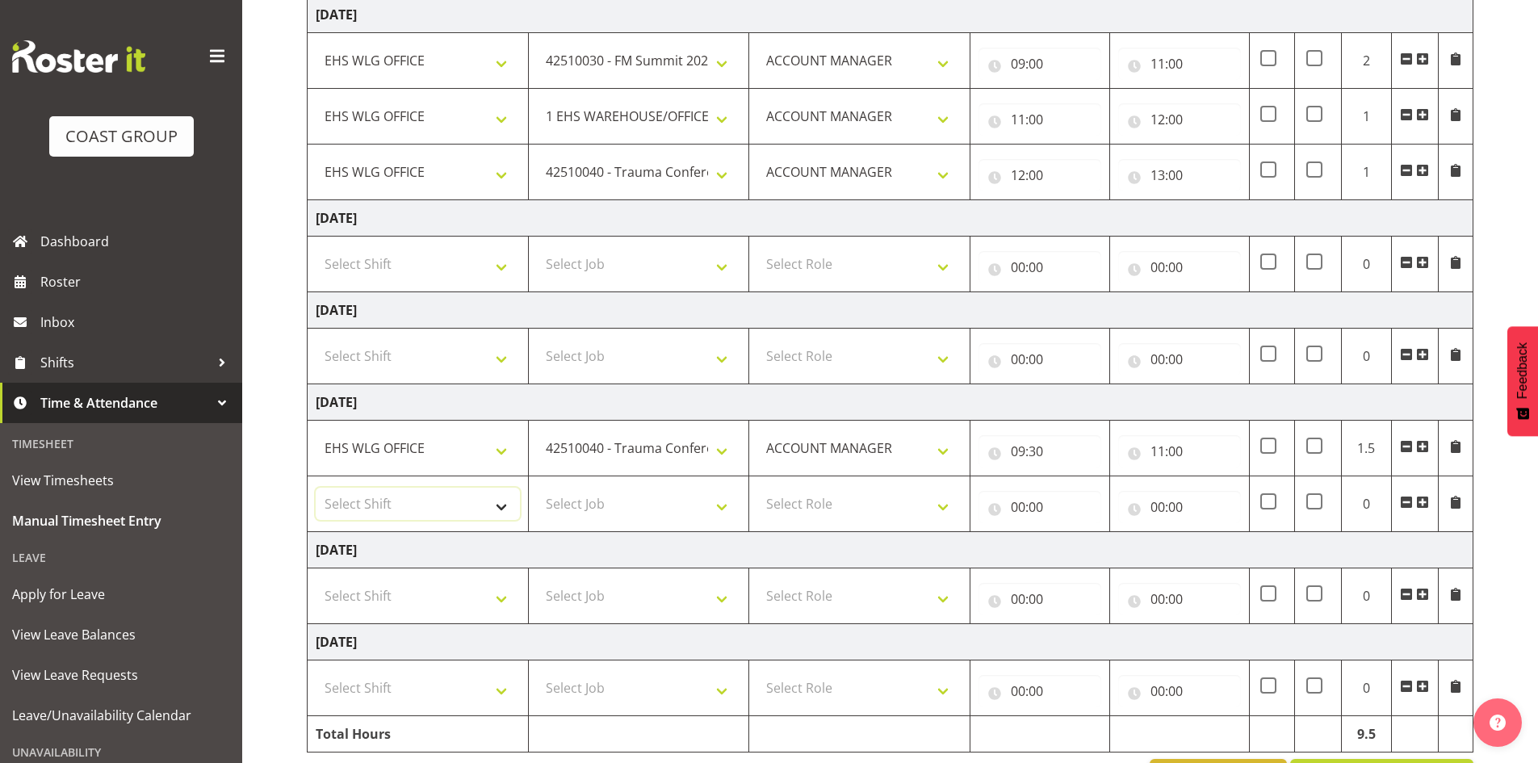
click at [499, 499] on select "Select Shift 25 Build NZPF @ Takina 7am 25 Service NZPF @ Takina AUG 25 Break B…" at bounding box center [418, 504] width 204 height 32
select select "1464"
drag, startPoint x: 496, startPoint y: 501, endPoint x: 557, endPoint y: 506, distance: 61.5
click at [497, 501] on select "Select Shift 25 Build NZPF @ Takina 7am 25 Service NZPF @ Takina AUG 25 Break B…" at bounding box center [418, 504] width 204 height 32
click at [721, 504] on select "Select Job 1 Carlton Events 1 Carlton Hamilton 1 Carlton Wellington 1 EHS WAREH…" at bounding box center [639, 504] width 204 height 32
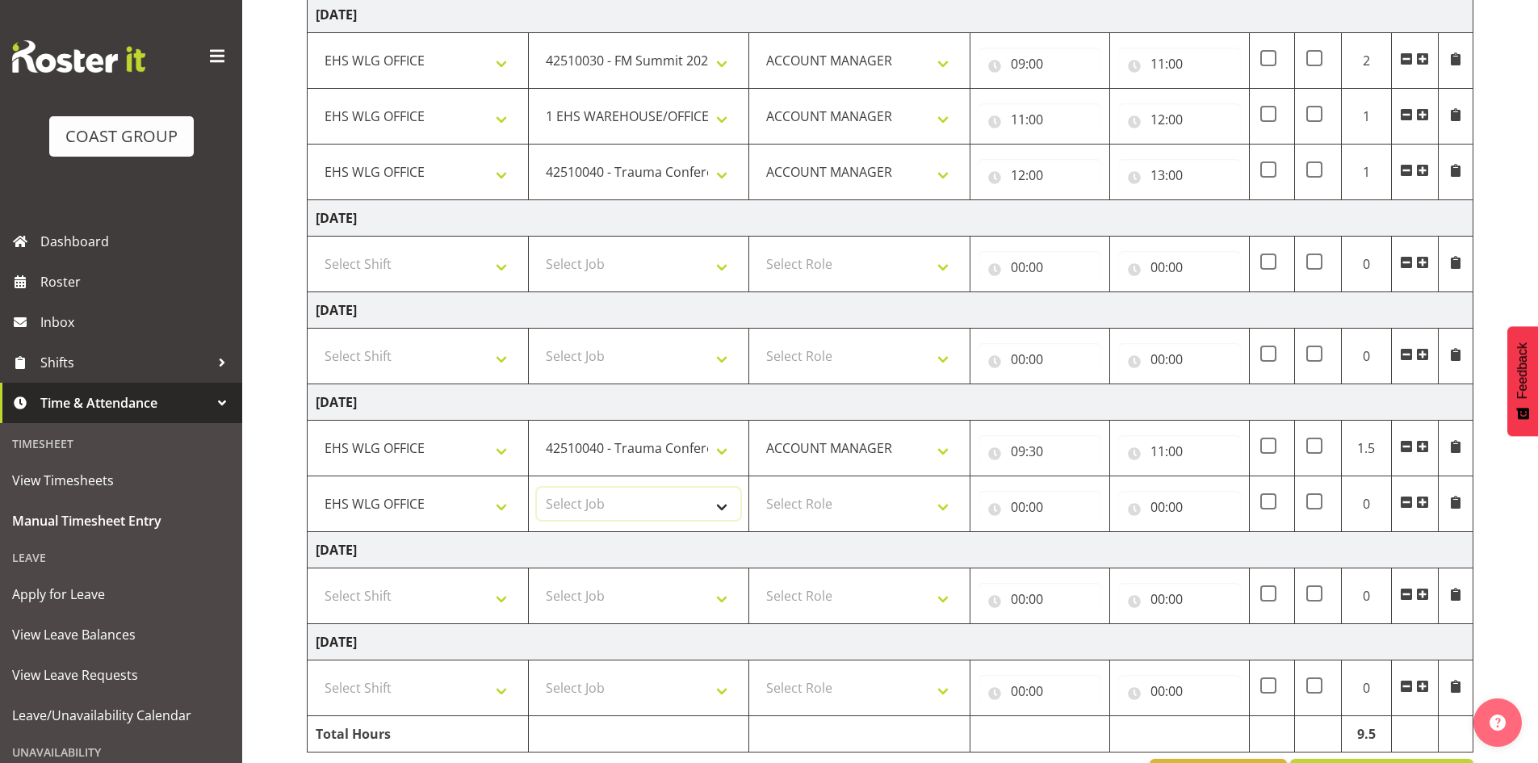
select select "9890"
click at [537, 488] on select "Select Job 1 Carlton Events 1 Carlton Hamilton 1 Carlton Wellington 1 EHS WAREH…" at bounding box center [639, 504] width 204 height 32
click at [942, 502] on select "Select Role EHS WLG OPS ACCOUNT MANAGER" at bounding box center [859, 504] width 204 height 32
select select "197"
click at [757, 488] on select "Select Role EHS WLG OPS ACCOUNT MANAGER" at bounding box center [859, 504] width 204 height 32
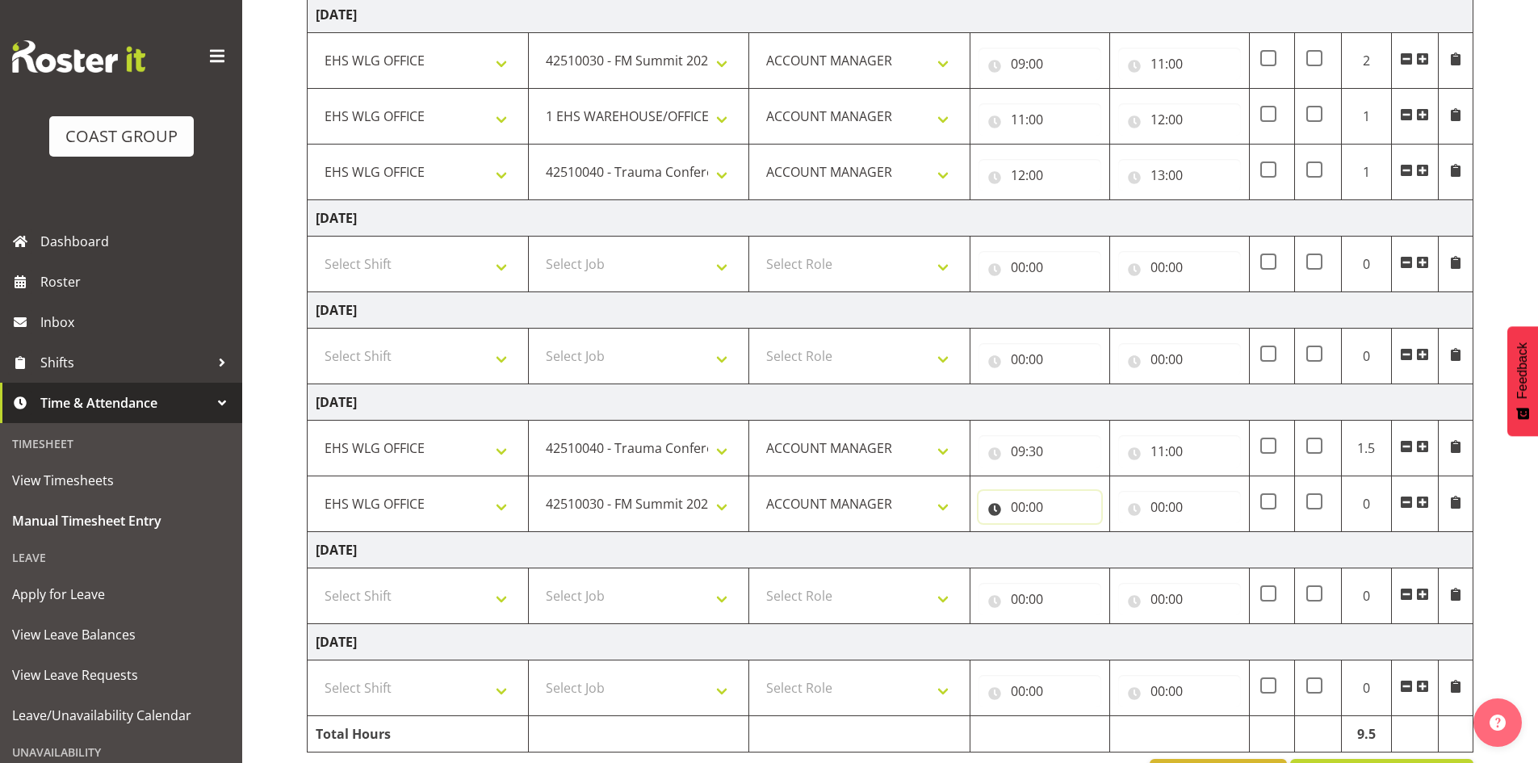
drag, startPoint x: 1018, startPoint y: 505, endPoint x: 1045, endPoint y: 513, distance: 27.8
click at [1018, 504] on input "00:00" at bounding box center [1039, 507] width 123 height 32
click at [1087, 545] on select "00 01 02 03 04 05 06 07 08 09 10 11 12 13 14 15 16 17 18 19 20 21 22 23" at bounding box center [1088, 549] width 36 height 32
select select "11"
click at [1070, 533] on select "00 01 02 03 04 05 06 07 08 09 10 11 12 13 14 15 16 17 18 19 20 21 22 23" at bounding box center [1088, 549] width 36 height 32
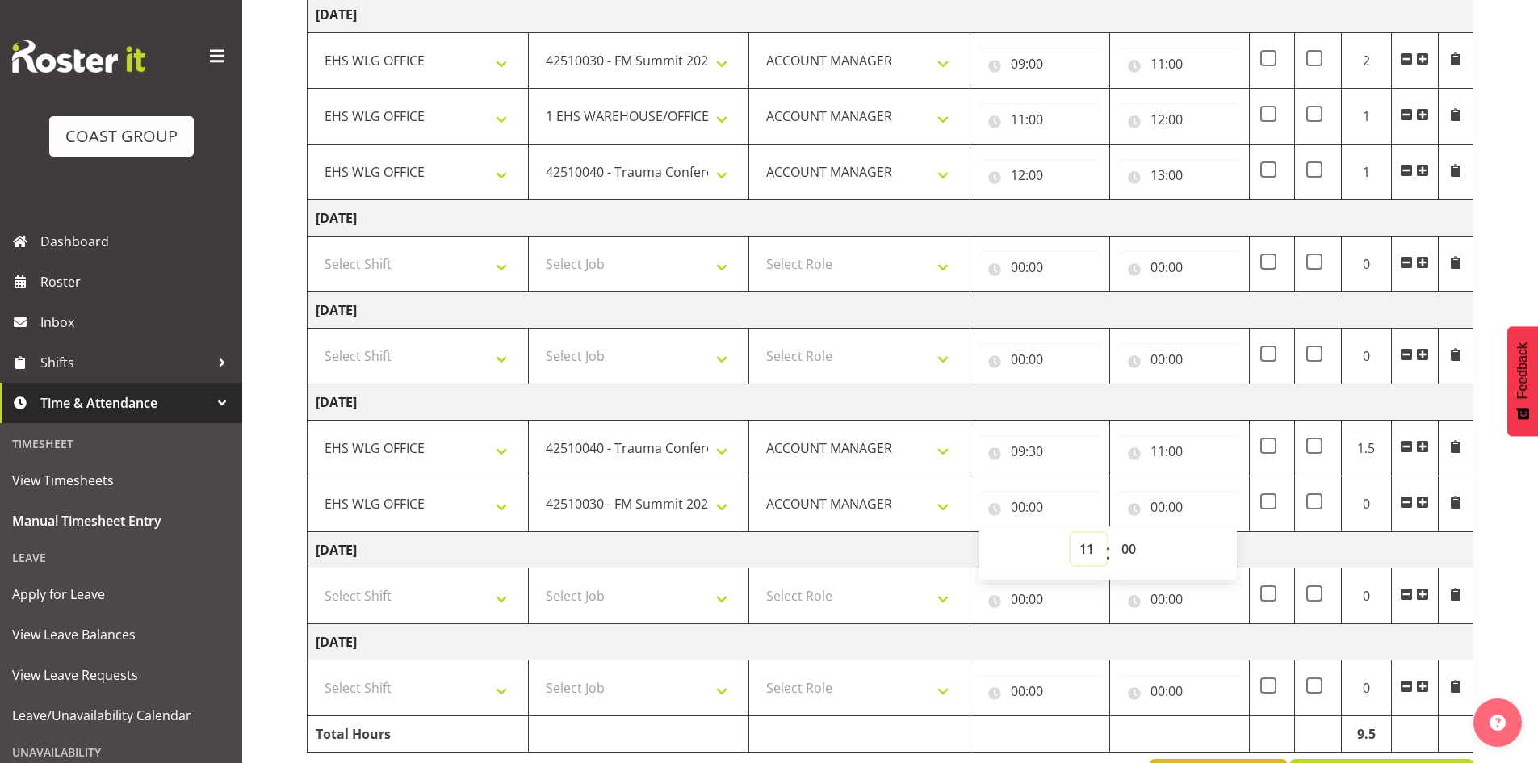
type input "11:00"
drag, startPoint x: 1158, startPoint y: 506, endPoint x: 1174, endPoint y: 518, distance: 20.2
click at [1159, 506] on input "00:00" at bounding box center [1179, 507] width 123 height 32
click at [1222, 549] on select "00 01 02 03 04 05 06 07 08 09 10 11 12 13 14 15 16 17 18 19 20 21 22 23" at bounding box center [1228, 549] width 36 height 32
select select "13"
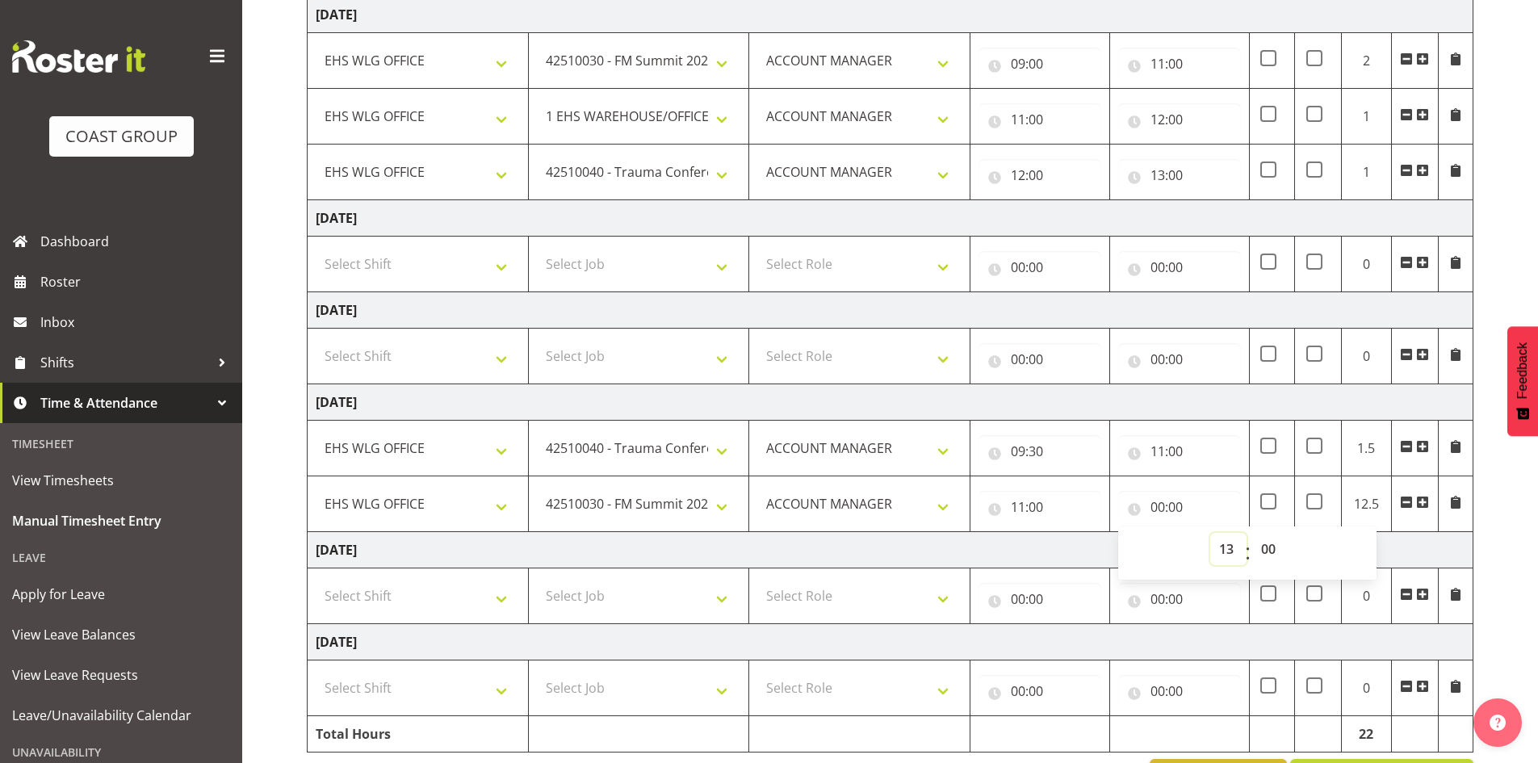
click at [1210, 533] on select "00 01 02 03 04 05 06 07 08 09 10 11 12 13 14 15 16 17 18 19 20 21 22 23" at bounding box center [1228, 549] width 36 height 32
type input "13:00"
click at [1421, 500] on span at bounding box center [1422, 502] width 13 height 13
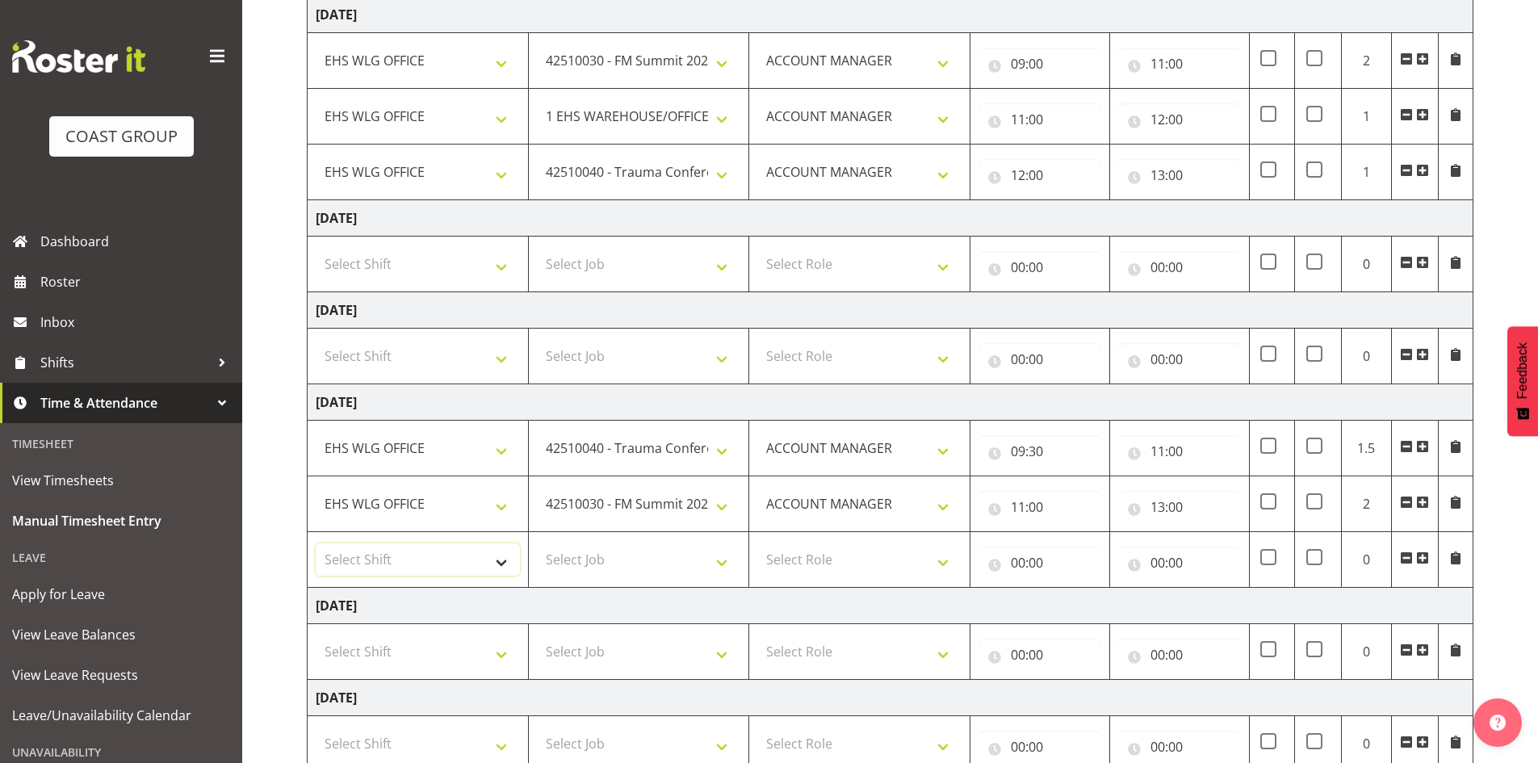
drag, startPoint x: 510, startPoint y: 547, endPoint x: 492, endPoint y: 556, distance: 19.9
click at [492, 556] on select "Select Shift 25 Build NZPF @ Takina 7am 25 Service NZPF @ Takina AUG 25 Break B…" at bounding box center [418, 559] width 204 height 32
click at [490, 559] on select "Select Shift 25 Build NZPF @ Takina 7am 25 Service NZPF @ Takina AUG 25 Break B…" at bounding box center [418, 559] width 204 height 32
select select "1464"
click at [496, 562] on select "25 Build NZPF @ Takina 7am 25 Service NZPF @ Takina AUG 25 Break Beervana @ Sta…" at bounding box center [418, 559] width 204 height 32
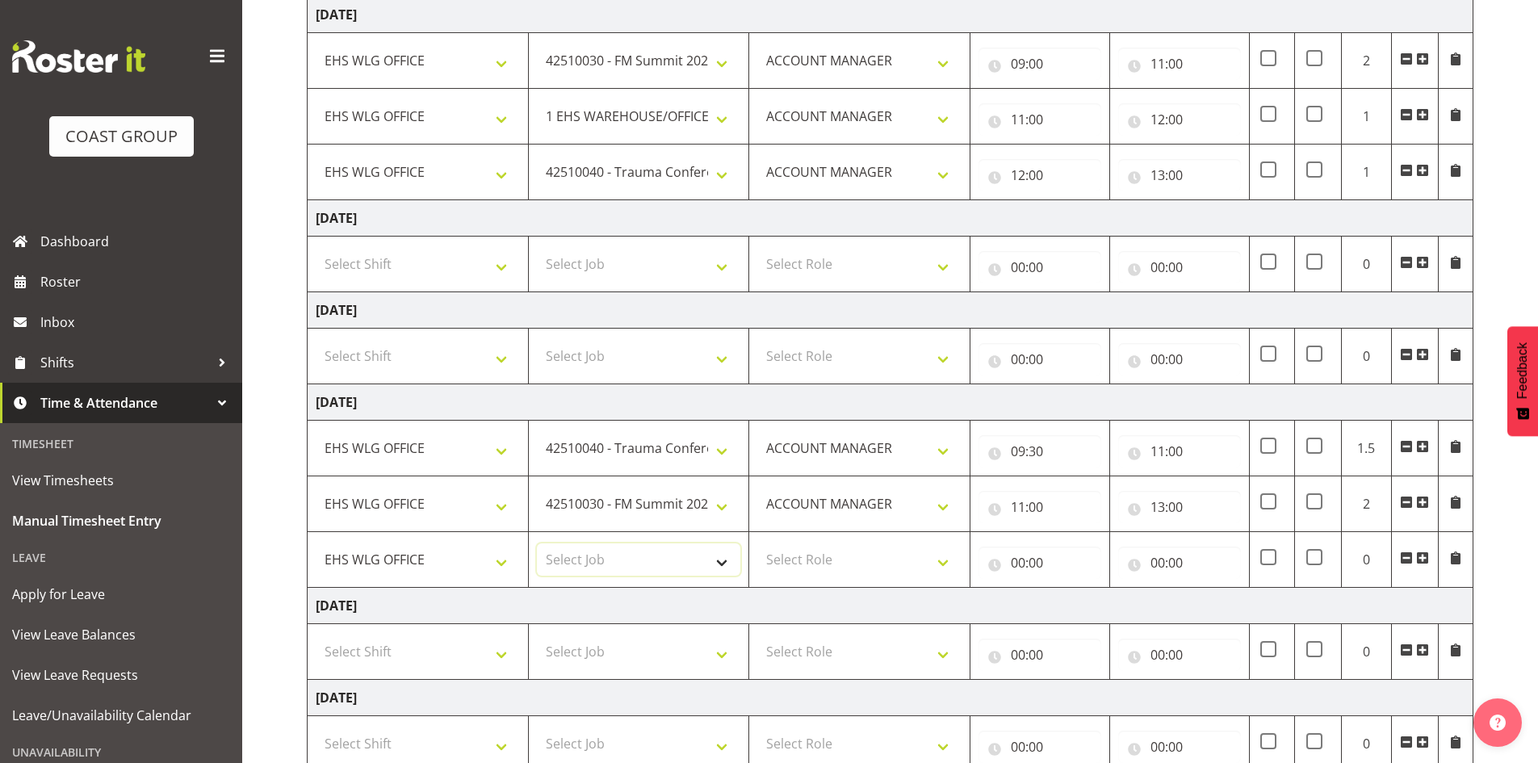
click at [728, 562] on select "Select Job 1 Carlton Events 1 Carlton Hamilton 1 Carlton Wellington 1 EHS WAREH…" at bounding box center [639, 559] width 204 height 32
select select "10662"
click at [537, 543] on select "Select Job 1 Carlton Events 1 Carlton Hamilton 1 Carlton Wellington 1 EHS WAREH…" at bounding box center [639, 559] width 204 height 32
click at [944, 558] on select "Select Role EHS WLG OPS ACCOUNT MANAGER" at bounding box center [859, 559] width 204 height 32
select select "197"
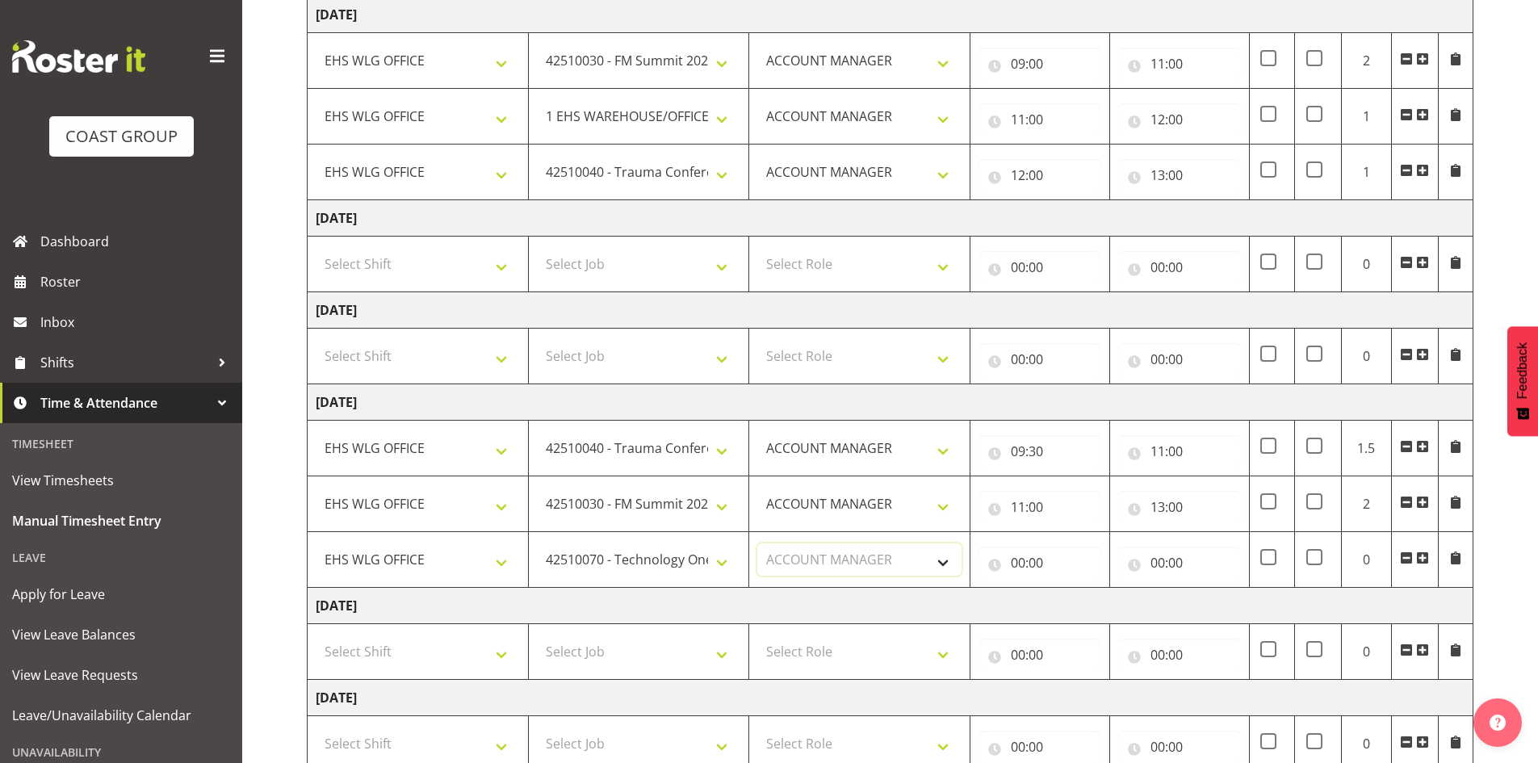
click at [757, 543] on select "Select Role EHS WLG OPS ACCOUNT MANAGER" at bounding box center [859, 559] width 204 height 32
click at [1019, 565] on input "00:00" at bounding box center [1039, 562] width 123 height 32
click at [1084, 604] on select "00 01 02 03 04 05 06 07 08 09 10 11 12 13 14 15 16 17 18 19 20 21 22 23" at bounding box center [1088, 604] width 36 height 32
select select "13"
click at [1070, 588] on select "00 01 02 03 04 05 06 07 08 09 10 11 12 13 14 15 16 17 18 19 20 21 22 23" at bounding box center [1088, 604] width 36 height 32
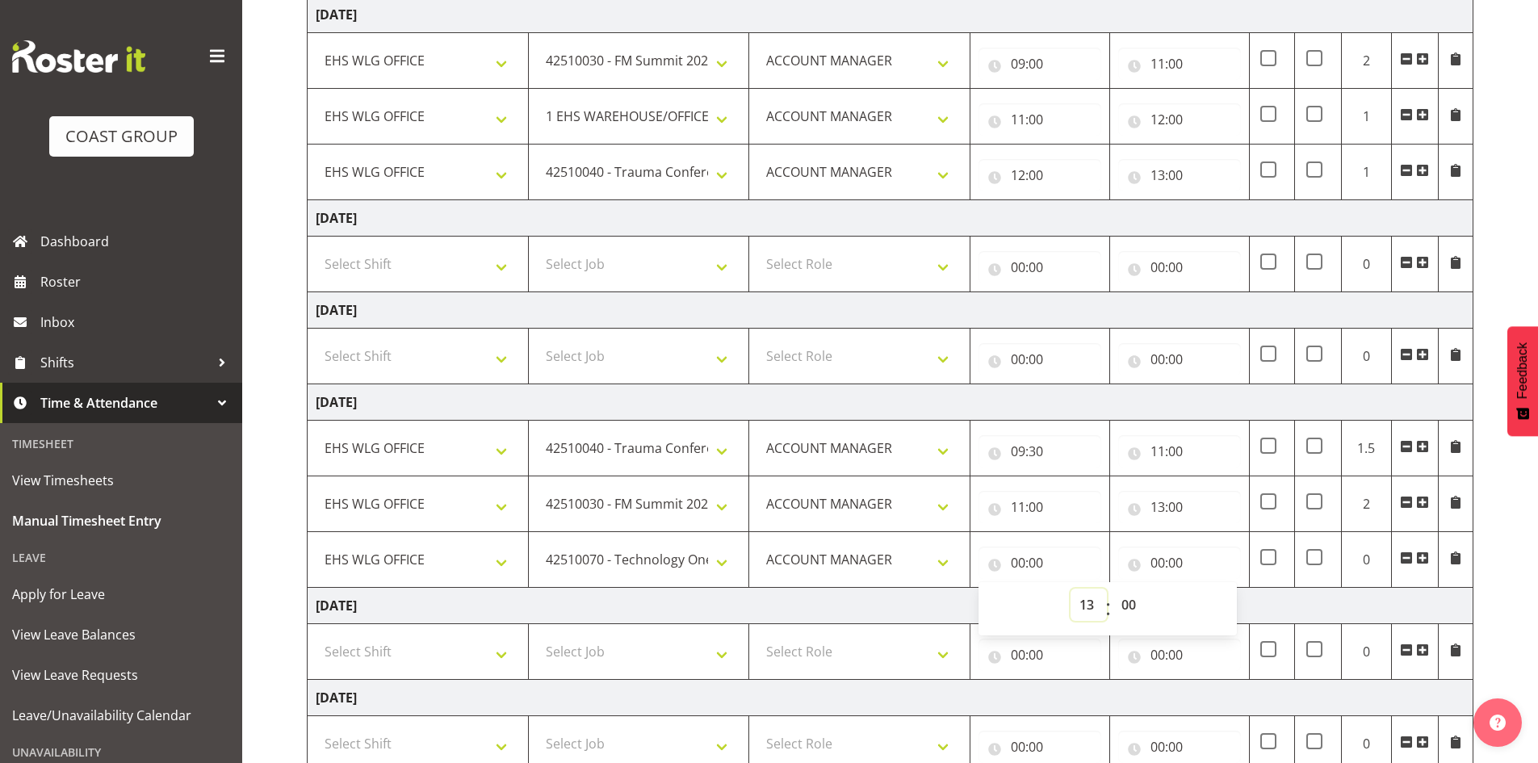
type input "13:00"
click at [1157, 560] on input "00:00" at bounding box center [1179, 562] width 123 height 32
click at [1222, 601] on select "00 01 02 03 04 05 06 07 08 09 10 11 12 13 14 15 16 17 18 19 20 21 22 23" at bounding box center [1228, 604] width 36 height 32
select select "14"
click at [1210, 588] on select "00 01 02 03 04 05 06 07 08 09 10 11 12 13 14 15 16 17 18 19 20 21 22 23" at bounding box center [1228, 604] width 36 height 32
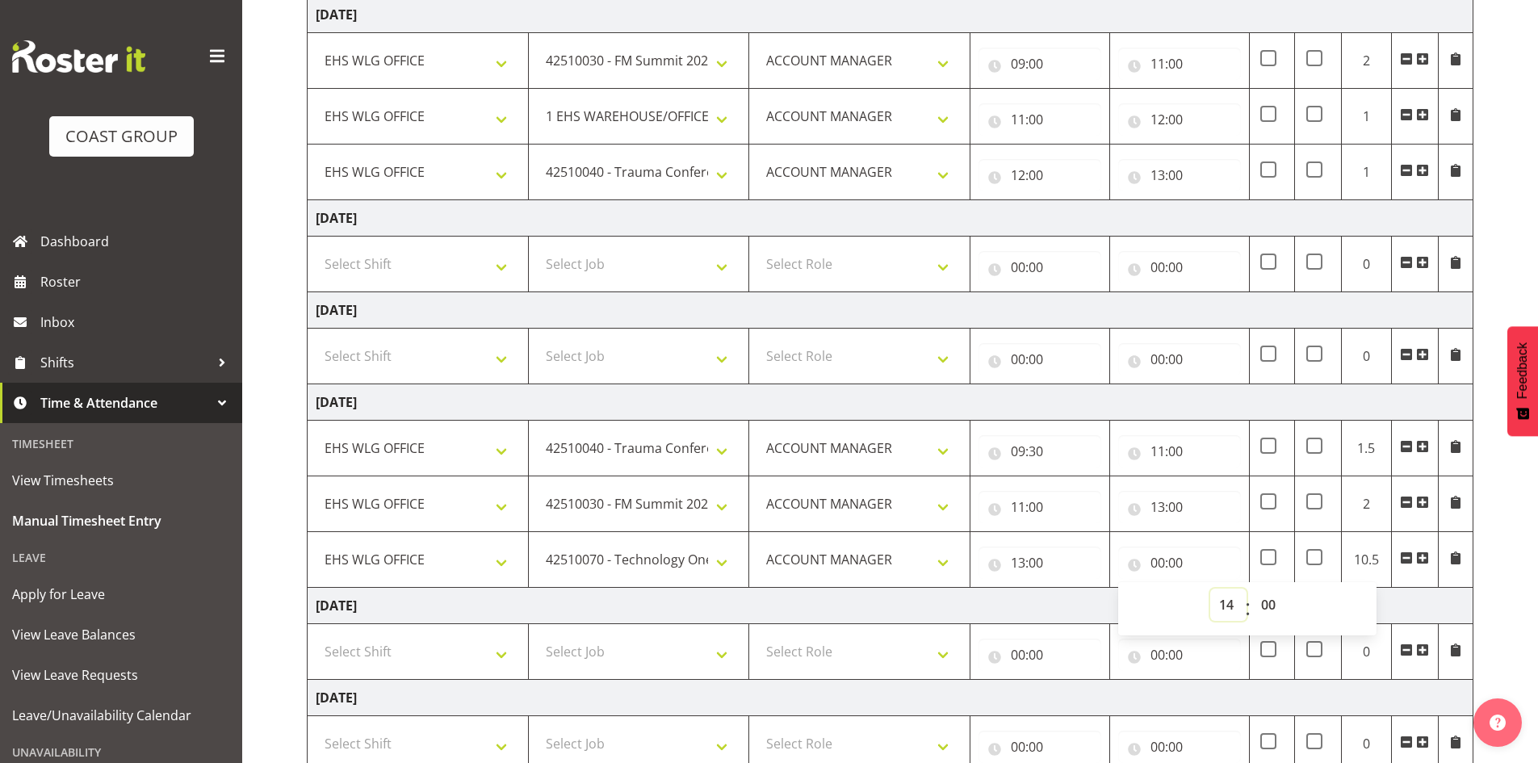
type input "14:00"
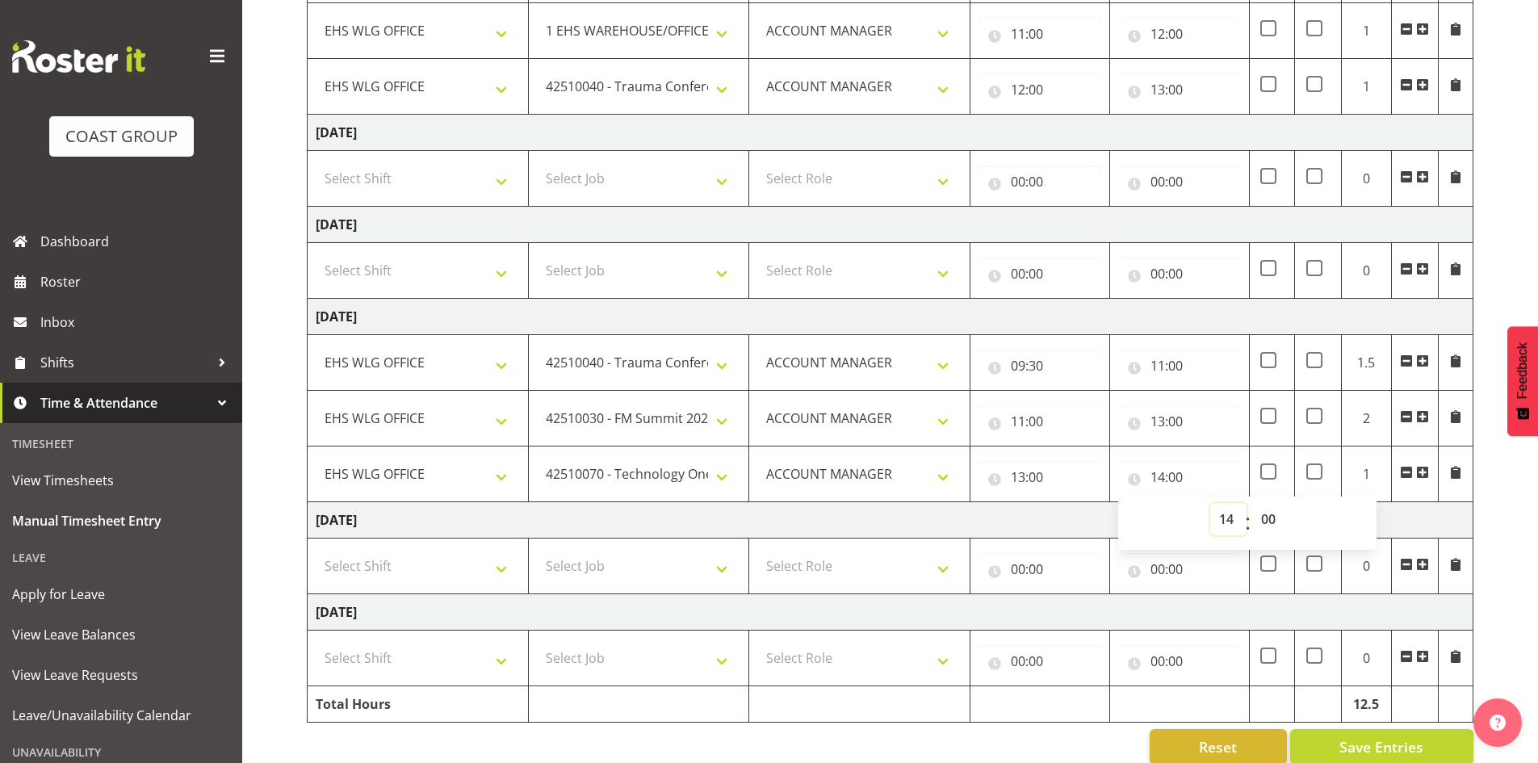
scroll to position [573, 0]
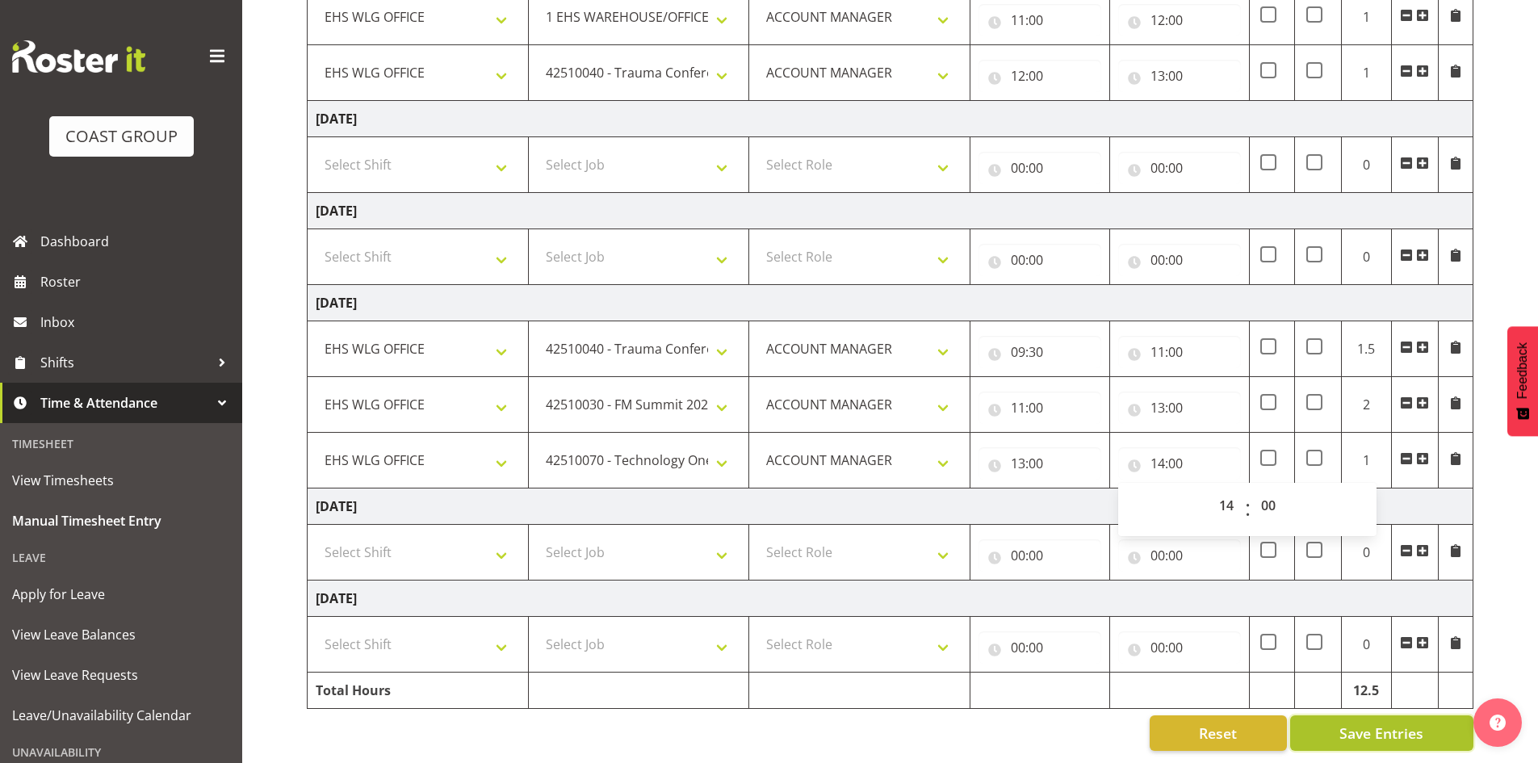
click at [1384, 722] on span "Save Entries" at bounding box center [1381, 732] width 84 height 21
click at [1380, 722] on span "Save Entries" at bounding box center [1381, 732] width 84 height 21
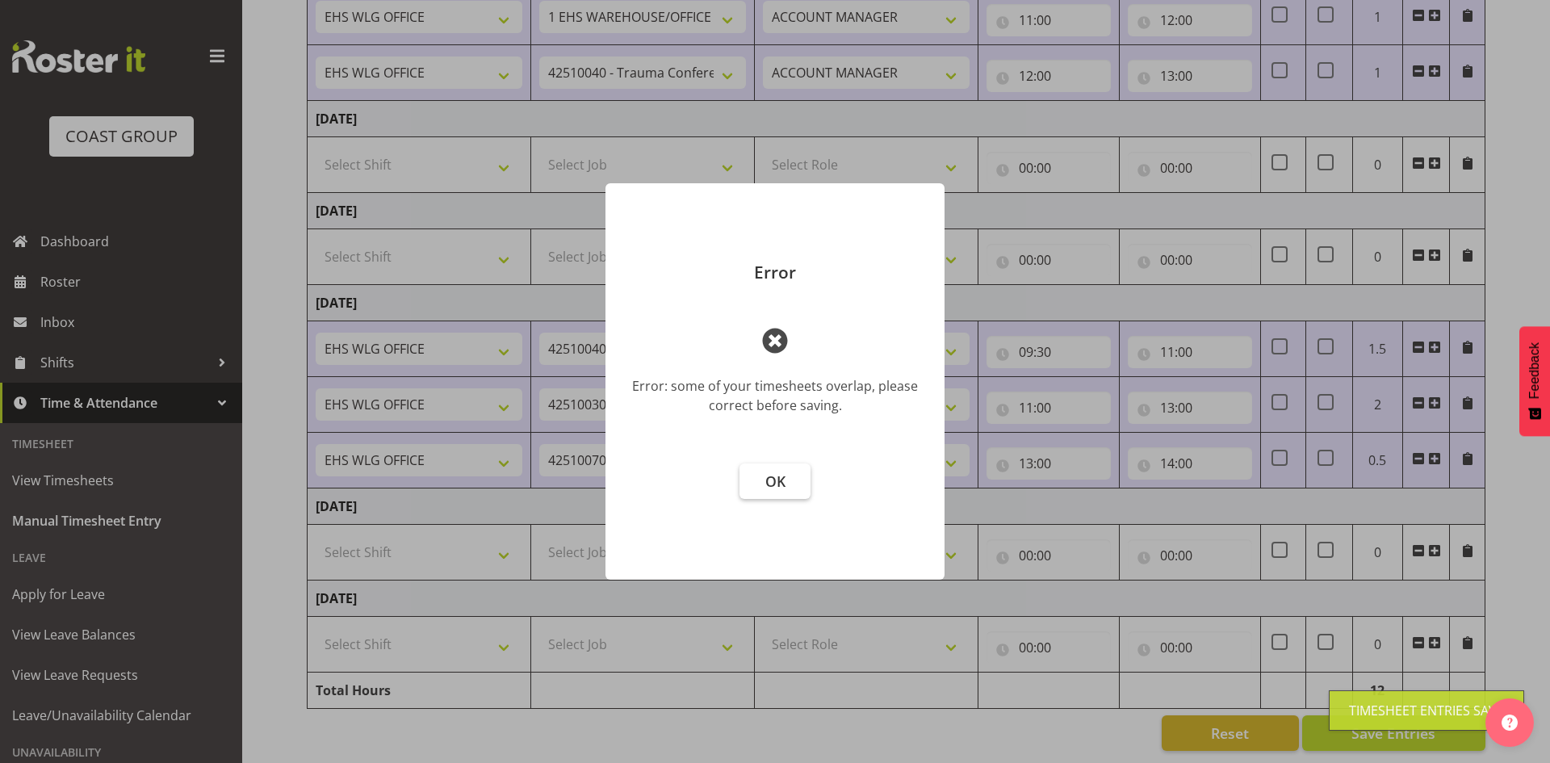
click at [768, 487] on span "OK" at bounding box center [775, 480] width 20 height 19
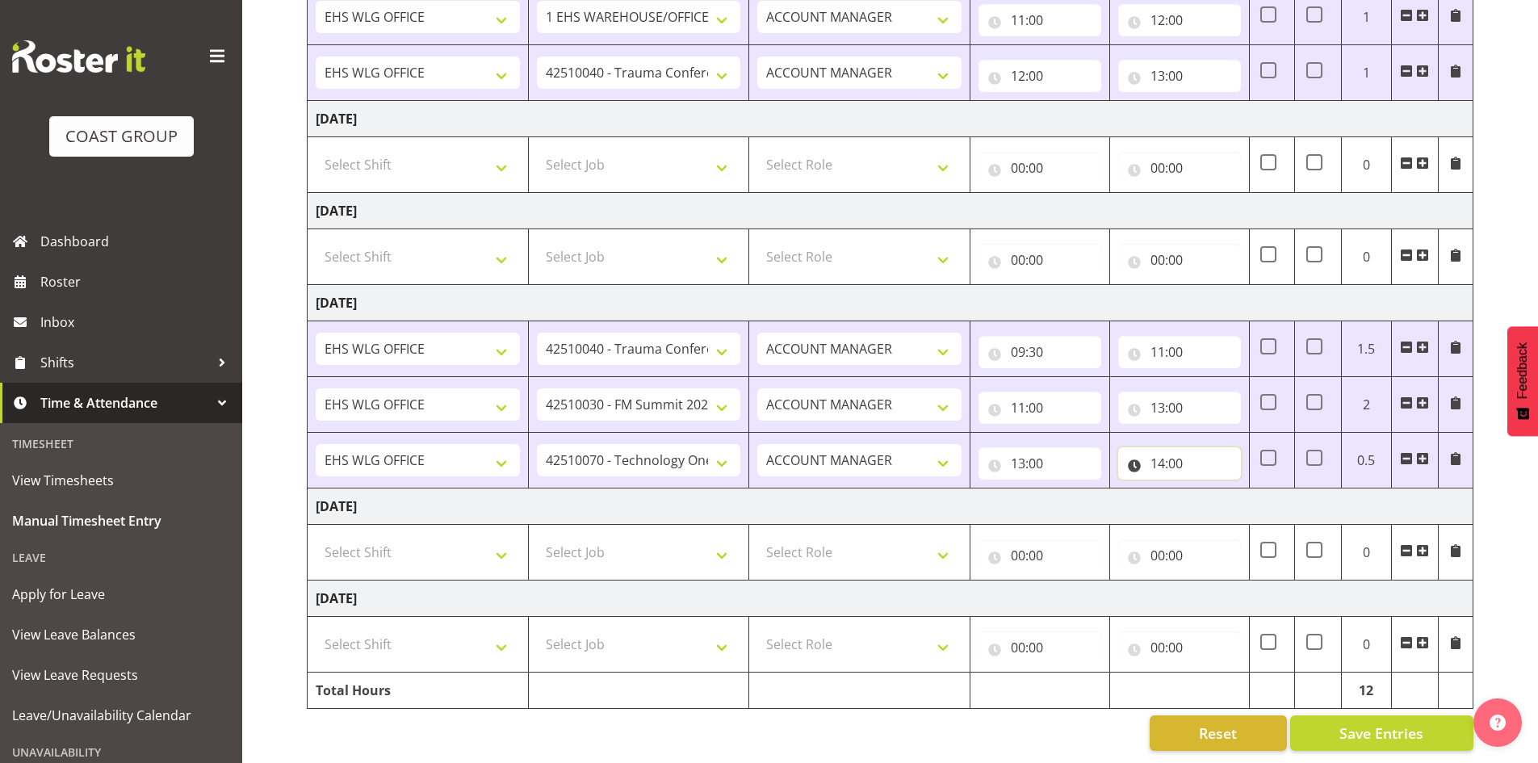
click at [1179, 449] on input "14:00" at bounding box center [1179, 463] width 123 height 32
click at [1275, 489] on select "00 01 02 03 04 05 06 07 08 09 10 11 12 13 14 15 16 17 18 19 20 21 22 23 24 25 2…" at bounding box center [1270, 505] width 36 height 32
select select "30"
click at [1252, 489] on select "00 01 02 03 04 05 06 07 08 09 10 11 12 13 14 15 16 17 18 19 20 21 22 23 24 25 2…" at bounding box center [1270, 505] width 36 height 32
type input "14:30"
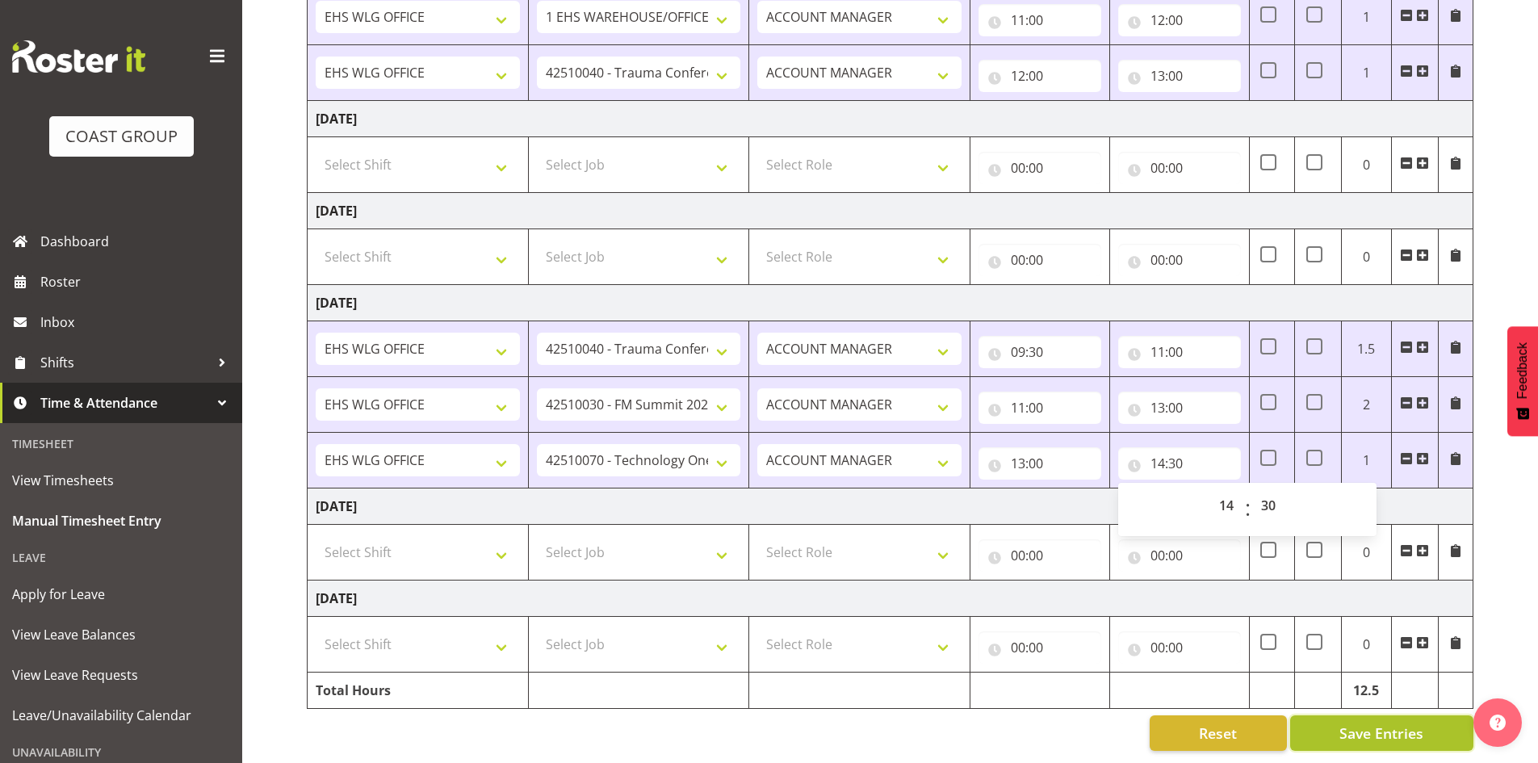
click at [1403, 722] on span "Save Entries" at bounding box center [1381, 732] width 84 height 21
click at [1391, 722] on span "Save Entries" at bounding box center [1381, 732] width 84 height 21
click at [1382, 726] on span "Save Entries" at bounding box center [1381, 732] width 84 height 21
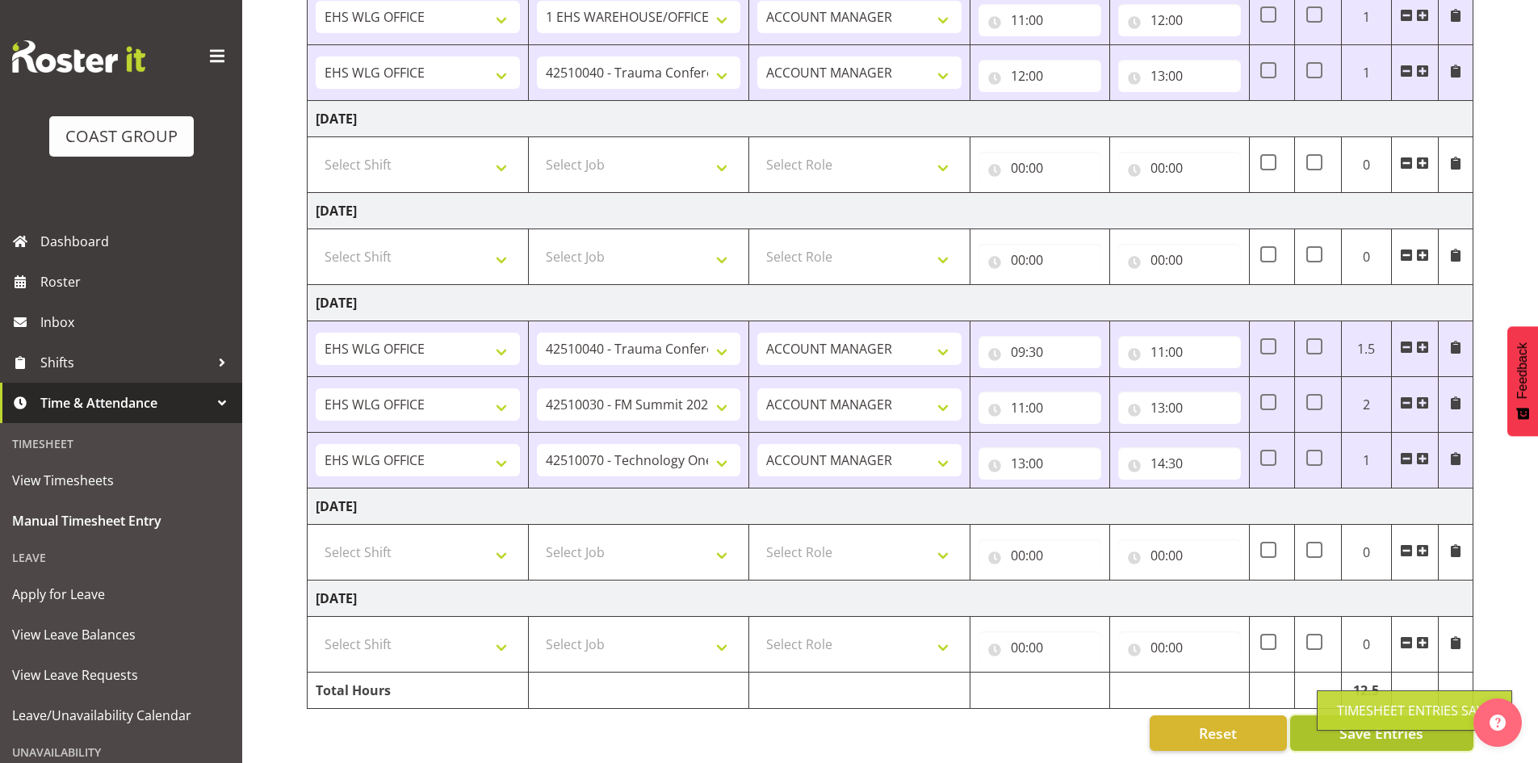
click at [1381, 722] on span "Save Entries" at bounding box center [1381, 732] width 84 height 21
